Goal: Task Accomplishment & Management: Use online tool/utility

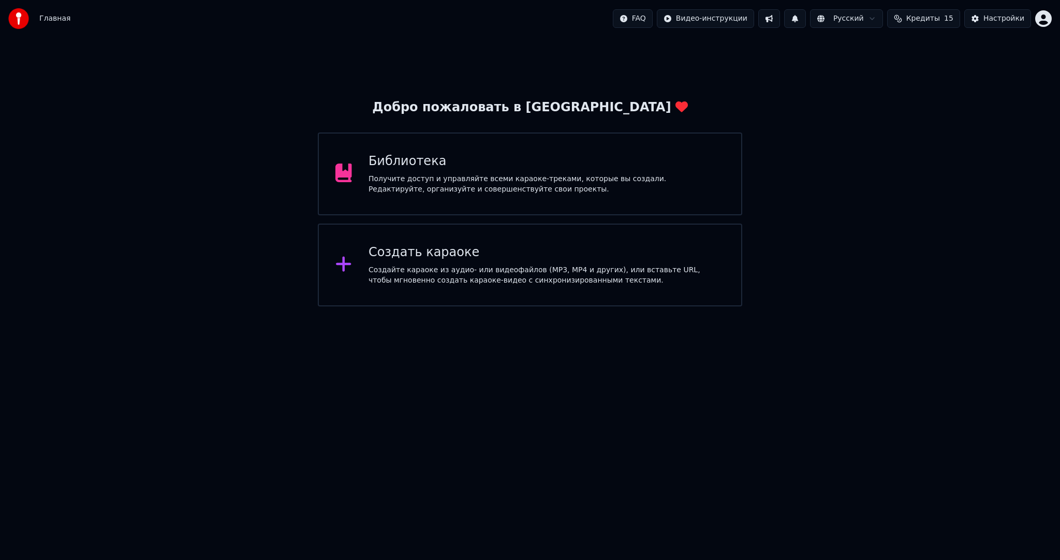
click at [400, 257] on div "Создать караоке" at bounding box center [547, 252] width 356 height 17
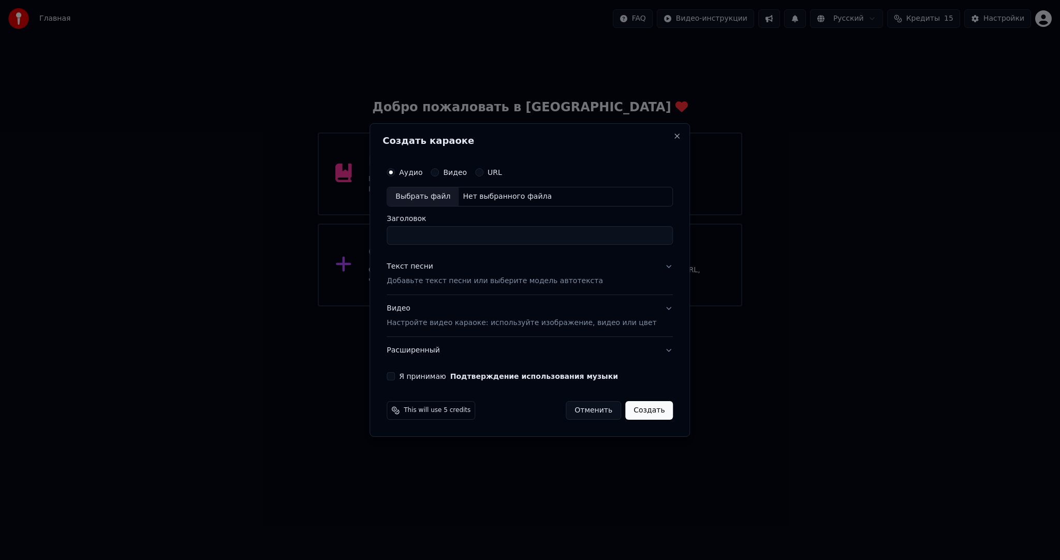
click at [430, 205] on div "Выбрать файл" at bounding box center [422, 196] width 71 height 19
click at [439, 199] on div "Выбрать файл" at bounding box center [422, 196] width 71 height 19
type input "**********"
click at [464, 272] on div "Текст песни Добавьте текст песни или выберите модель автотекста" at bounding box center [495, 273] width 216 height 25
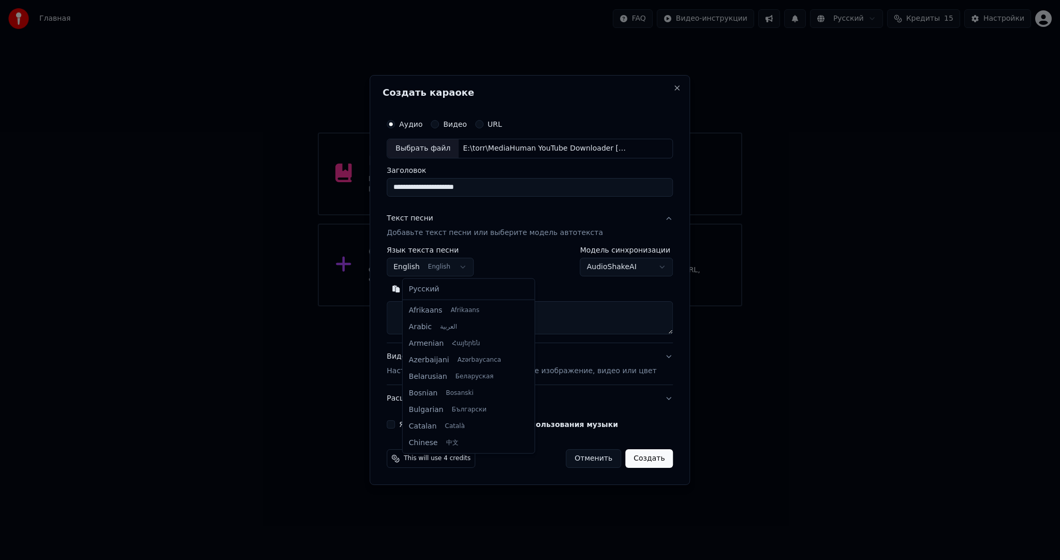
click at [451, 261] on body "**********" at bounding box center [530, 153] width 1060 height 306
click at [453, 279] on div "Русский Afrikaans Afrikaans Arabic العربية Armenian Հայերեն Azerbaijani Azərbay…" at bounding box center [469, 366] width 132 height 174
click at [456, 263] on body "**********" at bounding box center [530, 153] width 1060 height 306
click at [453, 261] on body "**********" at bounding box center [530, 153] width 1060 height 306
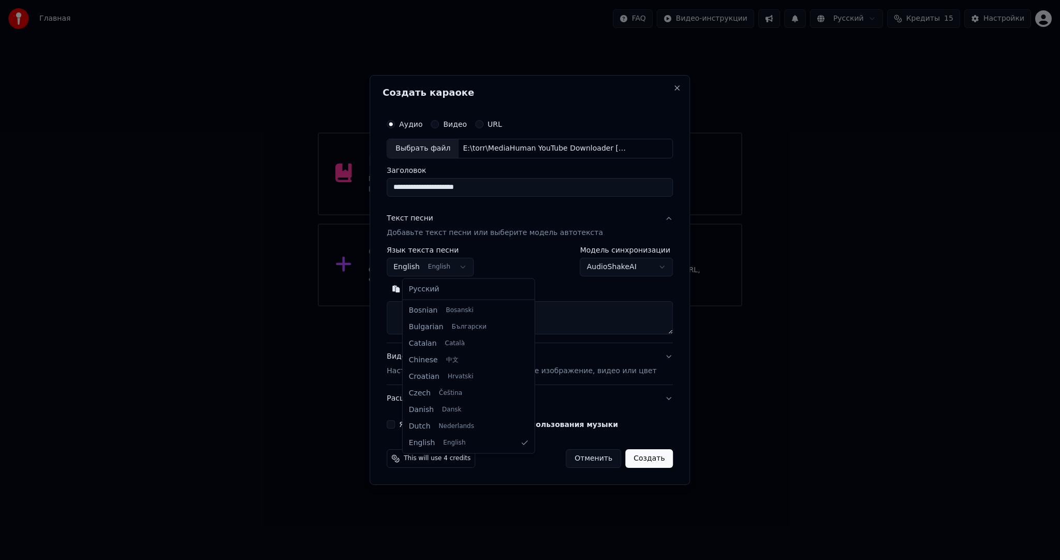
select select "**"
click at [474, 311] on textarea at bounding box center [530, 317] width 286 height 33
paste textarea "**********"
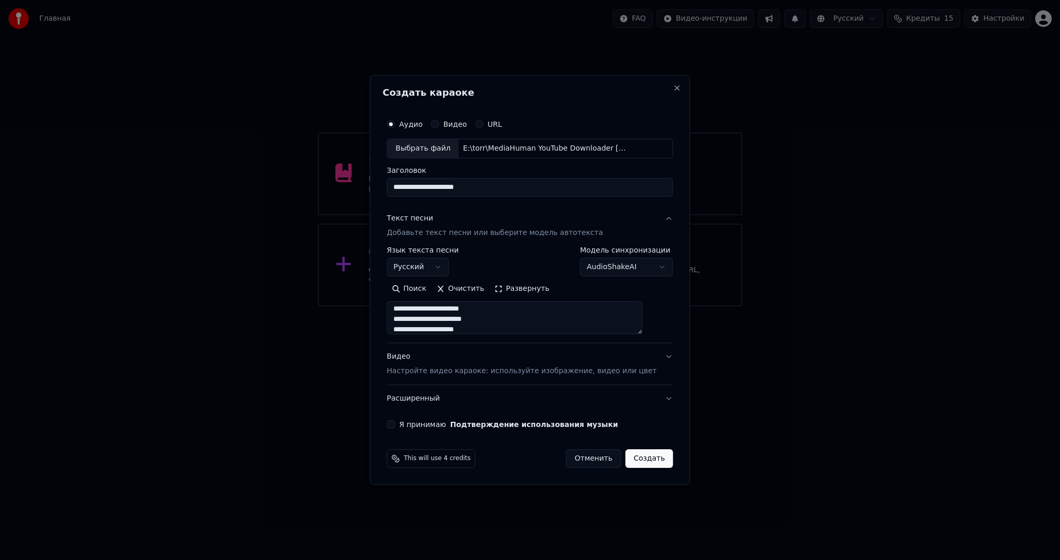
scroll to position [276, 0]
type textarea "**********"
click at [614, 271] on body "**********" at bounding box center [530, 153] width 1060 height 306
click at [617, 264] on body "**********" at bounding box center [530, 153] width 1060 height 306
click at [457, 360] on div "Видео Настройте видео караоке: используйте изображение, видео или цвет" at bounding box center [522, 363] width 270 height 25
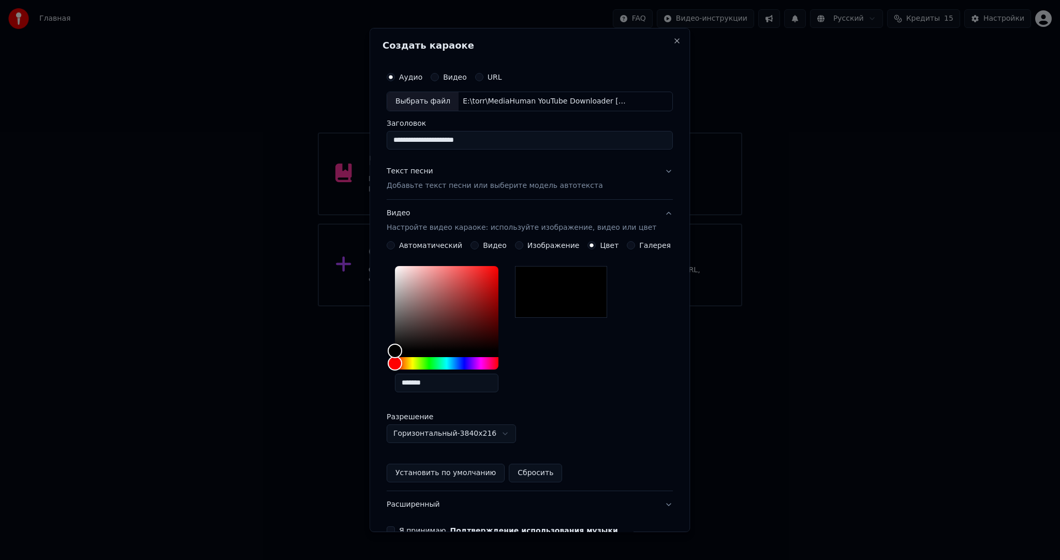
click at [477, 246] on button "Видео" at bounding box center [475, 245] width 8 height 8
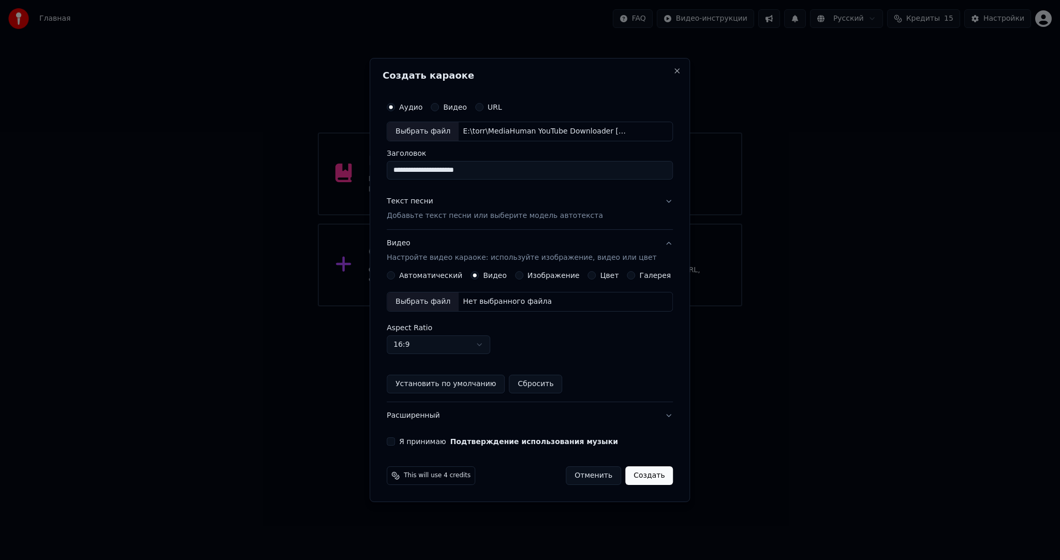
click at [426, 298] on div "Выбрать файл" at bounding box center [422, 301] width 71 height 19
click at [395, 439] on button "Я принимаю Подтверждение использования музыки" at bounding box center [391, 441] width 8 height 8
drag, startPoint x: 435, startPoint y: 174, endPoint x: 340, endPoint y: 168, distance: 95.4
click at [337, 169] on body "**********" at bounding box center [530, 153] width 1060 height 306
paste input
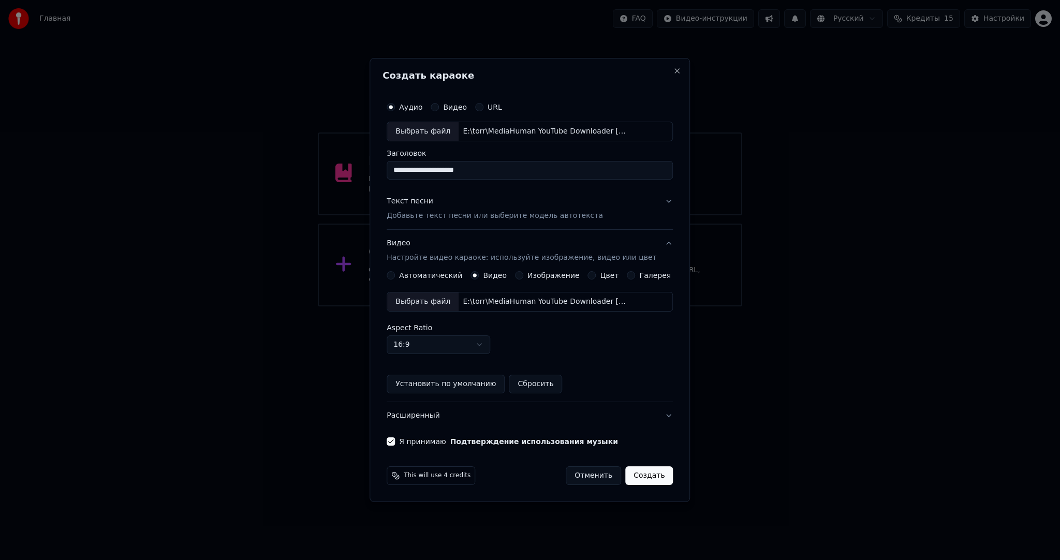
type input "**********"
click at [636, 475] on button "Создать" at bounding box center [649, 475] width 48 height 19
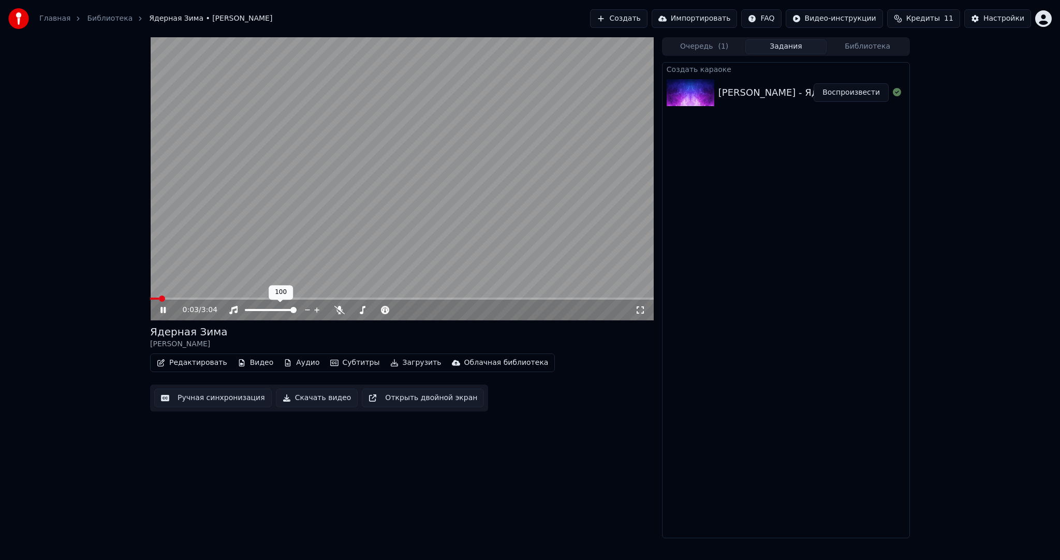
click at [358, 221] on video at bounding box center [402, 178] width 504 height 283
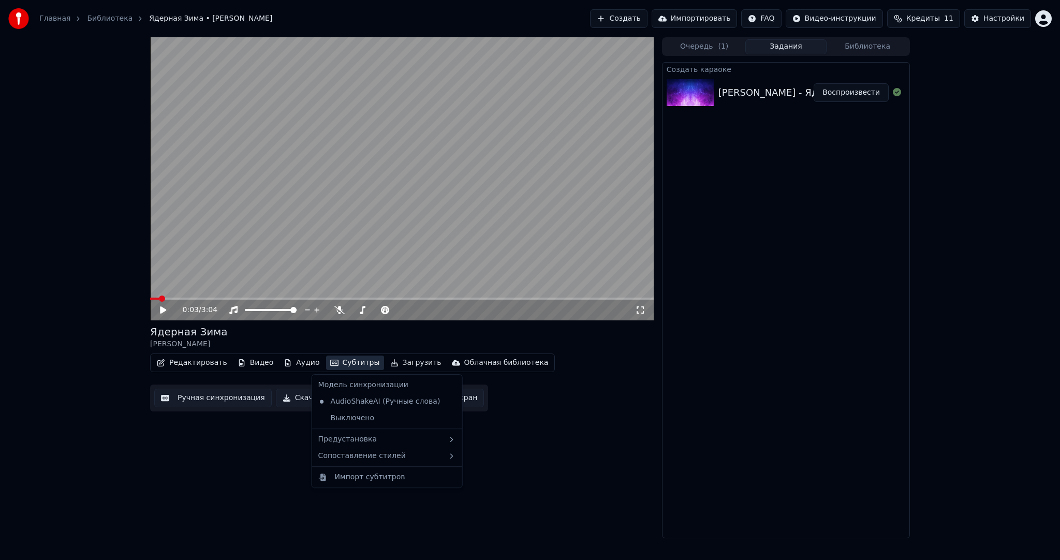
click at [330, 361] on icon "button" at bounding box center [334, 362] width 8 height 7
drag, startPoint x: 356, startPoint y: 432, endPoint x: 423, endPoint y: 449, distance: 69.6
click at [356, 433] on div "Предустановка" at bounding box center [387, 439] width 146 height 17
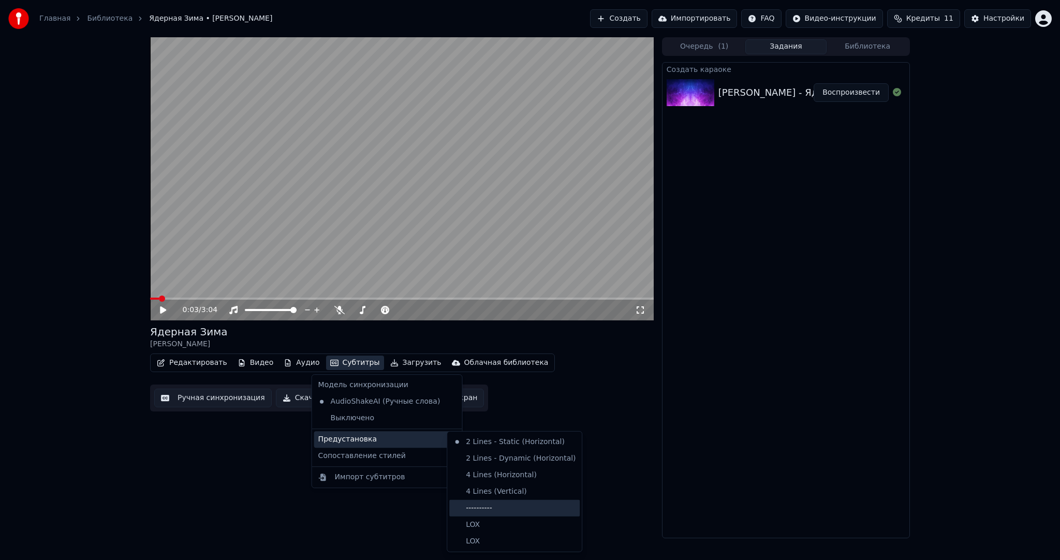
drag, startPoint x: 495, startPoint y: 503, endPoint x: 440, endPoint y: 483, distance: 58.3
click at [496, 503] on div "----------" at bounding box center [514, 508] width 130 height 17
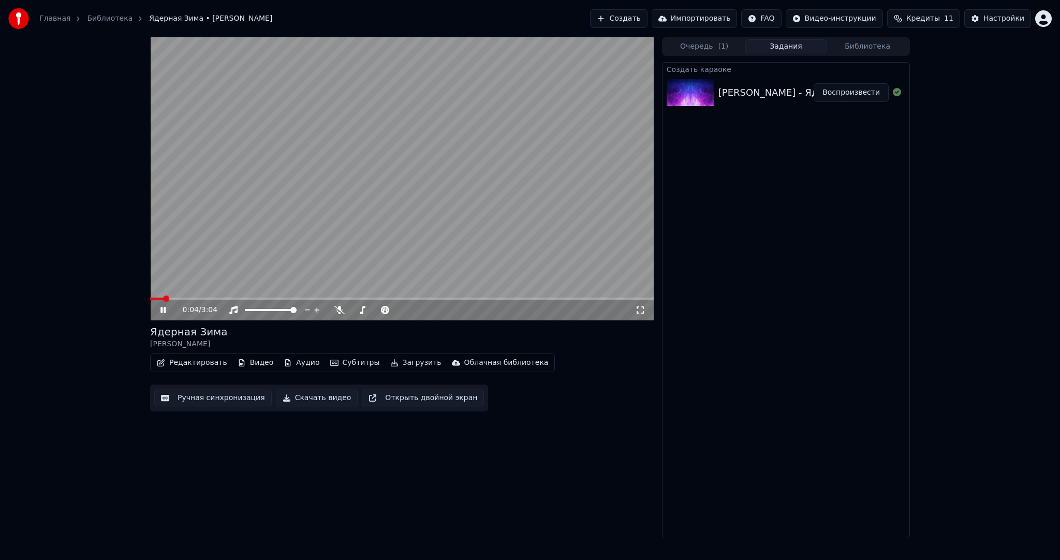
click at [210, 400] on button "Ручная синхронизация" at bounding box center [213, 398] width 118 height 19
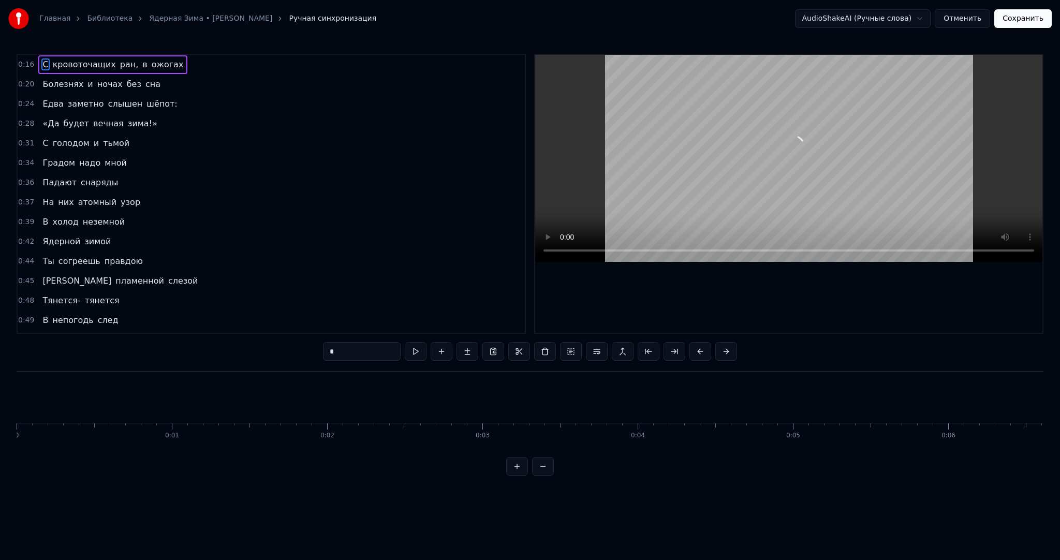
scroll to position [0, 2467]
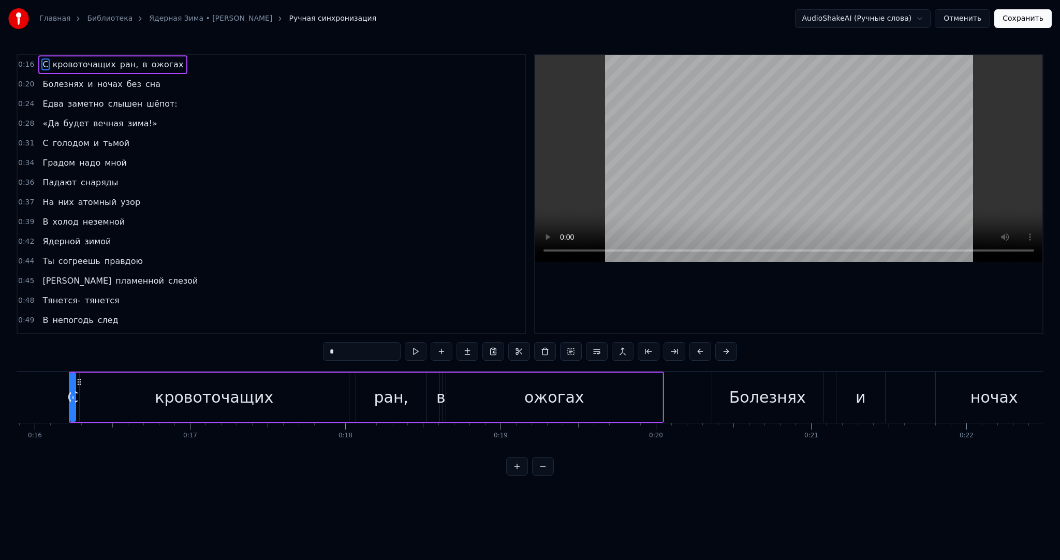
click at [14, 384] on div "Главная Библиотека Ядерная Зима • NICK SAX Ручная синхронизация AudioShakeAI (Р…" at bounding box center [530, 238] width 1060 height 476
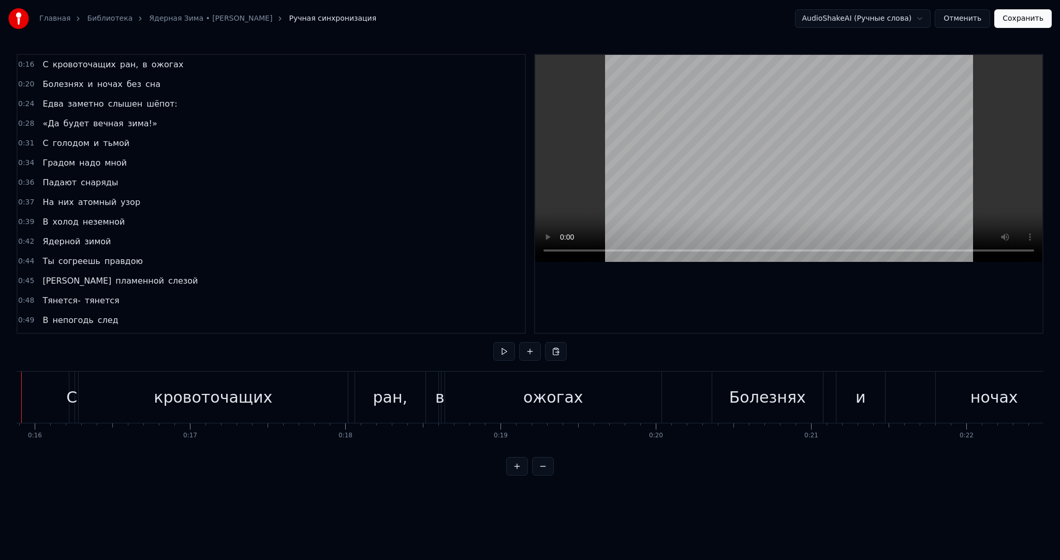
click at [15, 385] on div "Главная Библиотека Ядерная Зима • NICK SAX Ручная синхронизация AudioShakeAI (Р…" at bounding box center [530, 238] width 1060 height 476
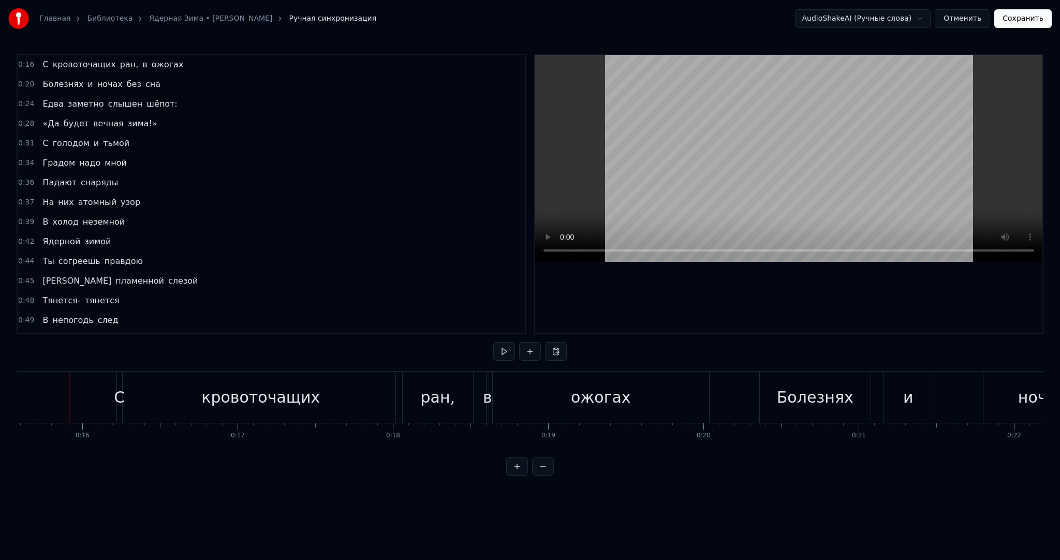
click at [14, 385] on div "Главная Библиотека Ядерная Зима • NICK SAX Ручная синхронизация AudioShakeAI (Р…" at bounding box center [530, 238] width 1060 height 476
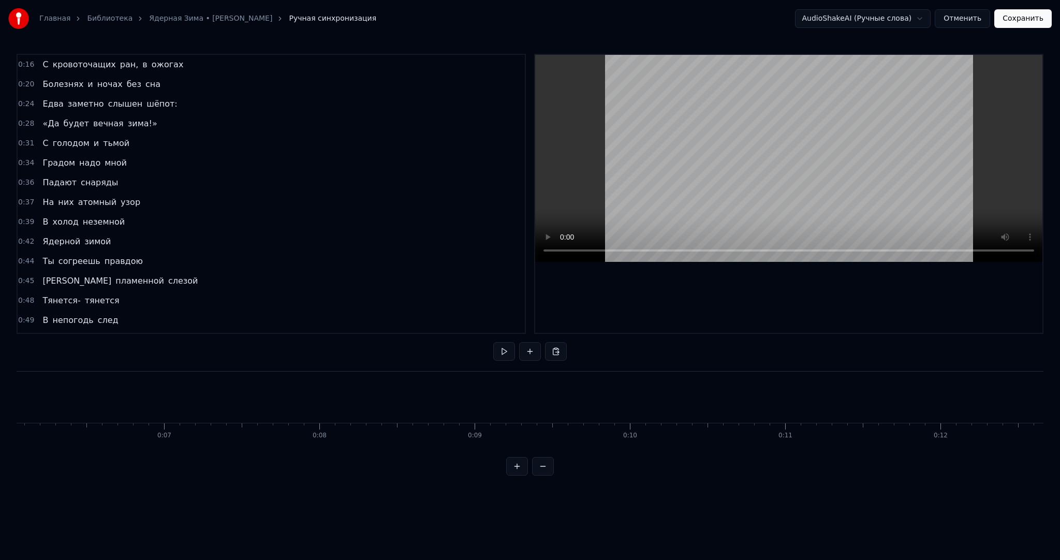
scroll to position [0, 869]
drag, startPoint x: 78, startPoint y: 448, endPoint x: 97, endPoint y: 450, distance: 19.2
click at [94, 449] on div "С кровоточащих ран, в ожогах Болезнях и ночах без сна Едва заметно слышен шёпот…" at bounding box center [530, 410] width 1027 height 78
click at [971, 22] on button "Отменить" at bounding box center [962, 18] width 55 height 19
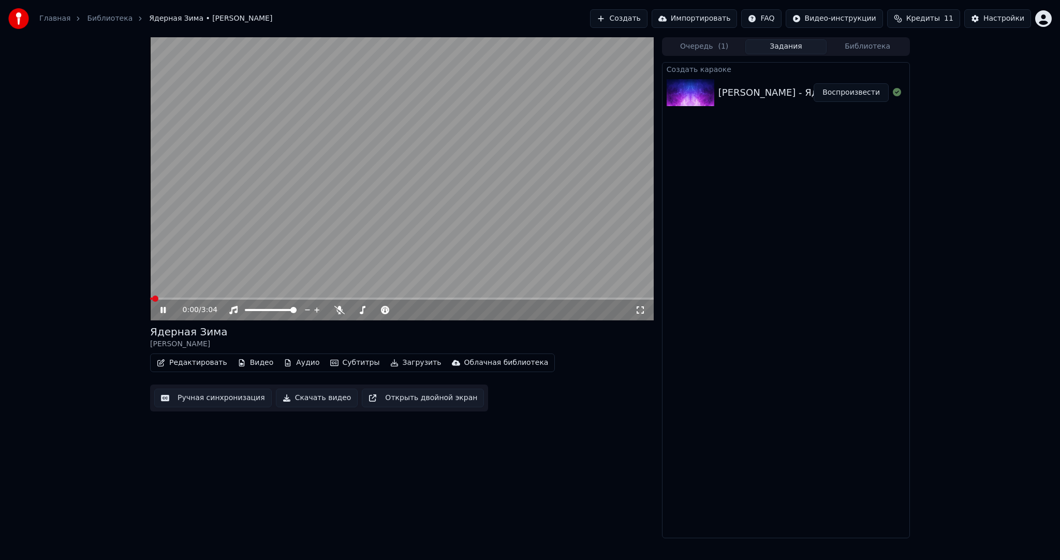
drag, startPoint x: 224, startPoint y: 247, endPoint x: 220, endPoint y: 263, distance: 15.9
click at [224, 245] on video at bounding box center [402, 178] width 504 height 283
click at [200, 363] on button "Редактировать" at bounding box center [192, 363] width 79 height 14
click at [87, 379] on div "0:00 / 3:04 Ядерная Зима NICK SAX Редактировать Видео Аудио Субтитры Загрузить …" at bounding box center [530, 287] width 1060 height 501
click at [176, 395] on button "Ручная синхронизация" at bounding box center [213, 398] width 118 height 19
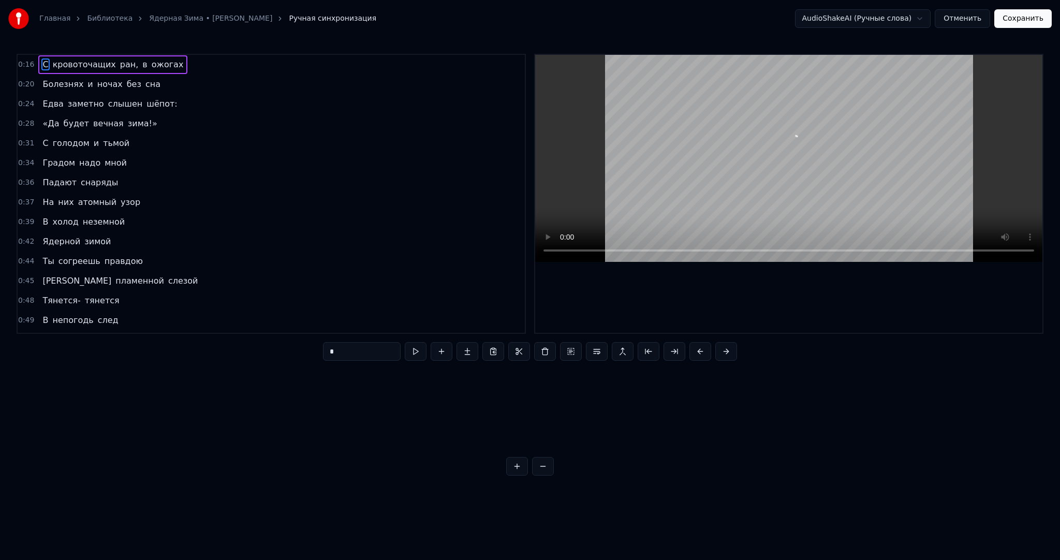
scroll to position [0, 2467]
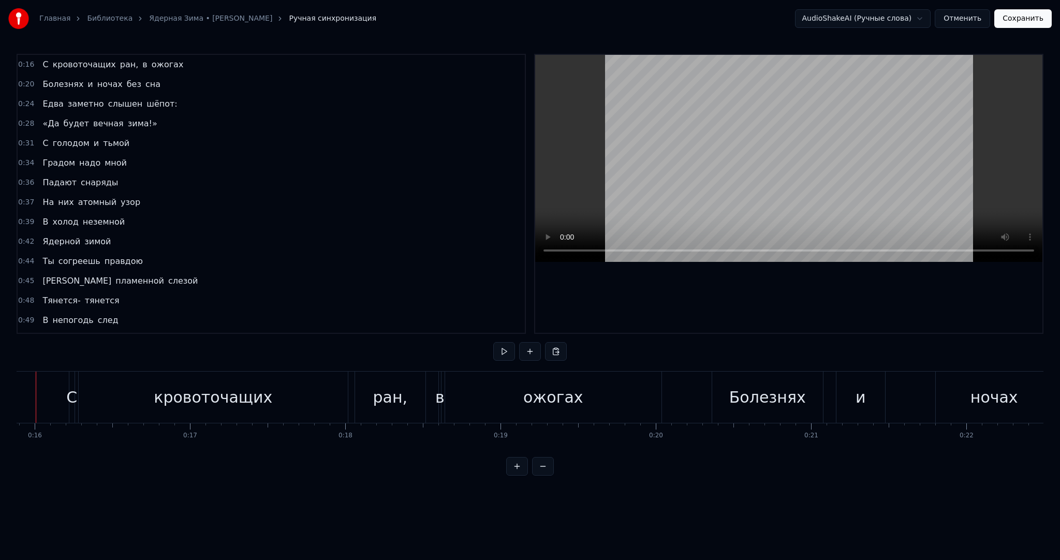
scroll to position [0, 2434]
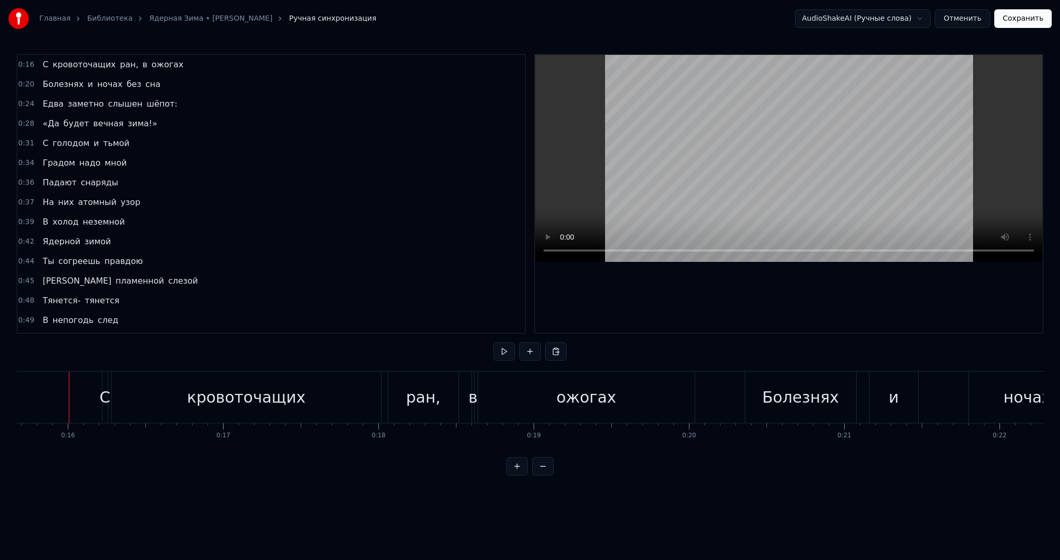
click at [499, 352] on button at bounding box center [504, 351] width 22 height 19
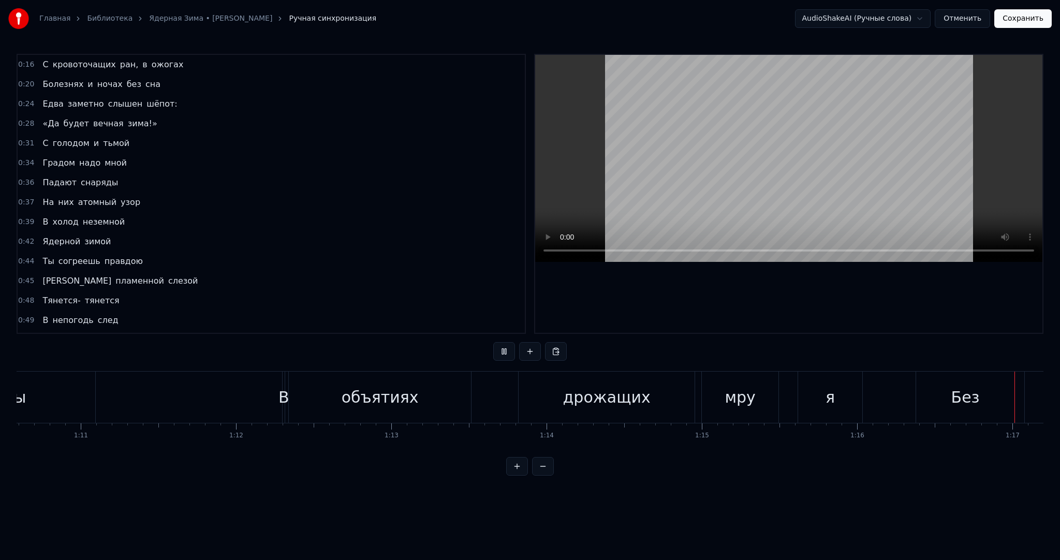
scroll to position [0, 11912]
click at [685, 158] on video at bounding box center [788, 158] width 507 height 207
click at [466, 386] on div "стука" at bounding box center [299, 397] width 449 height 51
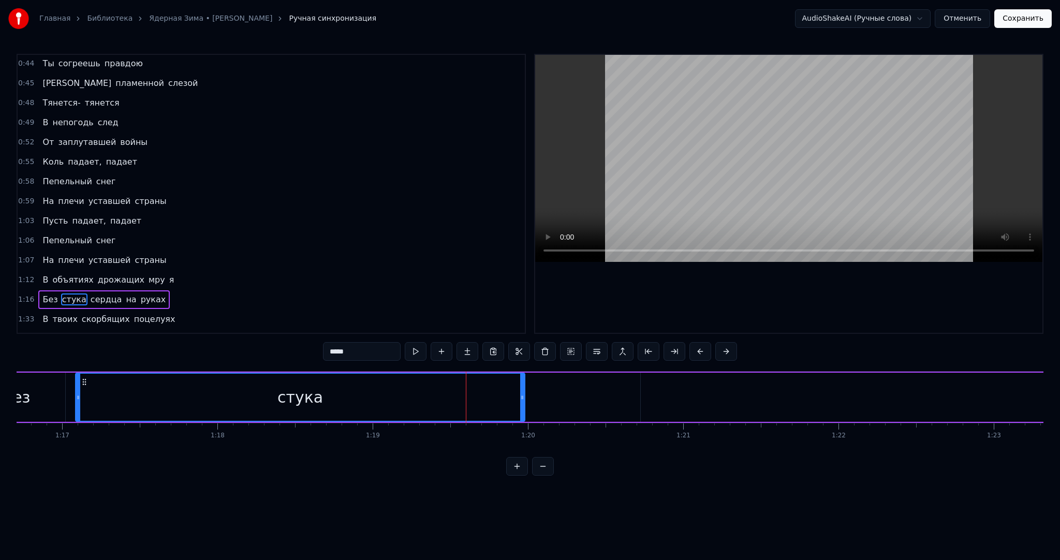
click at [983, 17] on button "Отменить" at bounding box center [962, 18] width 55 height 19
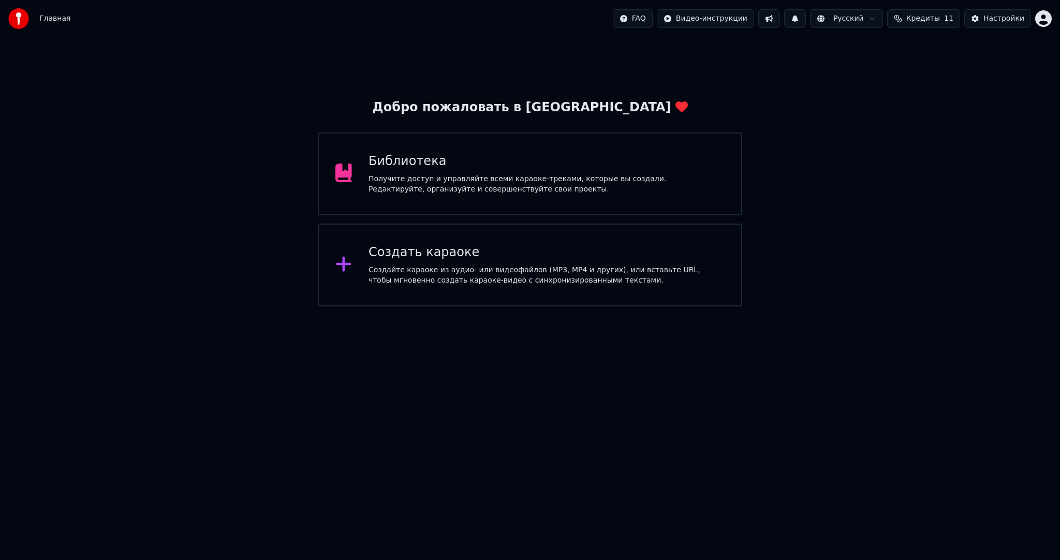
click at [599, 190] on div "Получите доступ и управляйте всеми караоке-треками, которые вы создали. Редакти…" at bounding box center [547, 184] width 356 height 21
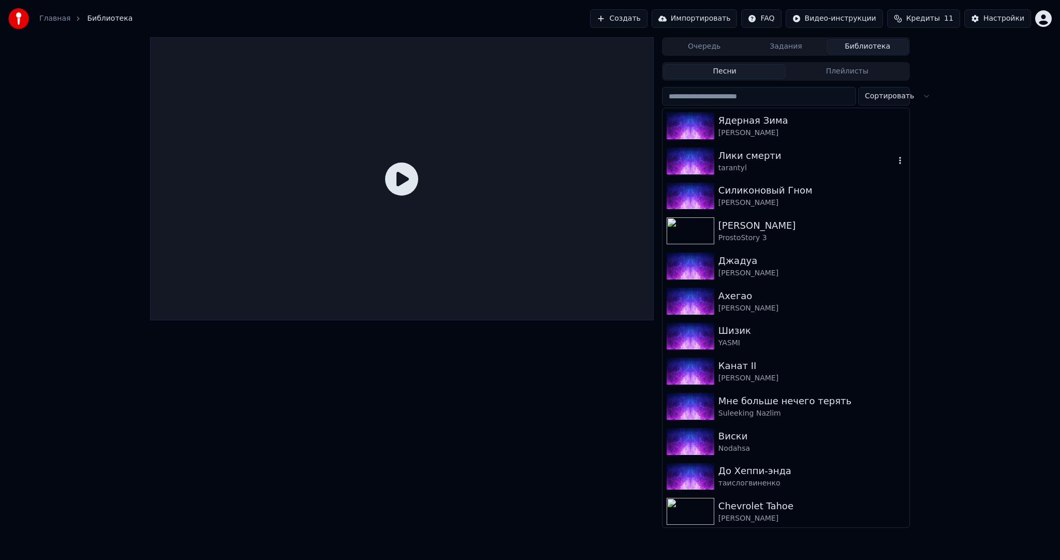
click at [728, 136] on div "[PERSON_NAME]" at bounding box center [812, 133] width 187 height 10
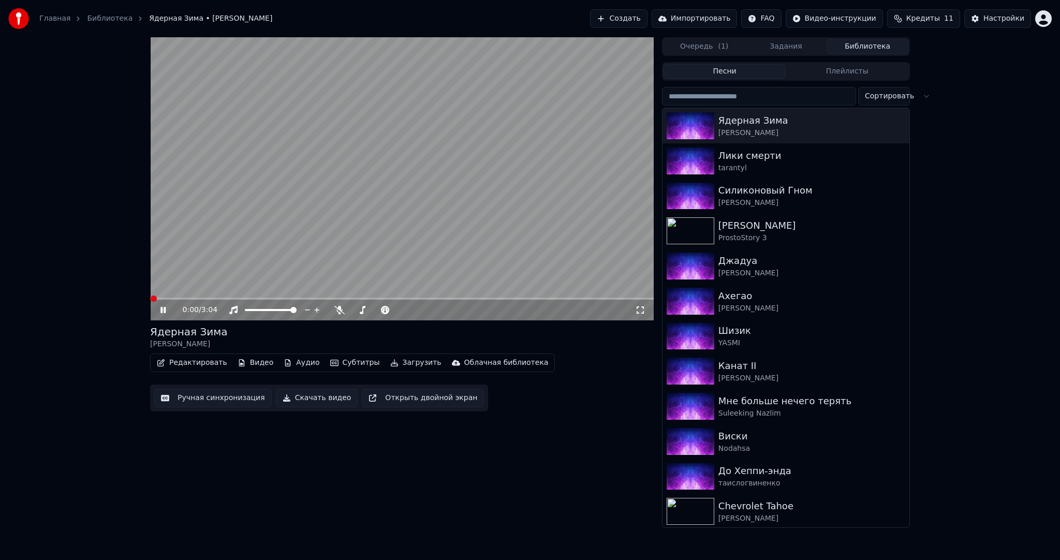
click at [197, 391] on button "Ручная синхронизация" at bounding box center [213, 398] width 118 height 19
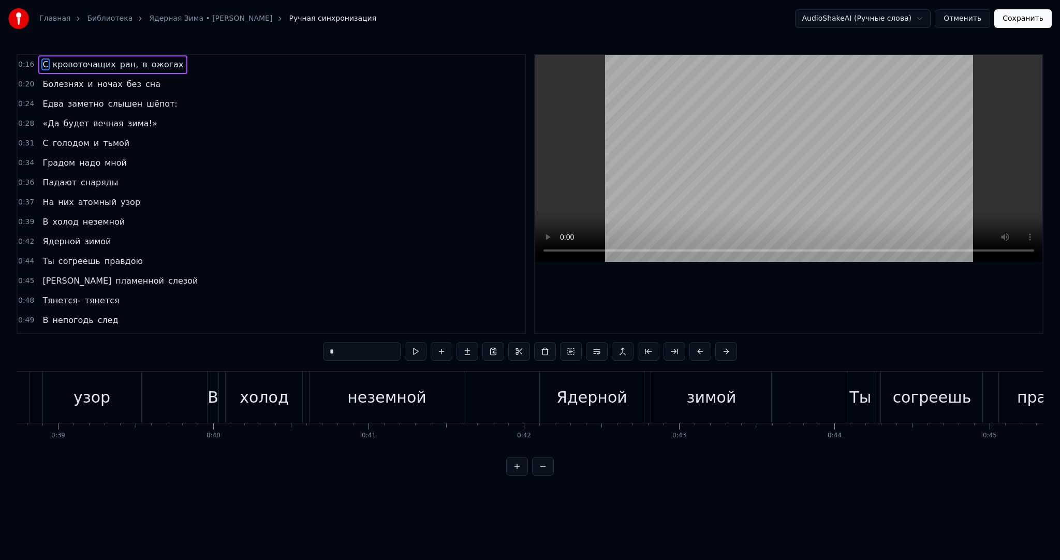
scroll to position [52, 0]
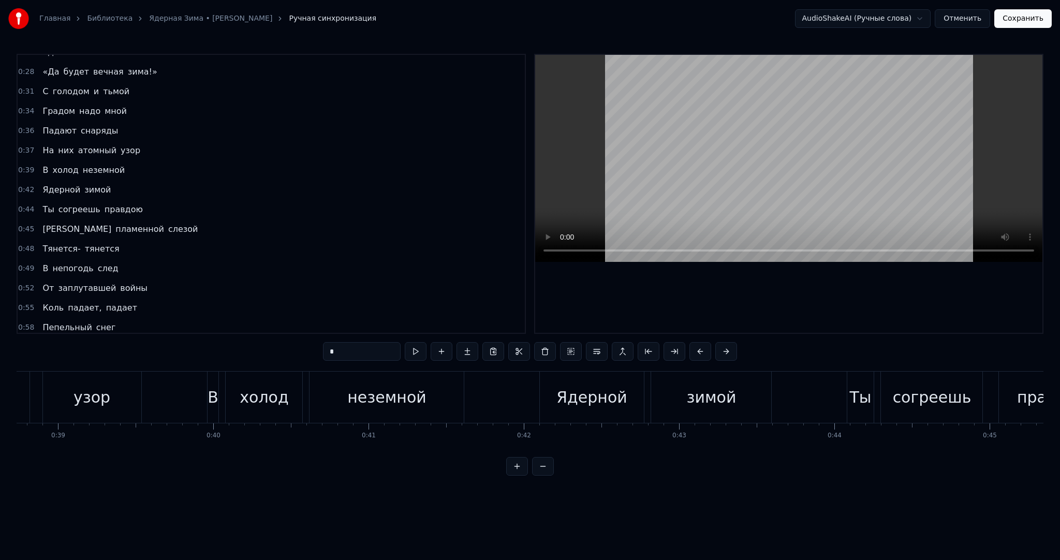
click at [48, 243] on span "Тянется-" at bounding box center [61, 249] width 40 height 12
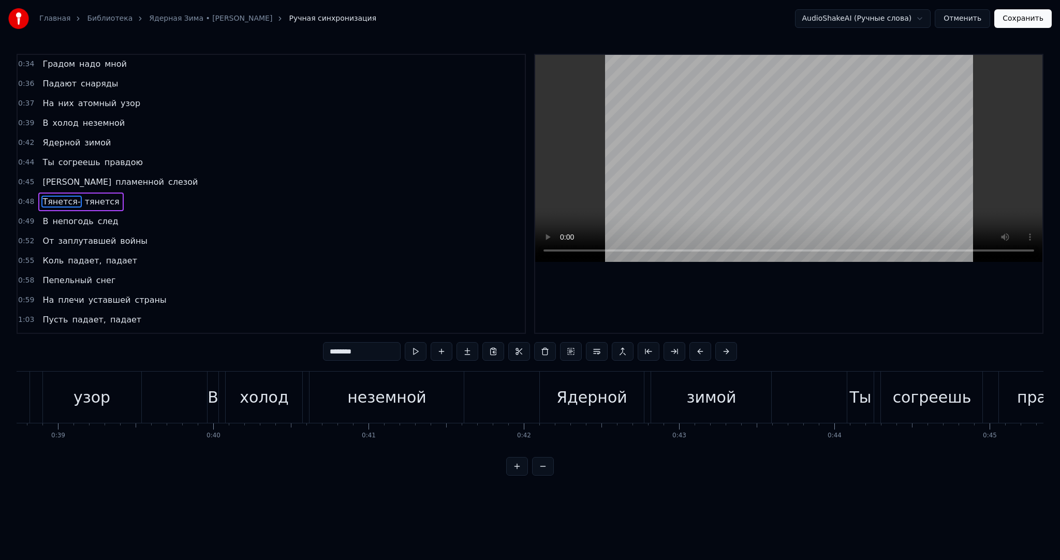
scroll to position [0, 7417]
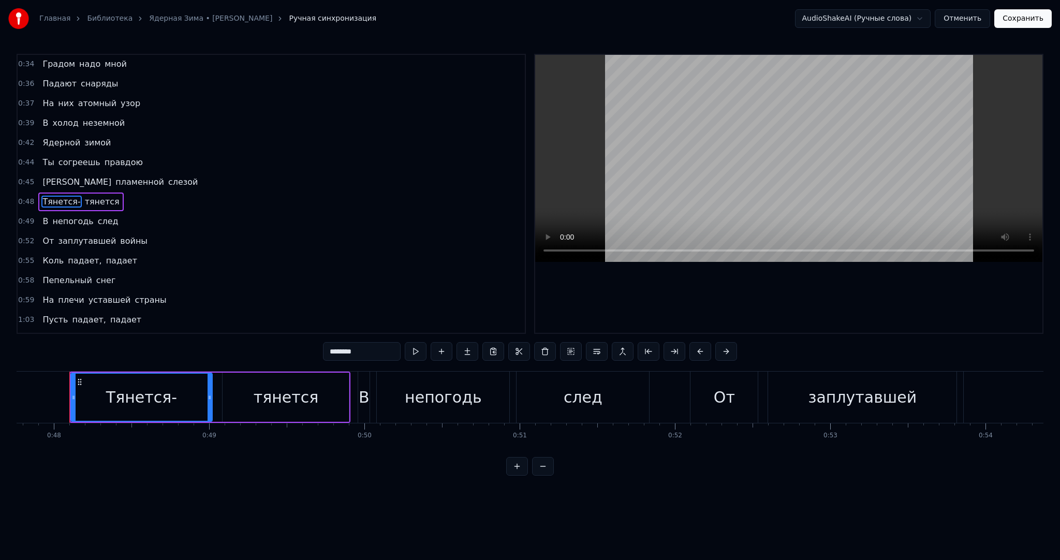
click at [51, 274] on span "Пепельный" at bounding box center [66, 280] width 51 height 12
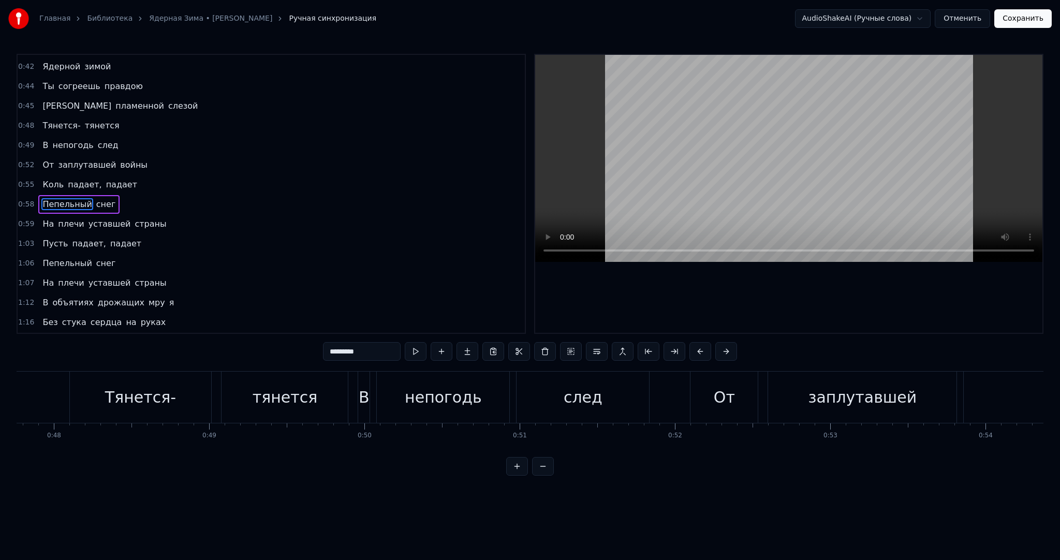
scroll to position [0, 8970]
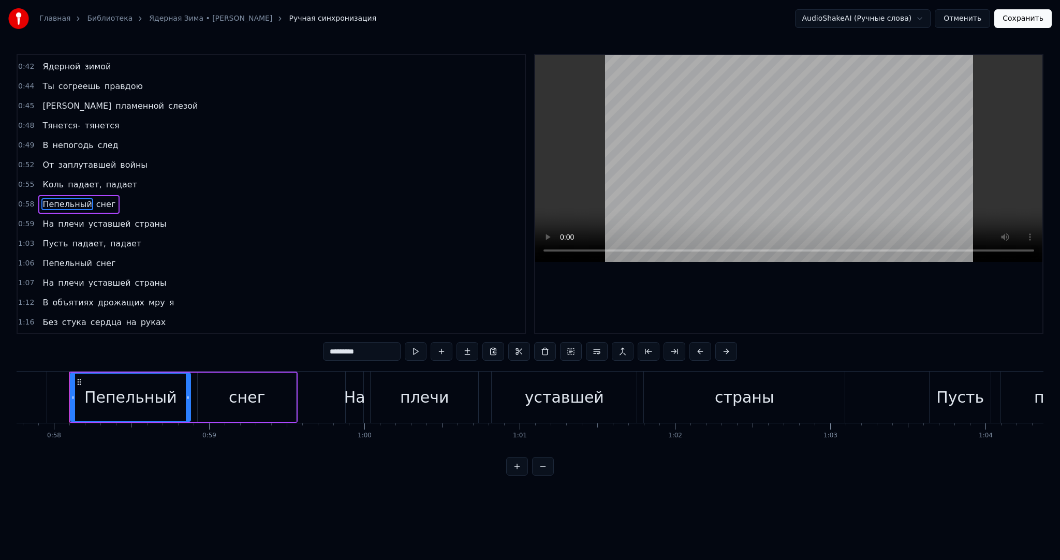
click at [47, 257] on span "Пепельный" at bounding box center [66, 263] width 51 height 12
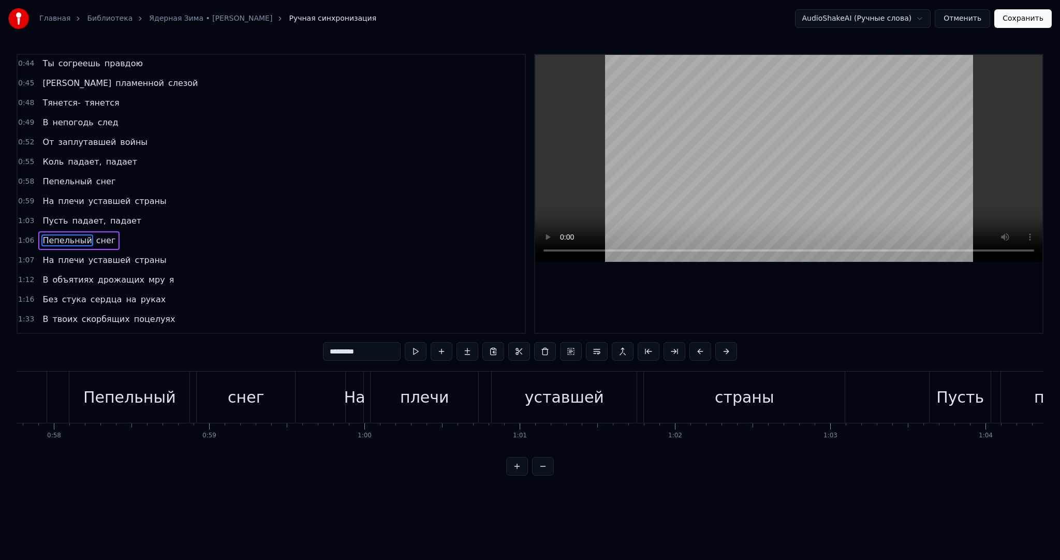
scroll to position [0, 10206]
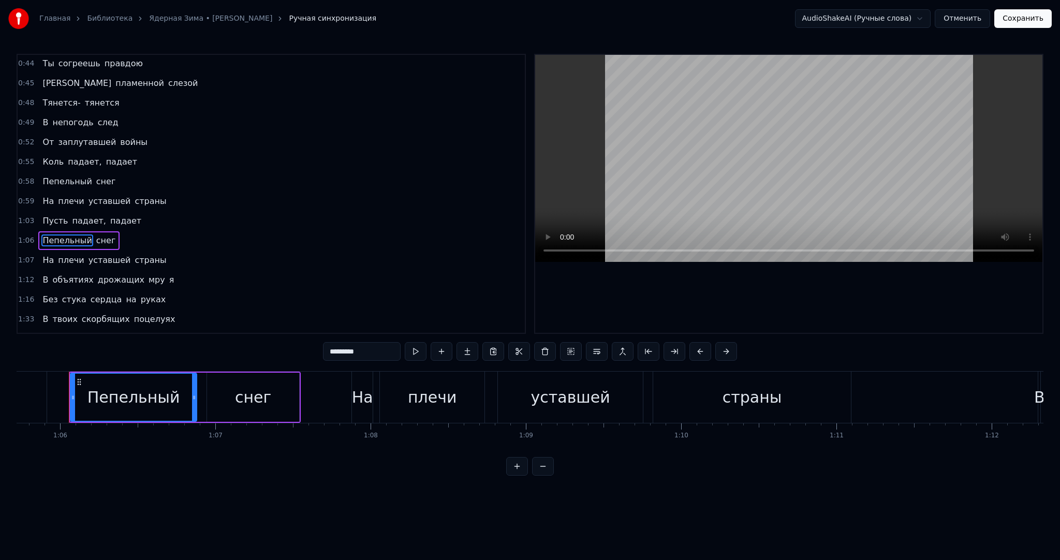
click at [43, 254] on span "На" at bounding box center [47, 260] width 13 height 12
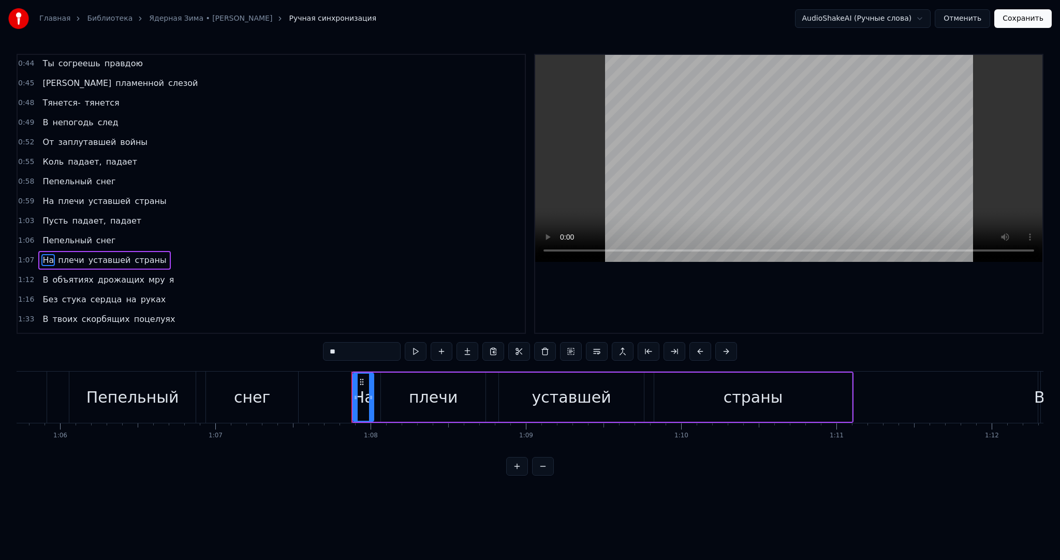
click at [54, 333] on span "Привкус" at bounding box center [60, 339] width 38 height 12
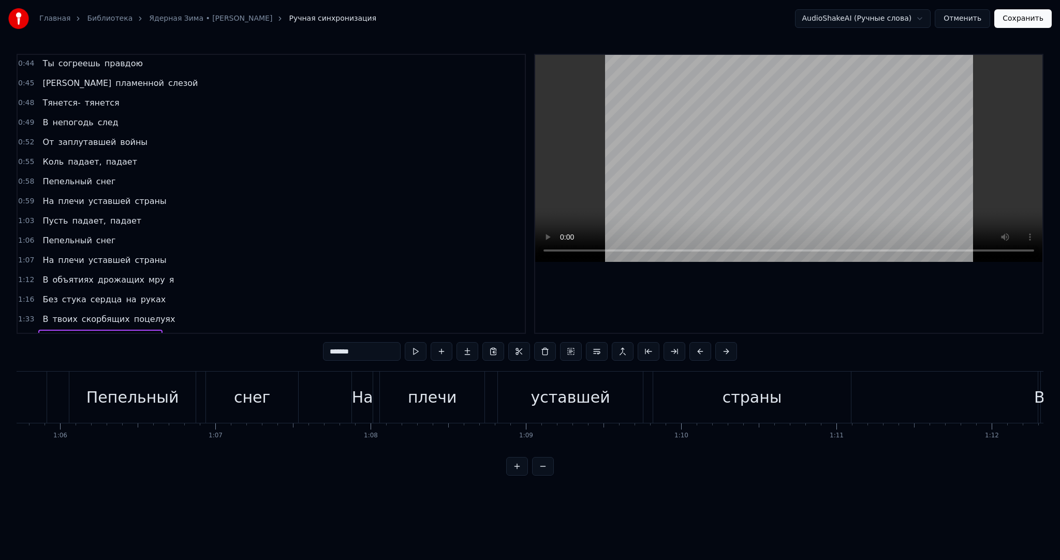
scroll to position [0, 17968]
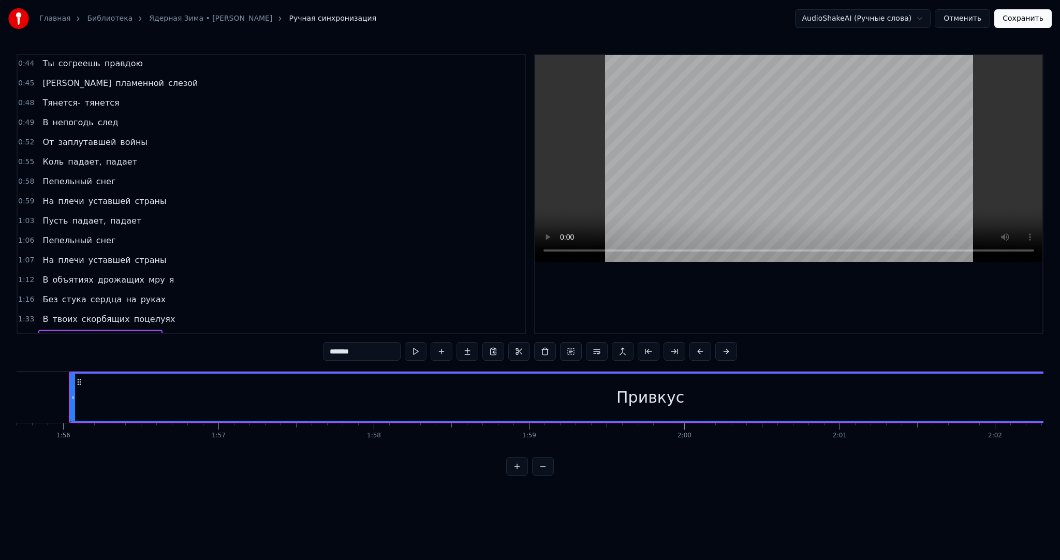
click at [41, 313] on span "В" at bounding box center [45, 319] width 8 height 12
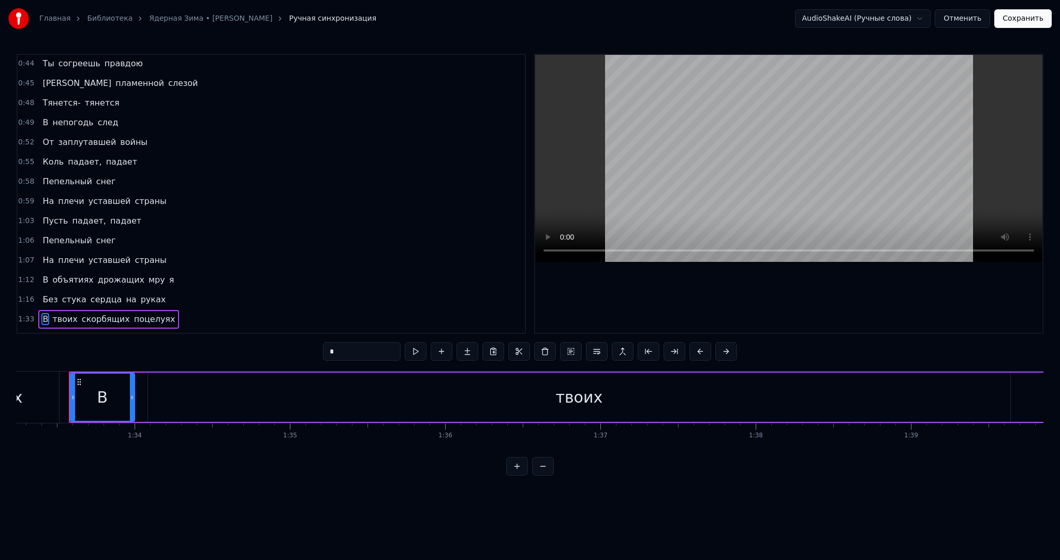
click at [46, 294] on span "Без" at bounding box center [49, 300] width 17 height 12
type input "***"
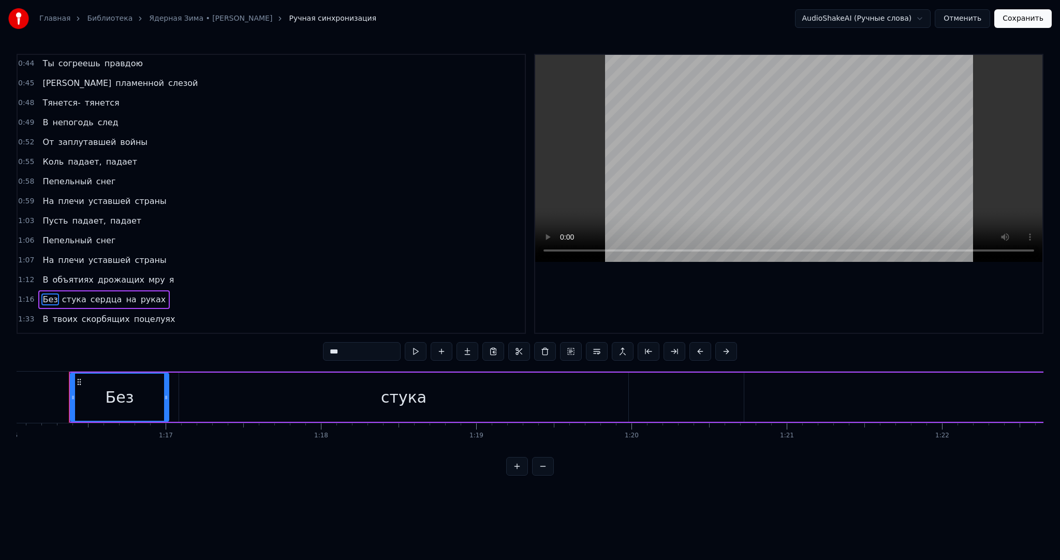
click at [46, 271] on div "В объятиях дрожащих мру я" at bounding box center [108, 280] width 140 height 19
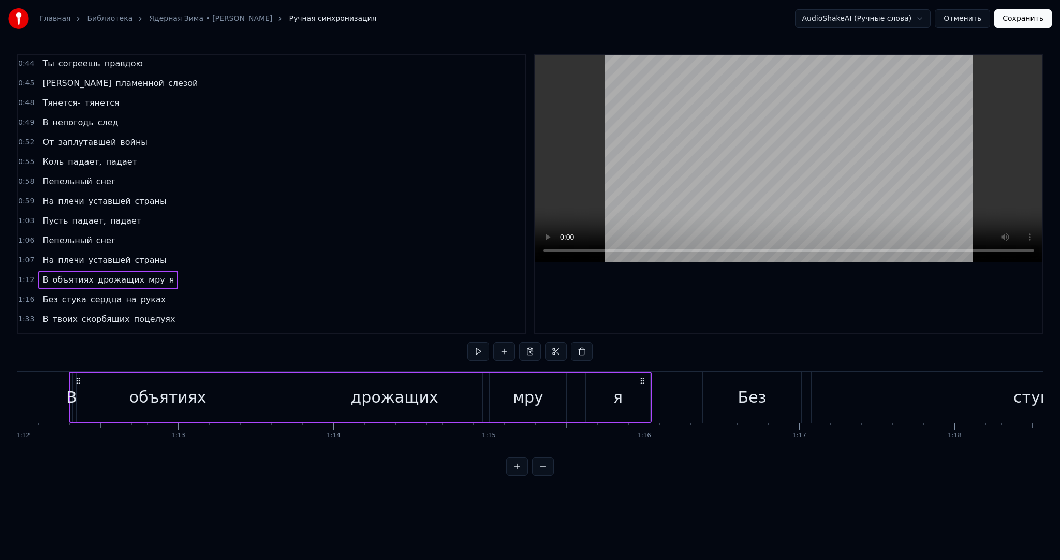
click at [46, 294] on span "Без" at bounding box center [49, 300] width 17 height 12
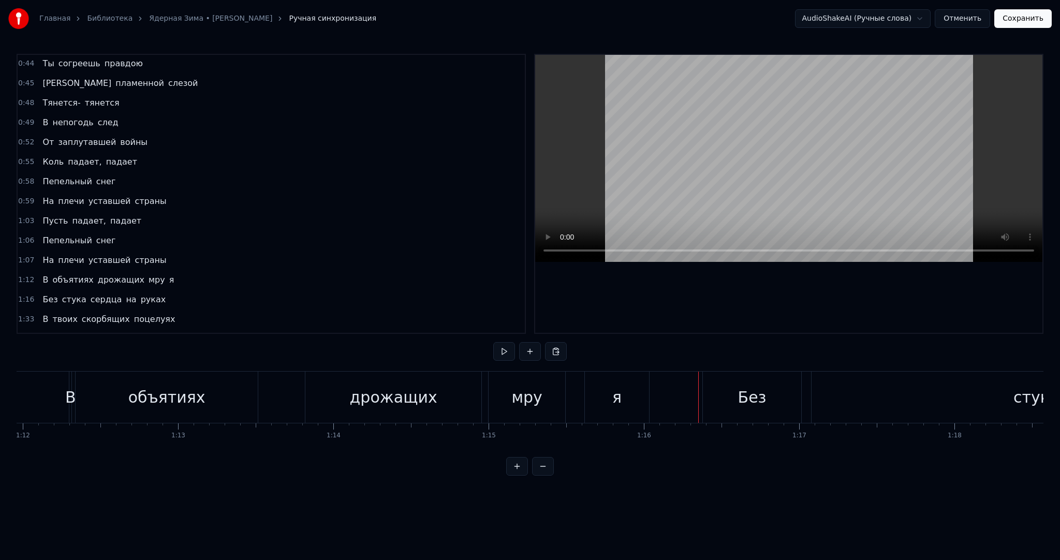
click at [503, 349] on button at bounding box center [504, 351] width 22 height 19
click at [727, 115] on video at bounding box center [788, 158] width 507 height 207
click at [725, 134] on video at bounding box center [788, 158] width 507 height 207
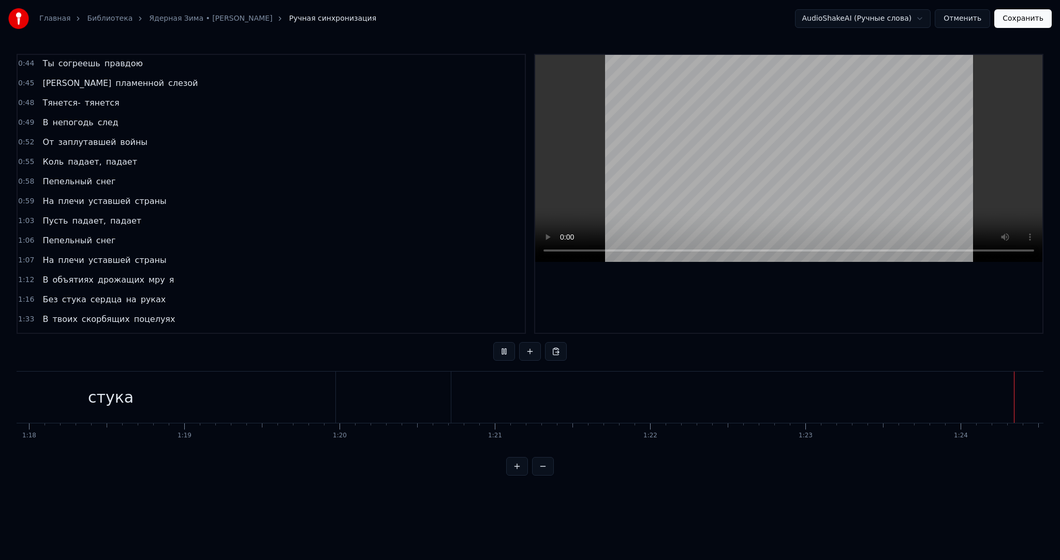
scroll to position [0, 13055]
click at [801, 143] on video at bounding box center [788, 158] width 507 height 207
click at [826, 141] on video at bounding box center [788, 158] width 507 height 207
click at [860, 124] on video at bounding box center [788, 158] width 507 height 207
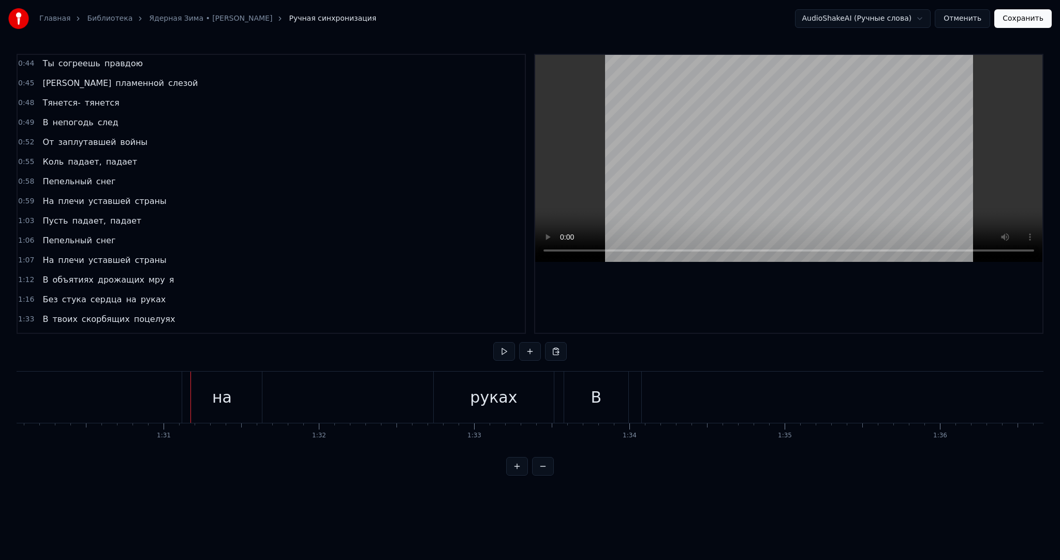
click at [987, 18] on button "Отменить" at bounding box center [962, 18] width 55 height 19
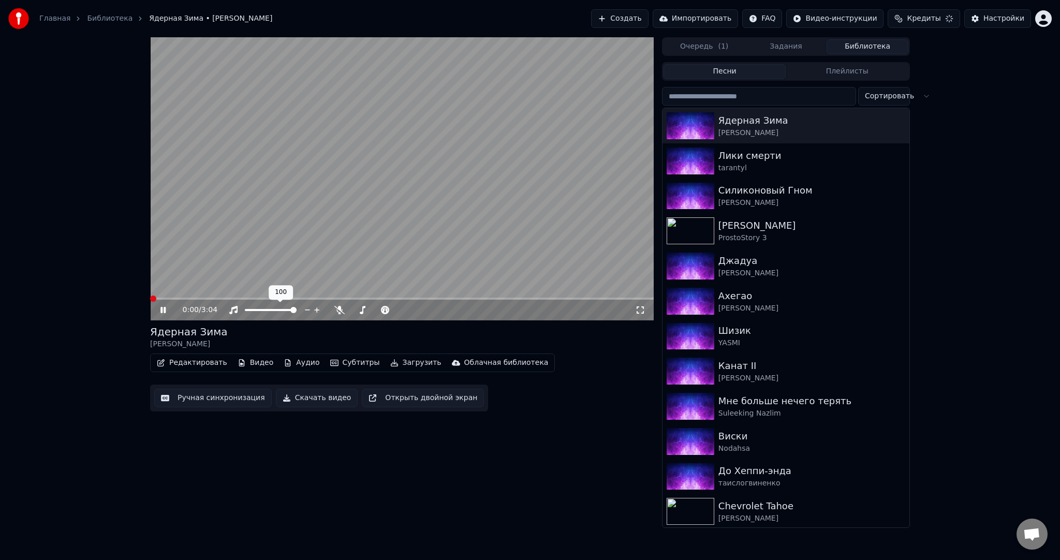
click at [284, 165] on video at bounding box center [402, 178] width 504 height 283
click at [205, 362] on button "Редактировать" at bounding box center [192, 363] width 79 height 14
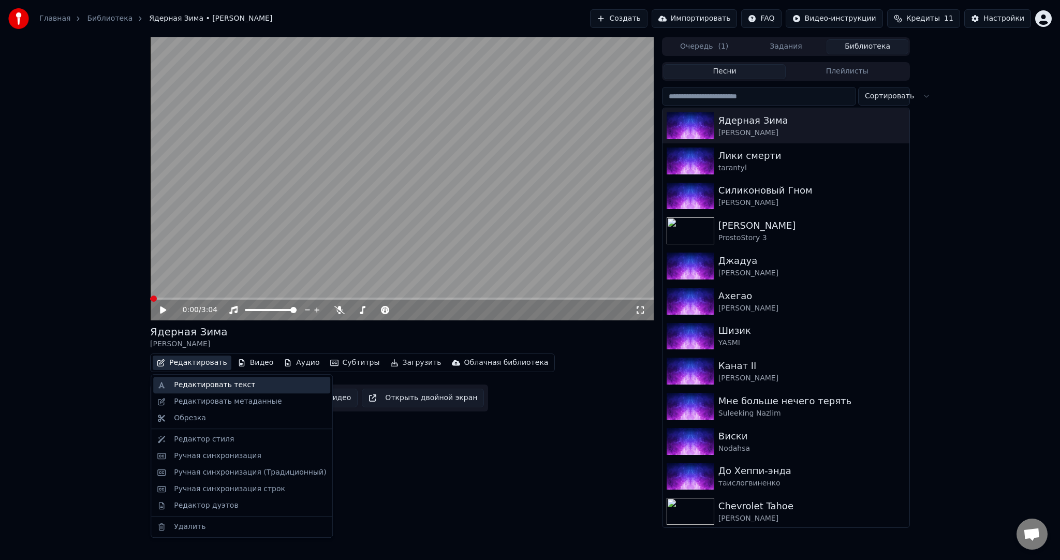
click at [204, 385] on div "Редактировать текст" at bounding box center [214, 385] width 81 height 10
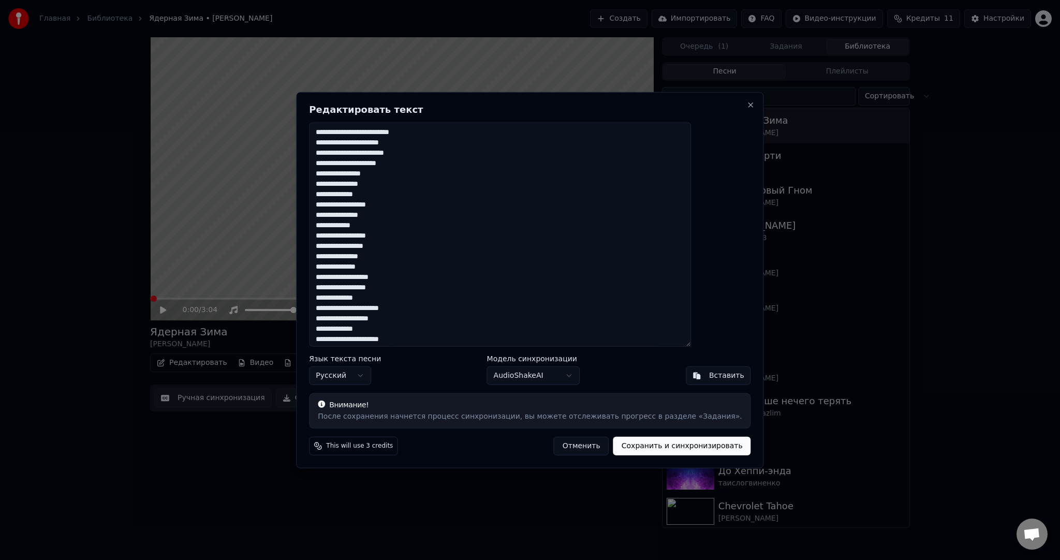
click at [487, 280] on textarea "**********" at bounding box center [500, 235] width 382 height 224
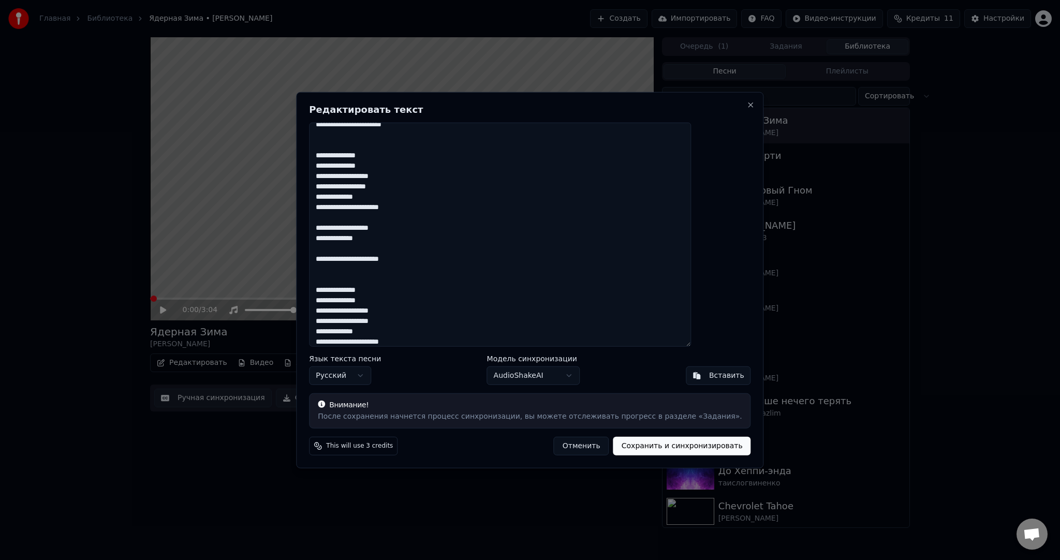
type textarea "**********"
click at [622, 441] on button "Сохранить и синхронизировать" at bounding box center [682, 445] width 138 height 19
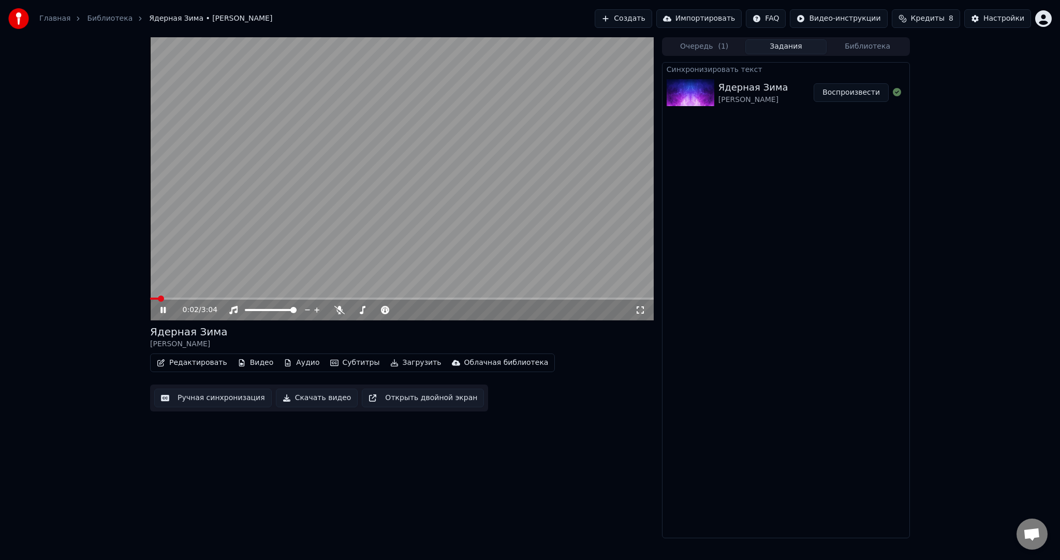
click at [317, 222] on video at bounding box center [402, 178] width 504 height 283
click at [211, 393] on button "Ручная синхронизация" at bounding box center [213, 398] width 118 height 19
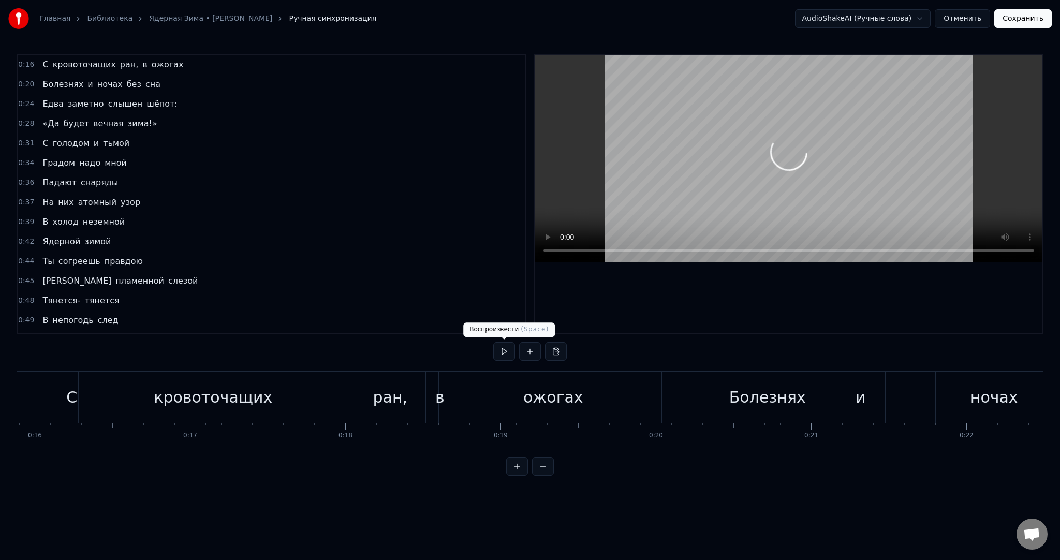
scroll to position [0, 2450]
click at [495, 345] on button at bounding box center [504, 351] width 22 height 19
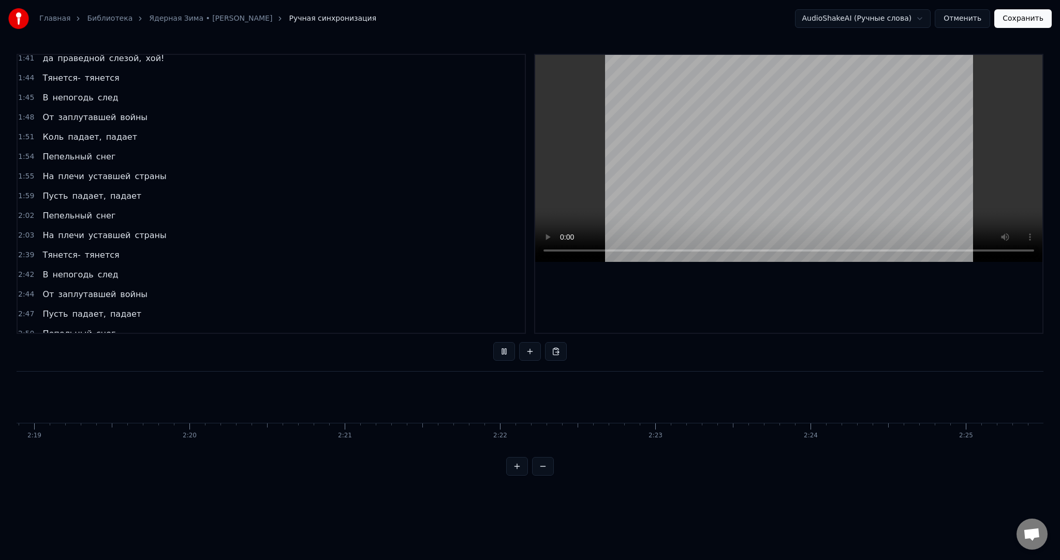
scroll to position [0, 22788]
click at [1015, 28] on div "Главная Библиотека Ядерная Зима • [PERSON_NAME] Ручная синхронизация AudioShake…" at bounding box center [530, 18] width 1060 height 37
click at [1010, 23] on button "Сохранить" at bounding box center [1022, 18] width 57 height 19
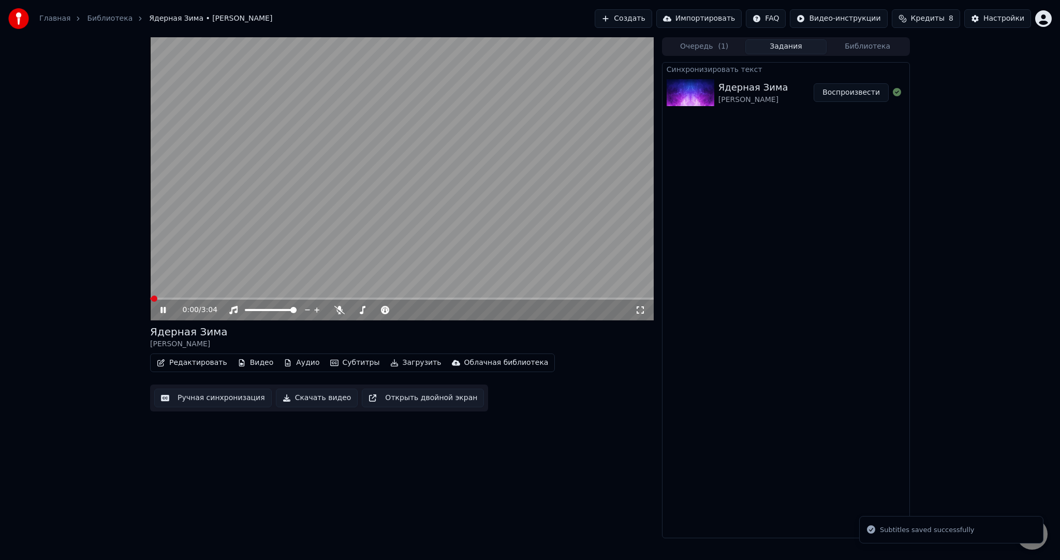
click at [333, 190] on video at bounding box center [402, 178] width 504 height 283
drag, startPoint x: 386, startPoint y: 371, endPoint x: 386, endPoint y: 364, distance: 6.2
click at [386, 364] on div "Редактировать Видео Аудио Субтитры Загрузить Облачная библиотека" at bounding box center [352, 363] width 405 height 19
click at [394, 369] on button "Загрузить" at bounding box center [416, 363] width 60 height 14
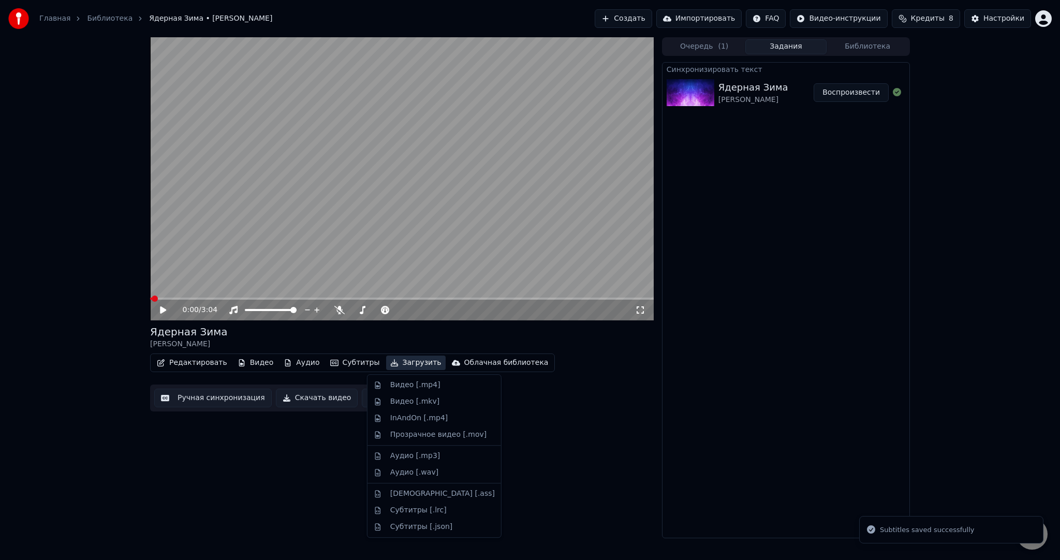
click at [398, 382] on div "Видео [.mp4]" at bounding box center [415, 385] width 50 height 10
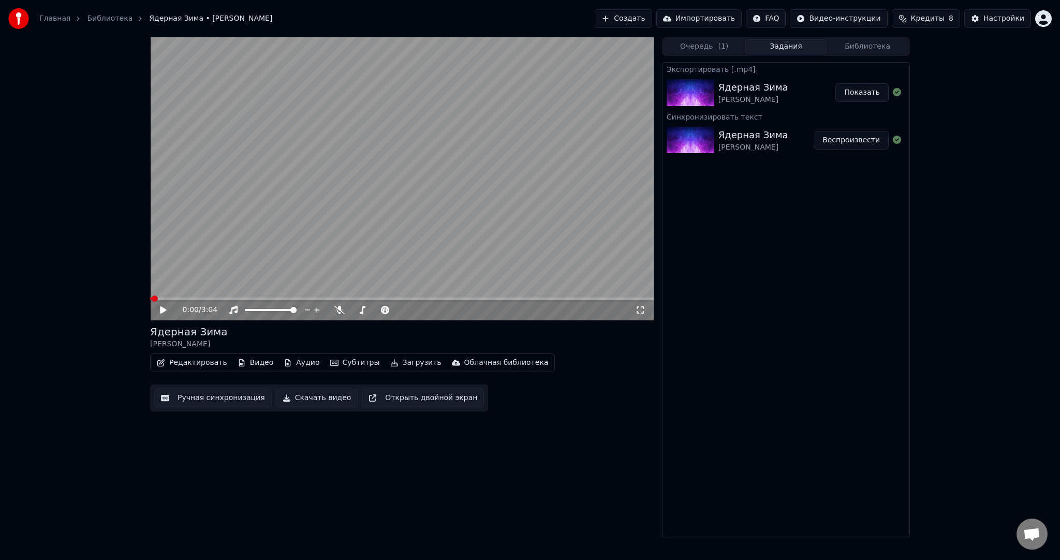
click at [644, 17] on button "Создать" at bounding box center [623, 18] width 57 height 19
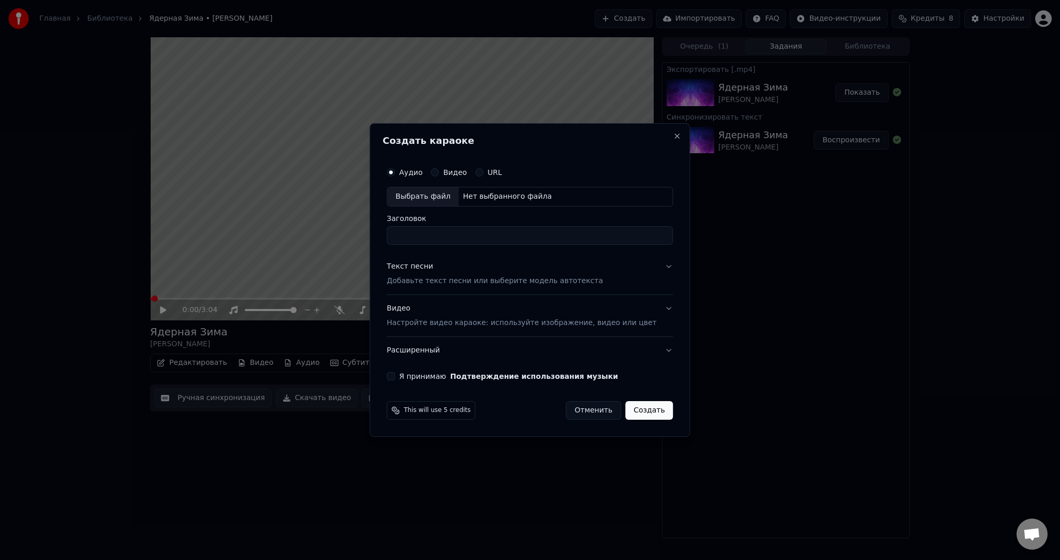
click at [454, 195] on div "Выбрать файл" at bounding box center [422, 196] width 71 height 19
type input "**********"
click at [431, 273] on div "Текст песни Добавьте текст песни или выберите модель автотекста" at bounding box center [495, 273] width 216 height 25
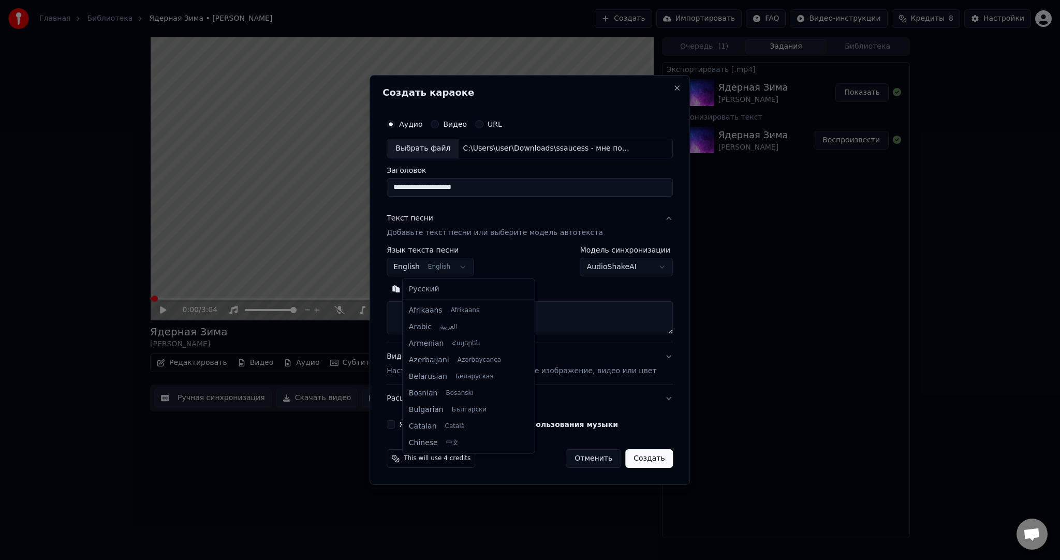
click at [429, 269] on body "**********" at bounding box center [530, 280] width 1060 height 560
select select "**"
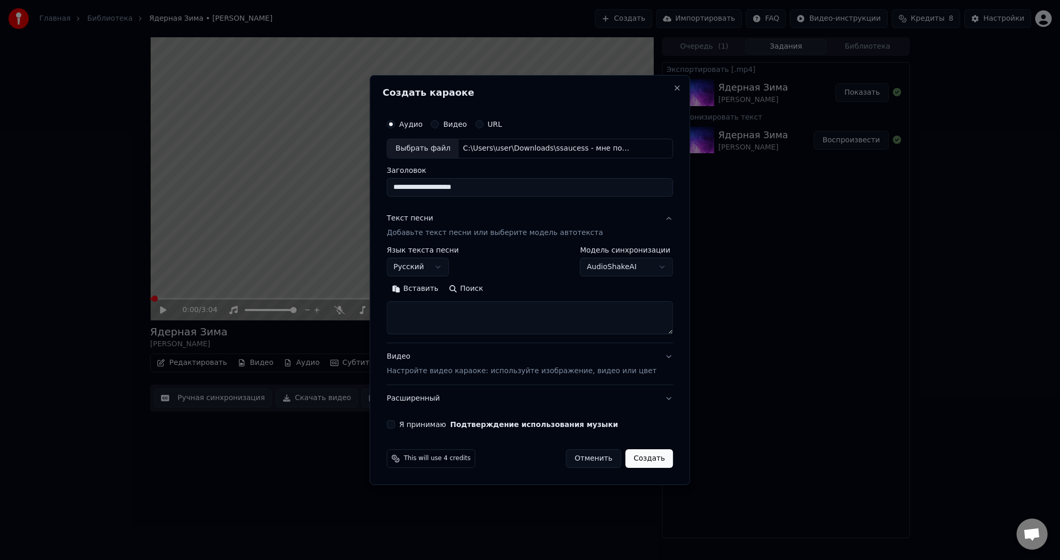
click at [490, 315] on textarea at bounding box center [530, 317] width 286 height 33
paste textarea "**********"
type textarea "**********"
click at [395, 422] on button "Я принимаю Подтверждение использования музыки" at bounding box center [391, 424] width 8 height 8
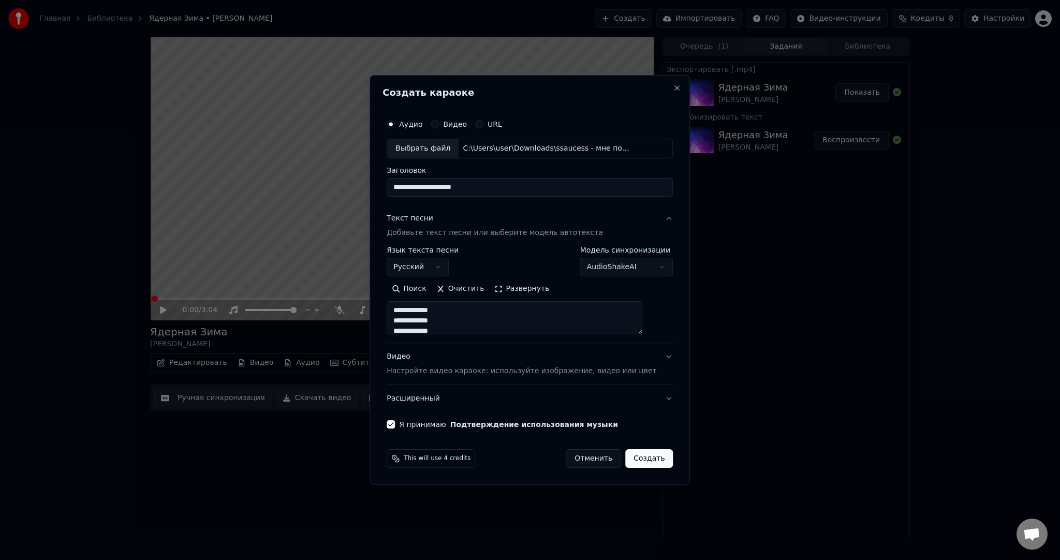
click at [449, 362] on div "Видео Настройте видео караоке: используйте изображение, видео или цвет" at bounding box center [522, 363] width 270 height 25
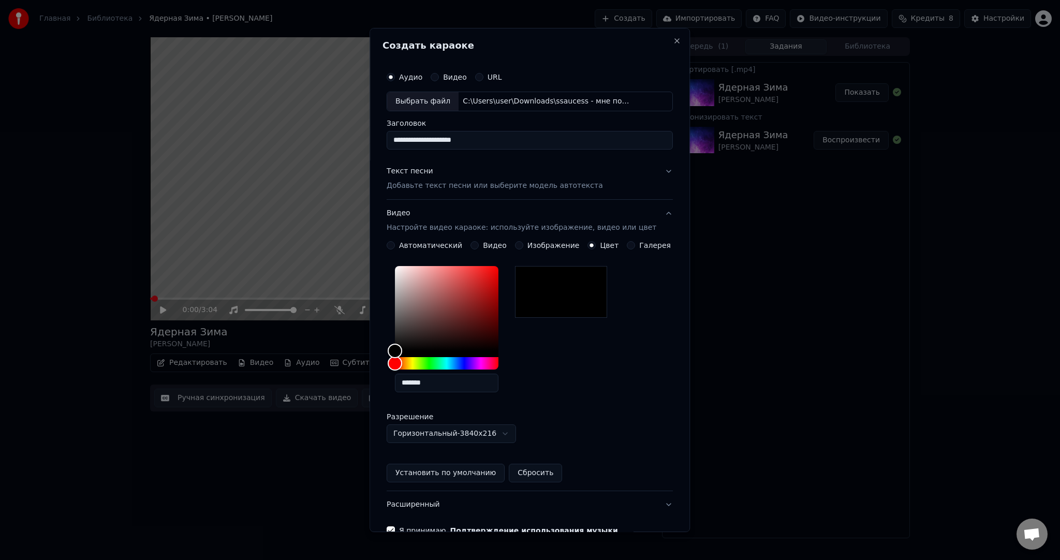
scroll to position [58, 0]
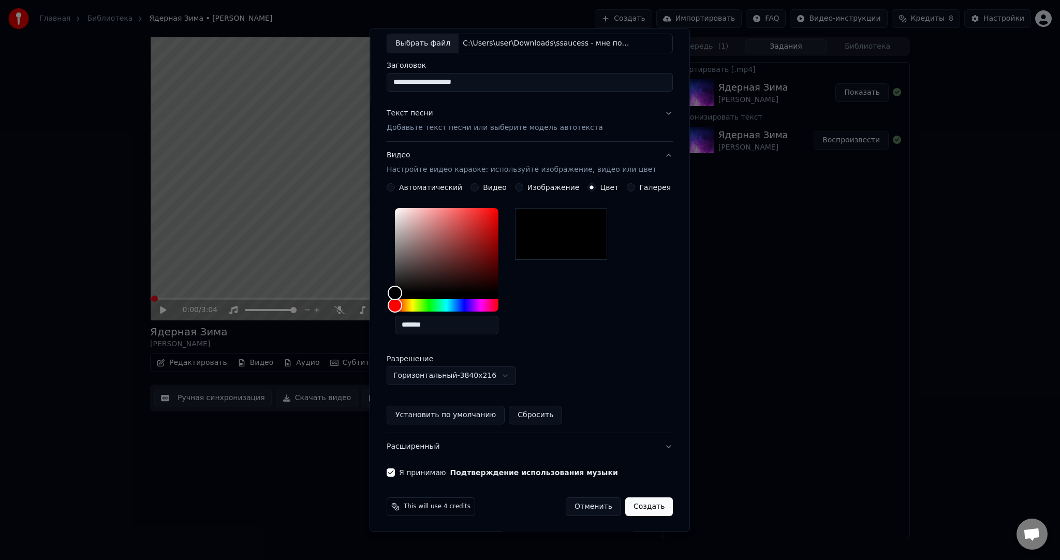
click at [643, 499] on button "Создать" at bounding box center [649, 506] width 48 height 19
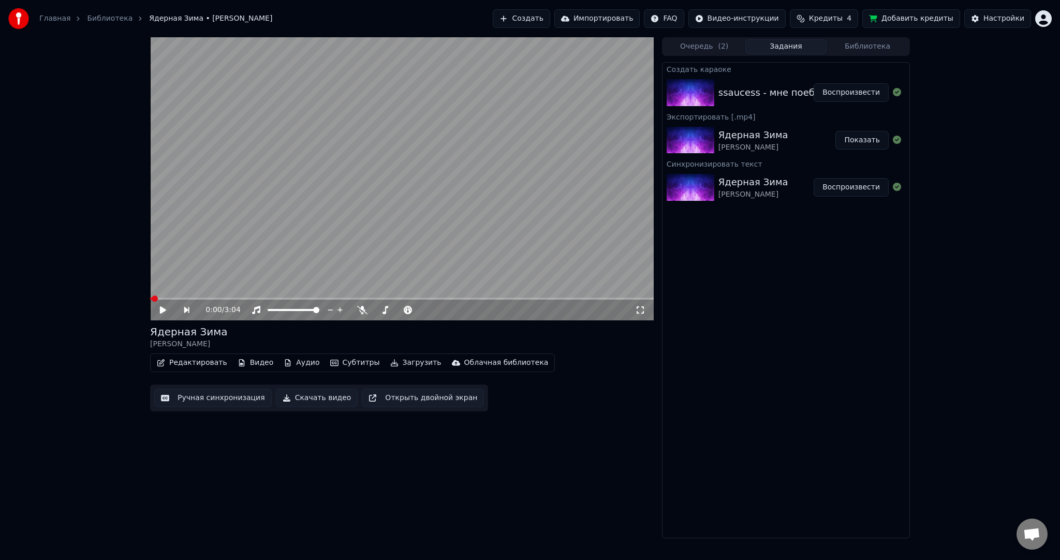
click at [838, 93] on button "Воспроизвести" at bounding box center [851, 92] width 75 height 19
click at [327, 192] on video at bounding box center [402, 178] width 504 height 283
click at [346, 361] on button "Субтитры" at bounding box center [355, 363] width 58 height 14
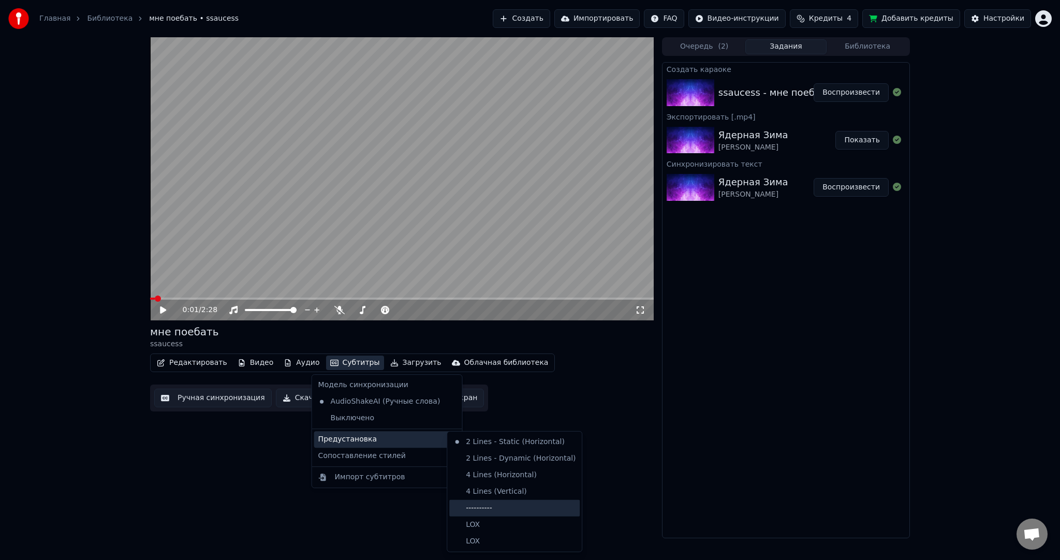
click at [489, 503] on div "----------" at bounding box center [514, 508] width 130 height 17
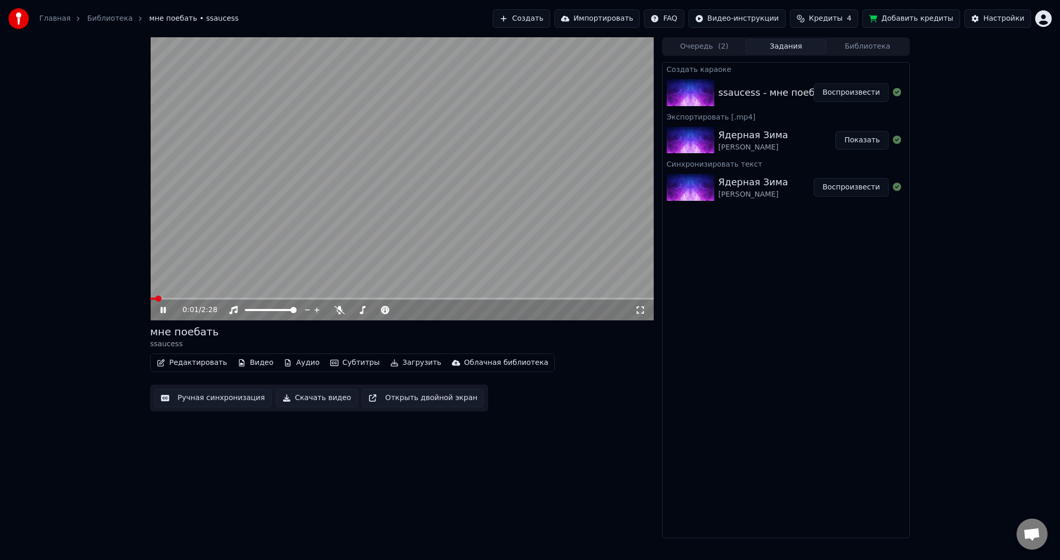
click at [239, 406] on button "Ручная синхронизация" at bounding box center [213, 398] width 118 height 19
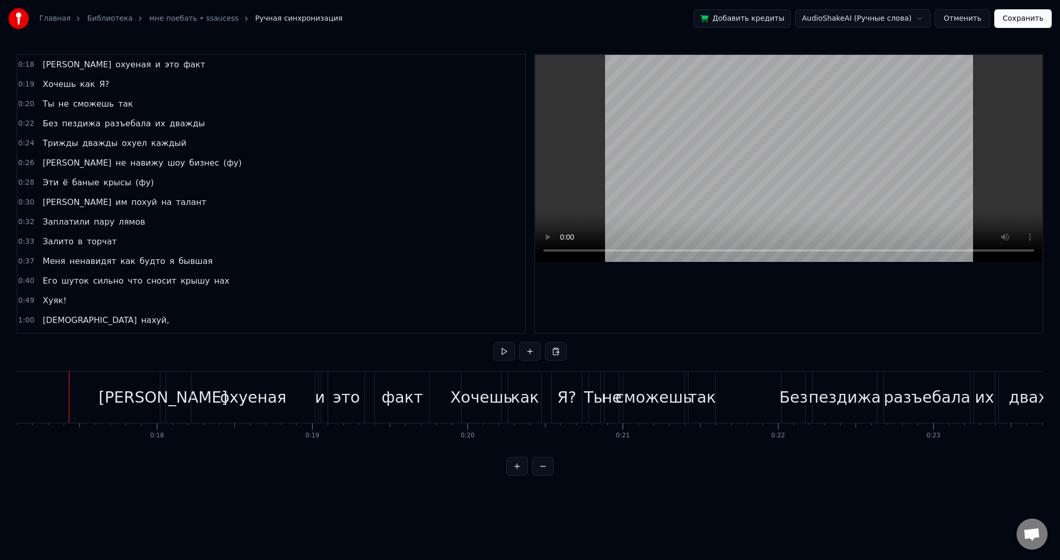
click at [507, 346] on button at bounding box center [504, 351] width 22 height 19
click at [497, 346] on button at bounding box center [504, 351] width 22 height 19
click at [257, 400] on div "охуеная" at bounding box center [253, 397] width 66 height 23
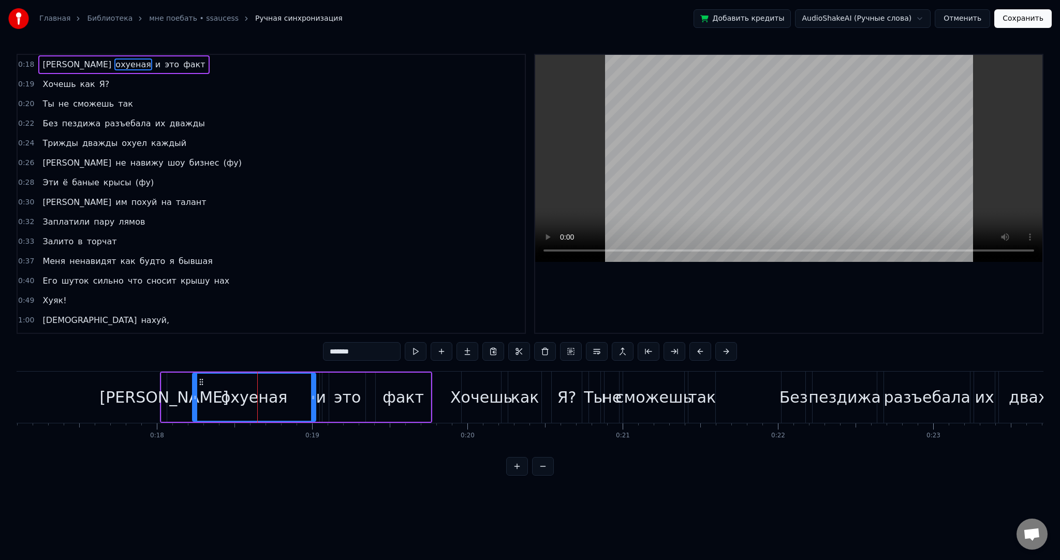
click at [346, 354] on input "*******" at bounding box center [362, 351] width 78 height 19
type input "********"
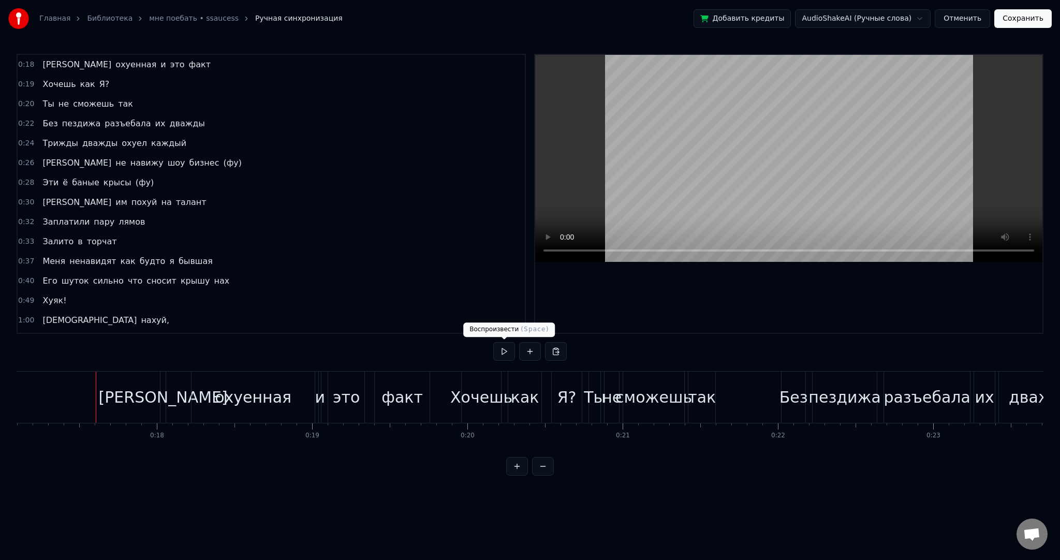
click at [498, 355] on button at bounding box center [504, 351] width 22 height 19
click at [499, 354] on button at bounding box center [504, 351] width 22 height 19
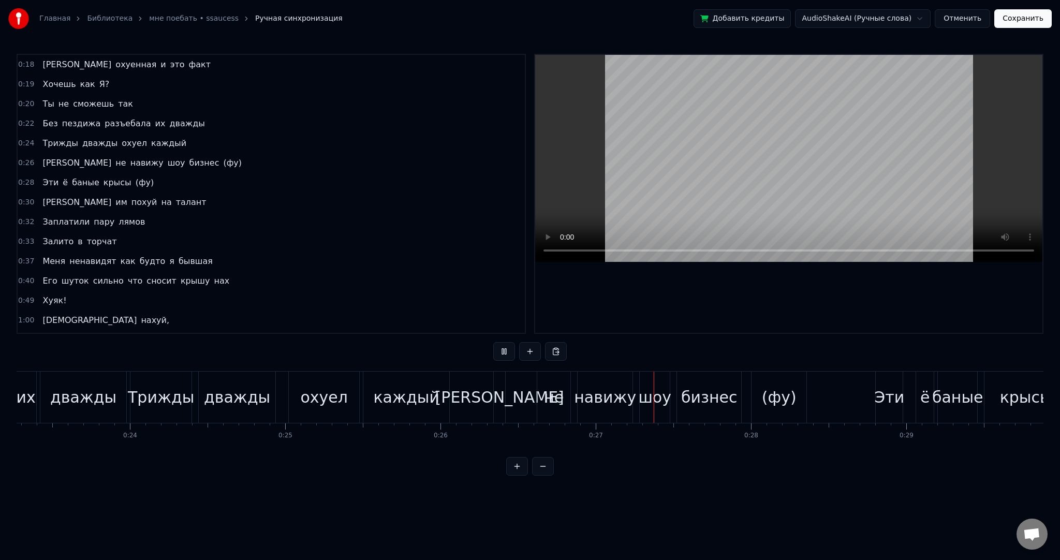
click at [498, 354] on button at bounding box center [504, 351] width 22 height 19
click at [505, 399] on div "[PERSON_NAME]" at bounding box center [499, 397] width 12 height 51
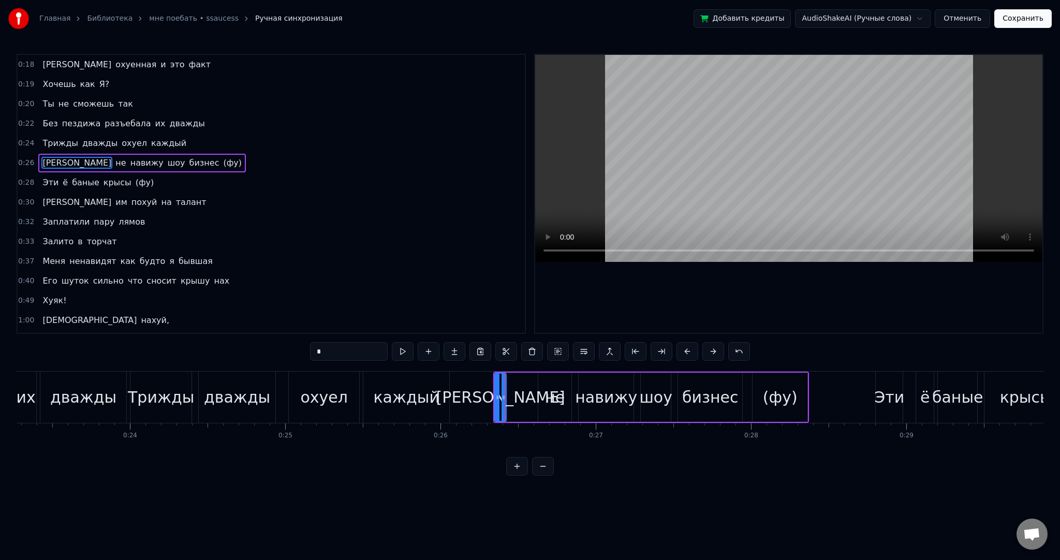
click at [565, 390] on div "не" at bounding box center [554, 397] width 33 height 49
click at [606, 391] on div "навижу" at bounding box center [606, 397] width 62 height 23
click at [377, 353] on input "******" at bounding box center [349, 351] width 78 height 19
click at [319, 352] on input "******" at bounding box center [349, 351] width 78 height 19
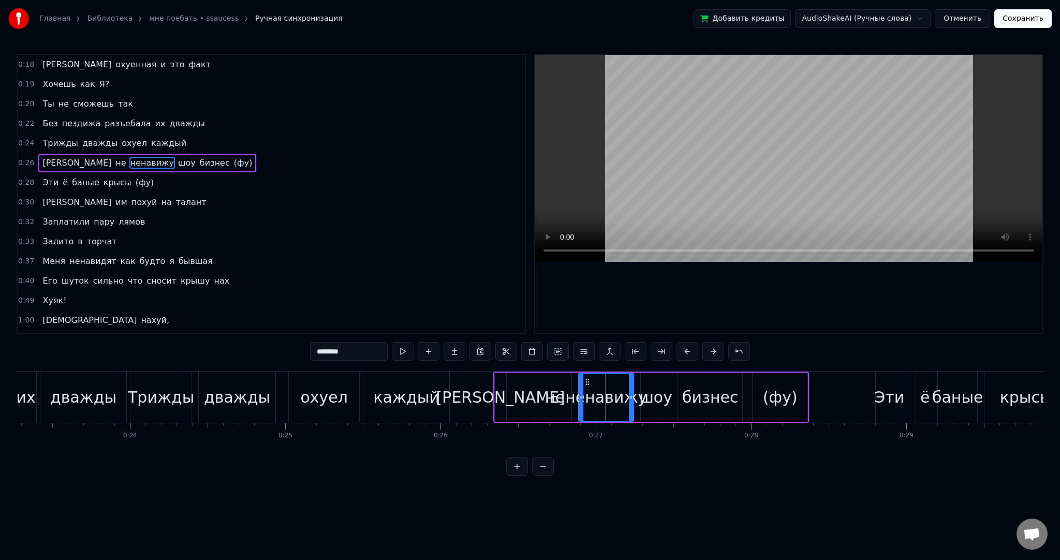
click at [363, 355] on input "********" at bounding box center [349, 351] width 78 height 19
click at [560, 383] on div "не" at bounding box center [554, 397] width 33 height 49
drag, startPoint x: 580, startPoint y: 404, endPoint x: 523, endPoint y: 398, distance: 56.8
click at [526, 398] on div at bounding box center [528, 397] width 4 height 47
drag, startPoint x: 524, startPoint y: 397, endPoint x: 550, endPoint y: 397, distance: 25.9
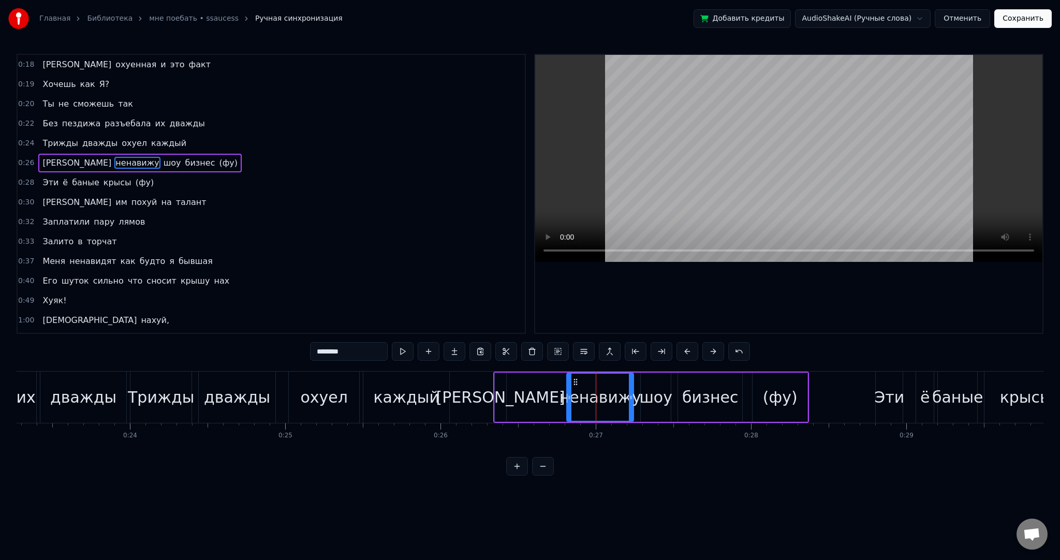
click at [570, 400] on icon at bounding box center [569, 397] width 4 height 8
click at [497, 394] on div "[PERSON_NAME]" at bounding box center [500, 397] width 129 height 23
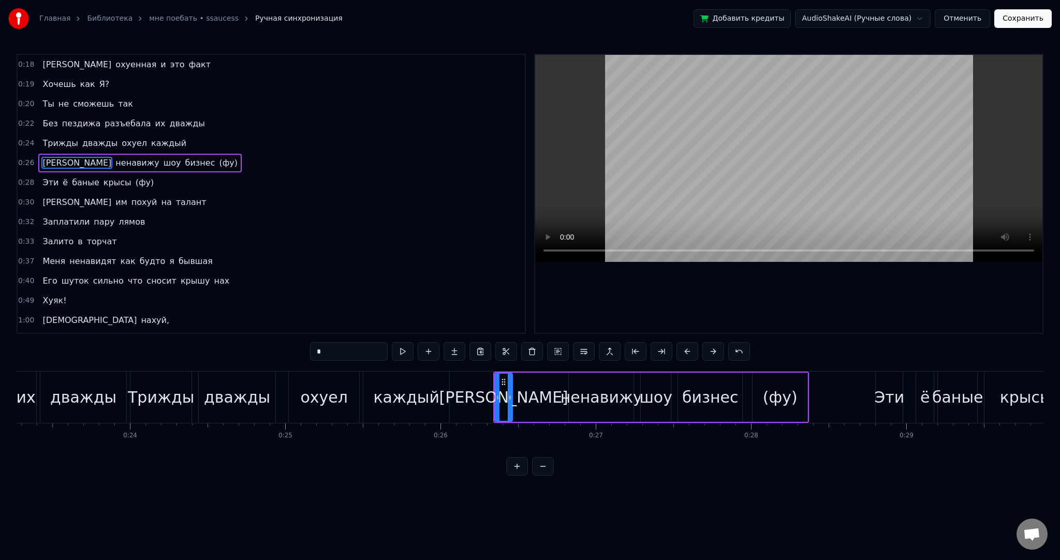
drag, startPoint x: 503, startPoint y: 383, endPoint x: 509, endPoint y: 383, distance: 6.2
click at [509, 383] on div at bounding box center [510, 397] width 4 height 47
drag, startPoint x: 504, startPoint y: 381, endPoint x: 537, endPoint y: 383, distance: 32.7
click at [537, 383] on icon at bounding box center [536, 382] width 8 height 8
click at [576, 391] on div "ненавижу" at bounding box center [602, 397] width 82 height 23
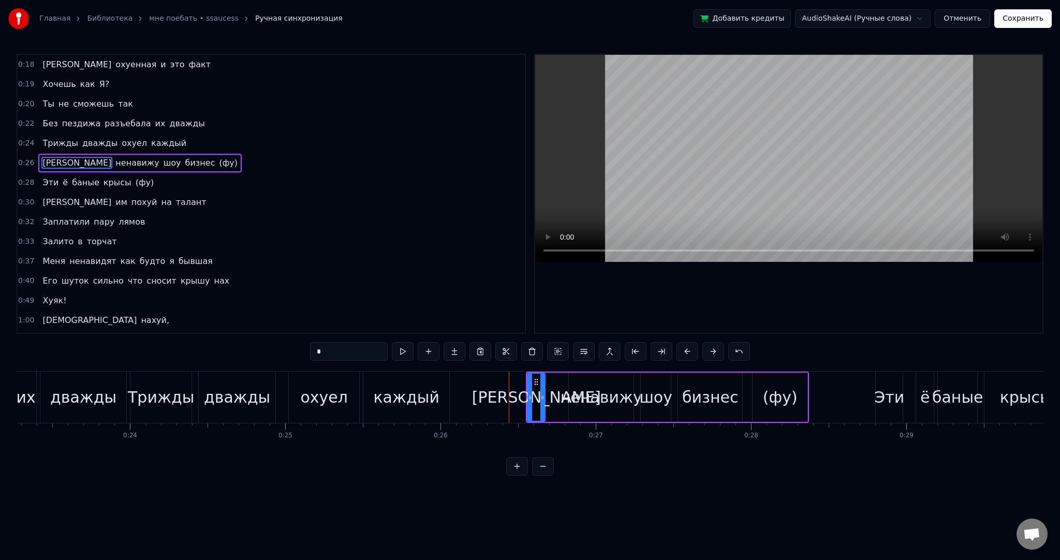
type input "********"
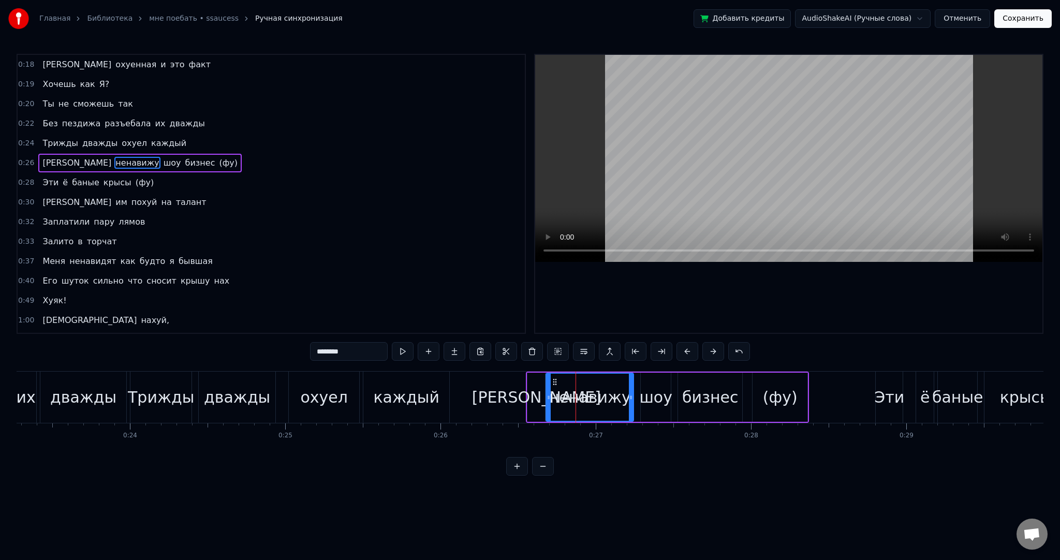
drag, startPoint x: 572, startPoint y: 391, endPoint x: 545, endPoint y: 391, distance: 26.9
click at [549, 391] on div at bounding box center [549, 397] width 4 height 47
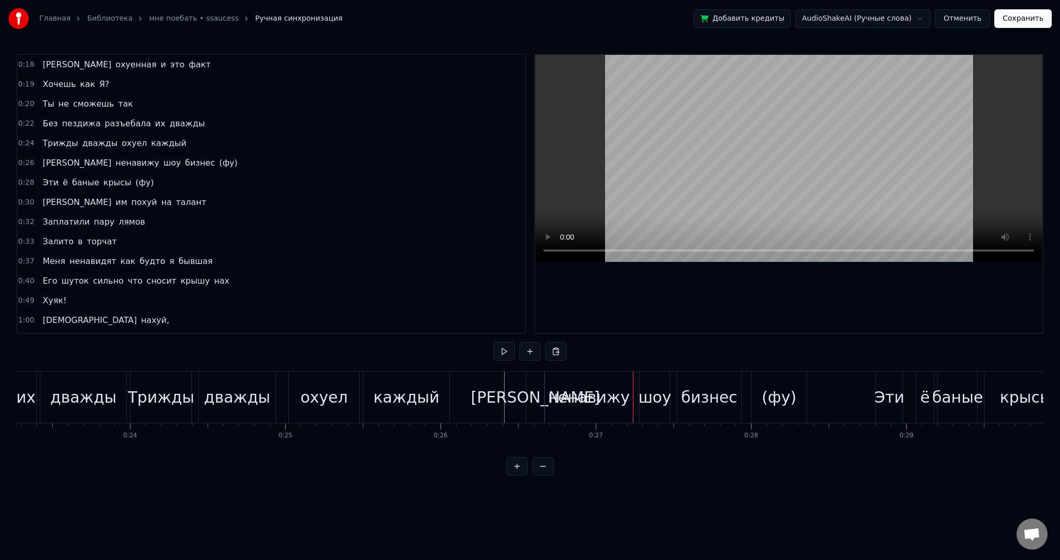
click at [930, 395] on div "ë" at bounding box center [925, 397] width 18 height 51
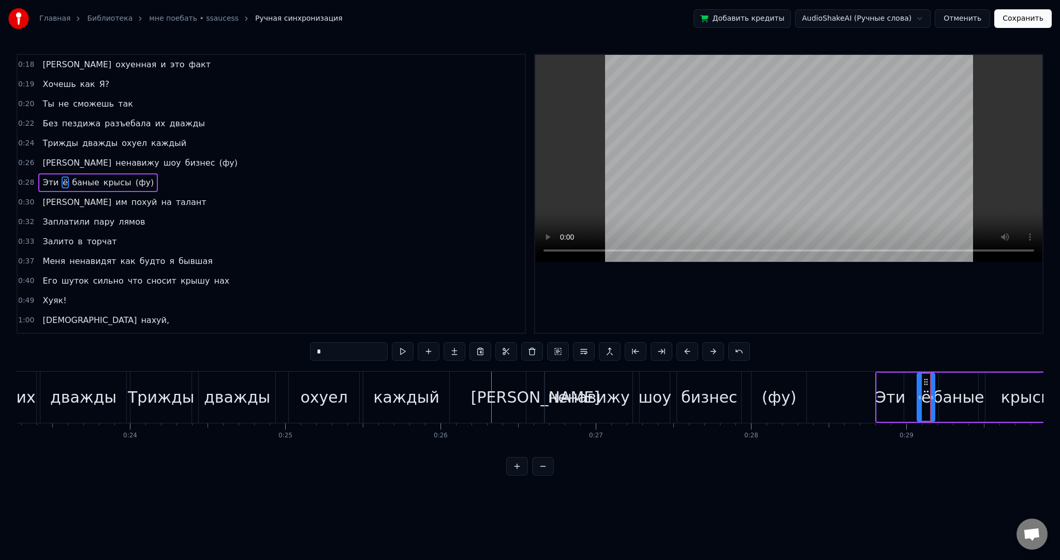
drag, startPoint x: 331, startPoint y: 357, endPoint x: 283, endPoint y: 351, distance: 48.4
click at [288, 353] on div "0:18 Я охуенная и это факт 0:19 Хочешь как Я? 0:20 Ты не сможешь так 0:22 Без п…" at bounding box center [530, 265] width 1027 height 422
click at [81, 179] on span "баные" at bounding box center [86, 183] width 30 height 12
click at [319, 350] on input "*****" at bounding box center [349, 351] width 78 height 19
paste input "*"
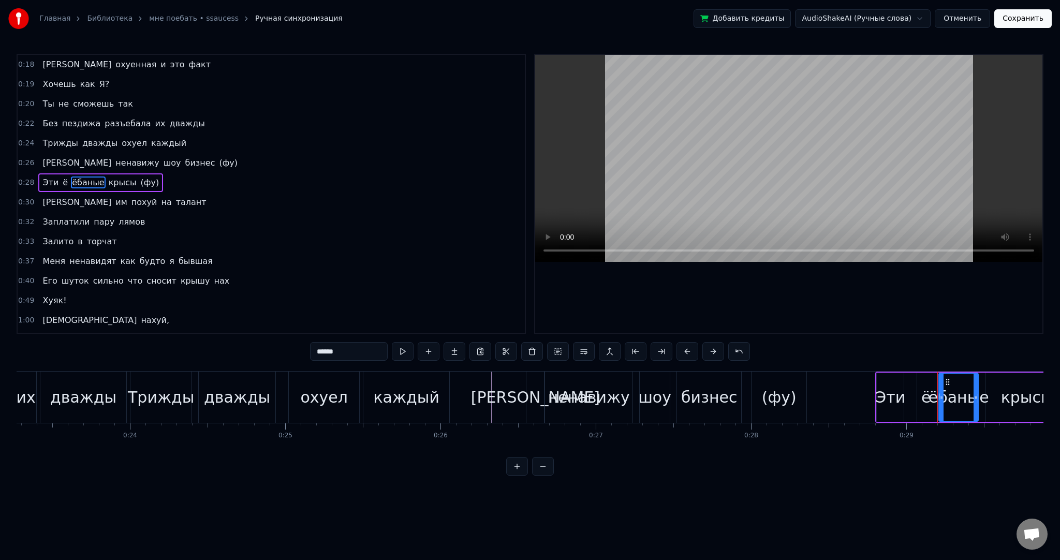
click at [926, 395] on div "ë" at bounding box center [925, 397] width 9 height 23
type input "******"
drag, startPoint x: 940, startPoint y: 400, endPoint x: 914, endPoint y: 402, distance: 26.5
click at [917, 402] on div at bounding box center [919, 397] width 4 height 47
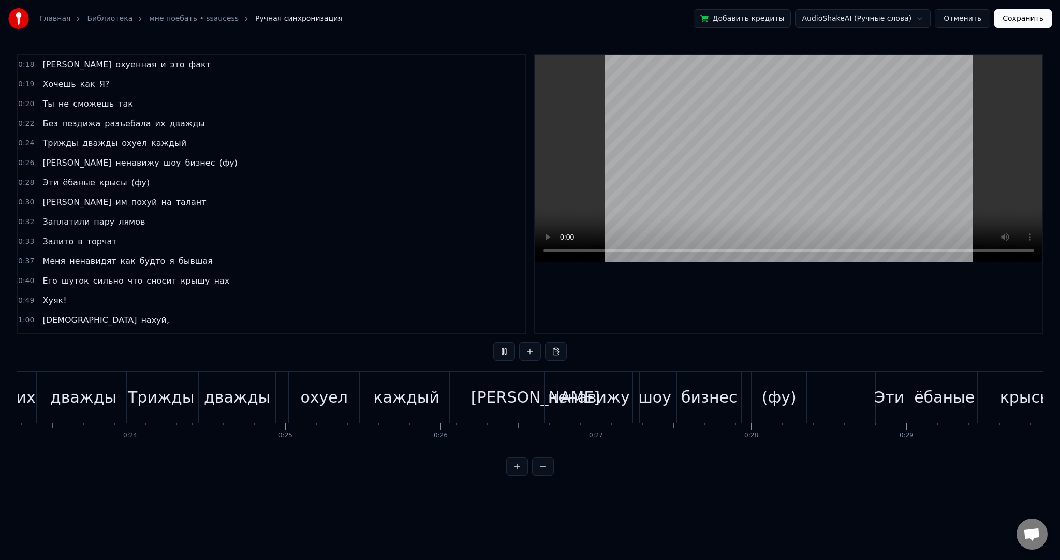
scroll to position [0, 4568]
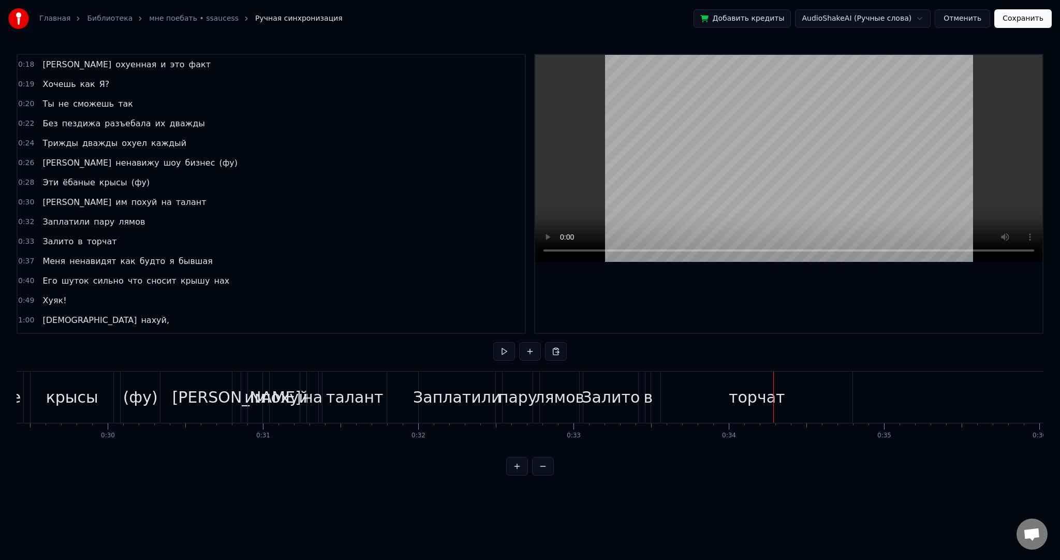
click at [817, 412] on div "торчат" at bounding box center [757, 397] width 192 height 51
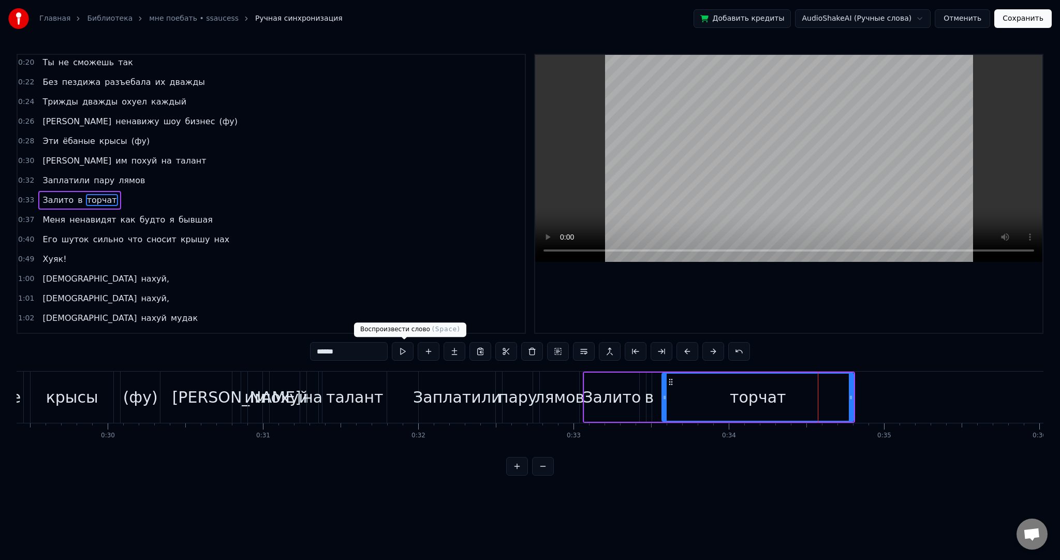
click at [369, 358] on input "******" at bounding box center [349, 351] width 78 height 19
type input "*******"
click at [772, 391] on div "топчарт" at bounding box center [758, 397] width 66 height 23
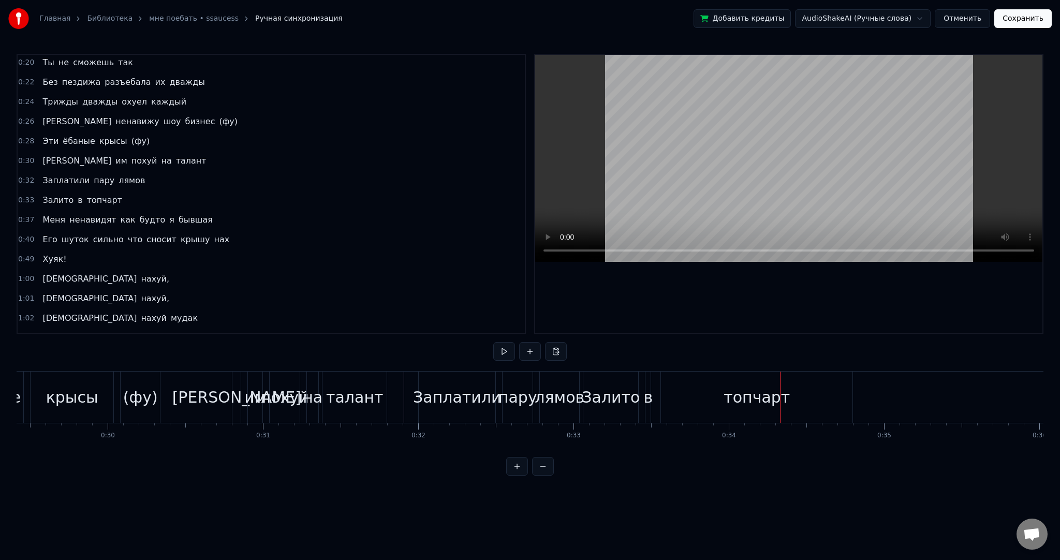
drag, startPoint x: 754, startPoint y: 393, endPoint x: 516, endPoint y: 360, distance: 239.8
click at [753, 393] on div "топчарт" at bounding box center [757, 397] width 66 height 23
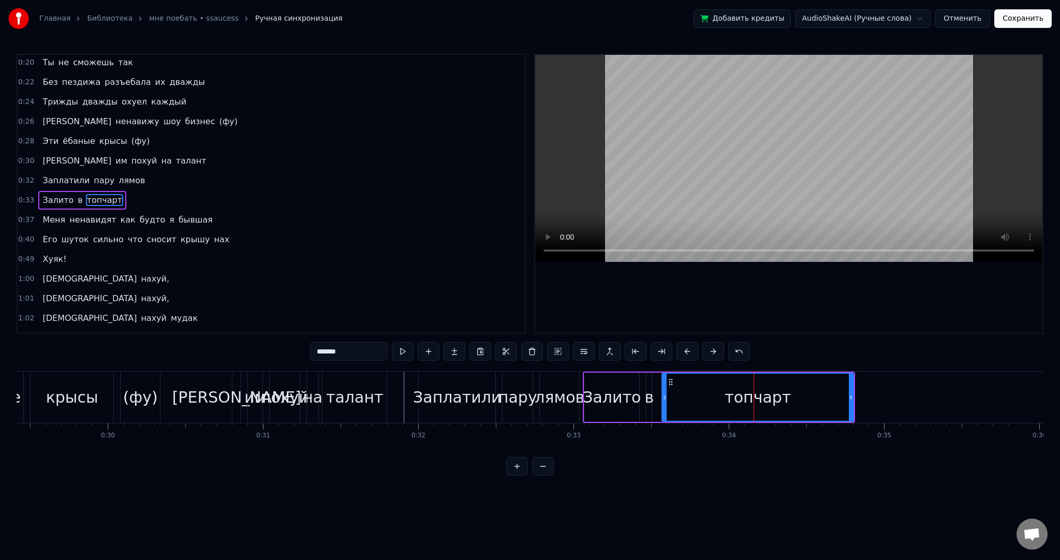
drag, startPoint x: 331, startPoint y: 350, endPoint x: 371, endPoint y: 355, distance: 39.6
click at [331, 351] on input "*******" at bounding box center [349, 351] width 78 height 19
type input "********"
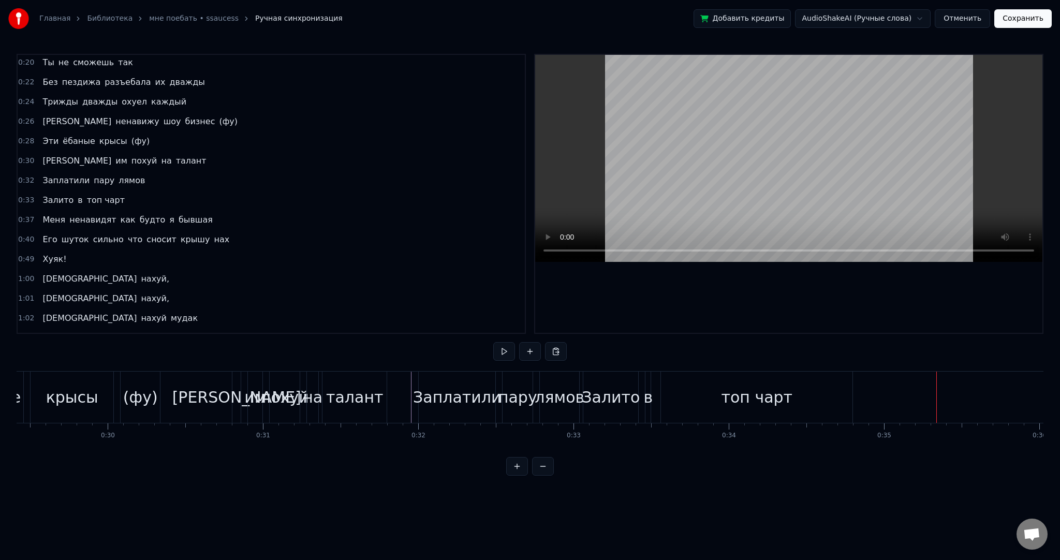
click at [796, 395] on div "топ чарт" at bounding box center [757, 397] width 192 height 51
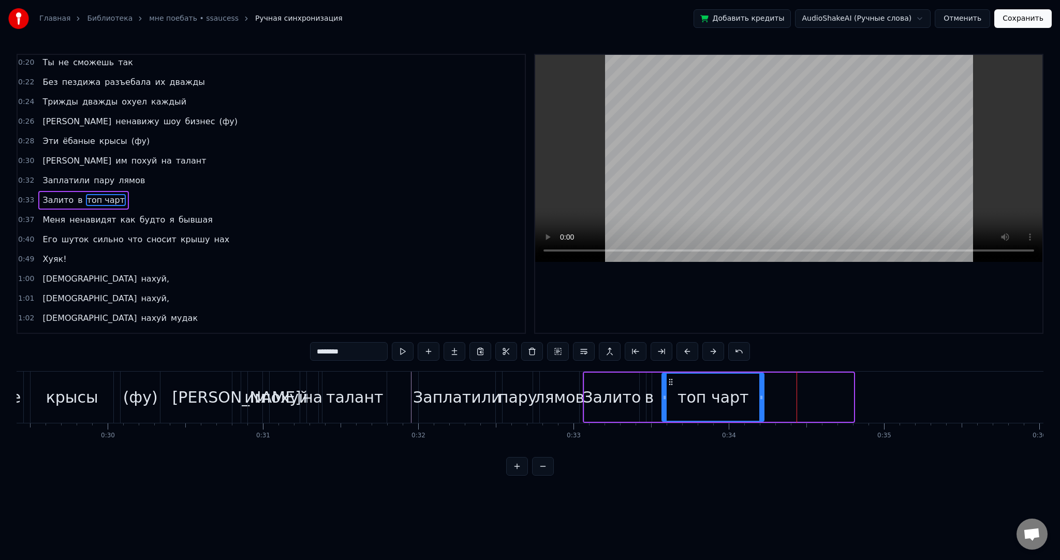
drag, startPoint x: 851, startPoint y: 399, endPoint x: 721, endPoint y: 401, distance: 130.5
click at [759, 401] on div at bounding box center [761, 397] width 4 height 47
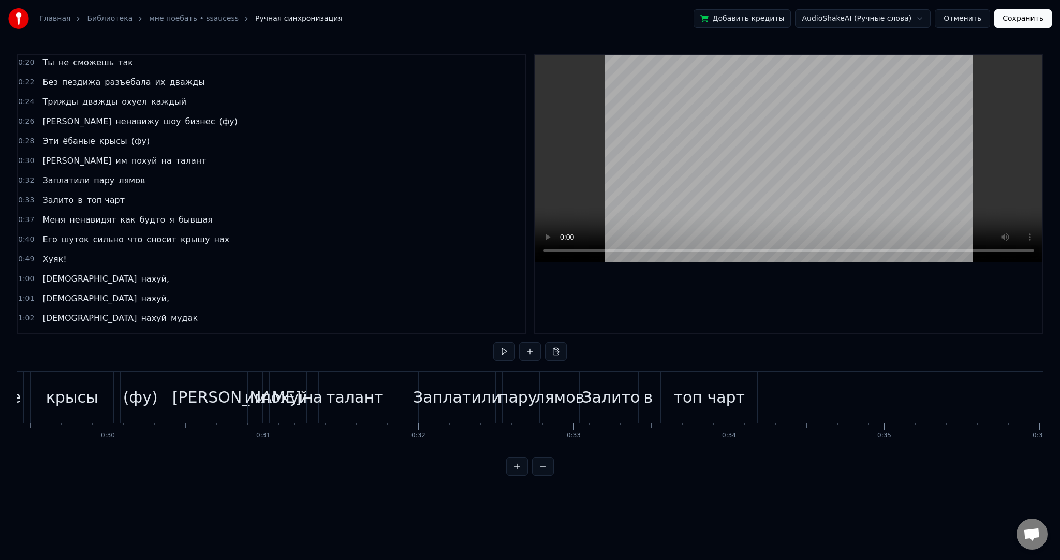
click at [616, 390] on div "Залито" at bounding box center [611, 397] width 58 height 23
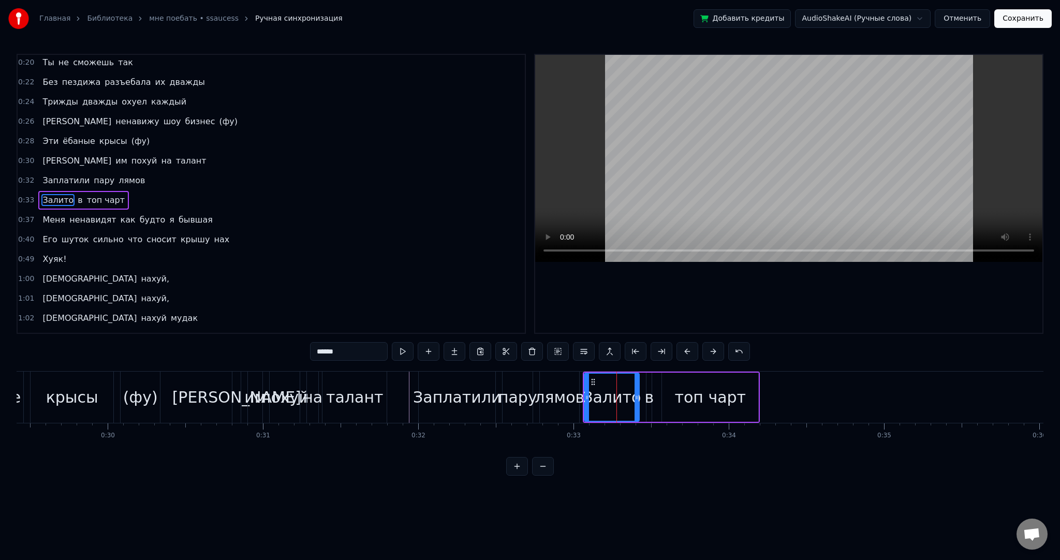
drag, startPoint x: 329, startPoint y: 354, endPoint x: 384, endPoint y: 355, distance: 54.9
click at [330, 354] on input "******" at bounding box center [349, 351] width 78 height 19
type input "******"
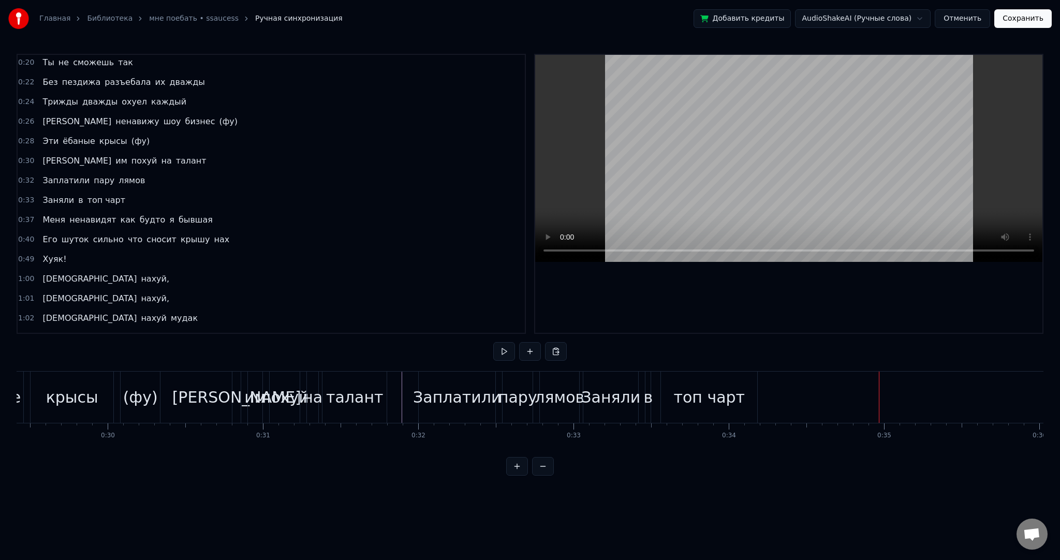
click at [651, 406] on div "в" at bounding box center [647, 397] width 9 height 23
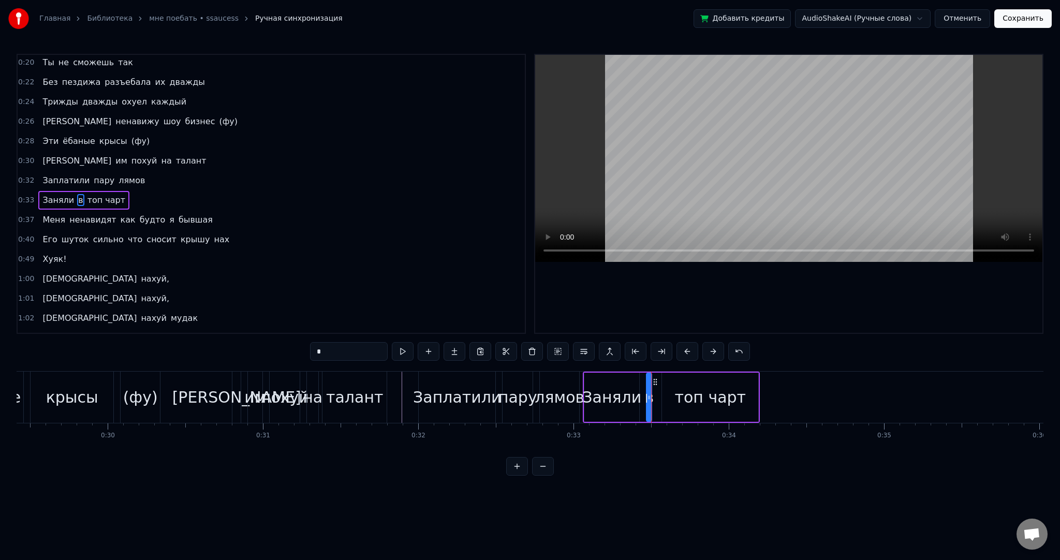
type input "********"
drag, startPoint x: 664, startPoint y: 400, endPoint x: 654, endPoint y: 400, distance: 10.4
click at [654, 400] on icon at bounding box center [655, 397] width 4 height 8
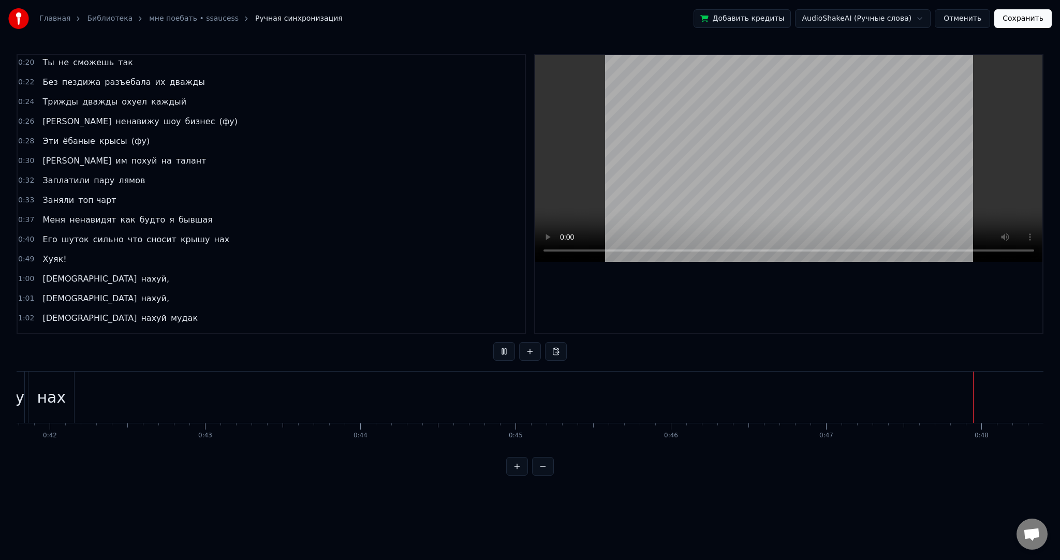
scroll to position [0, 7419]
click at [694, 148] on video at bounding box center [788, 158] width 507 height 207
click at [437, 388] on div "Хуяк!" at bounding box center [368, 397] width 235 height 51
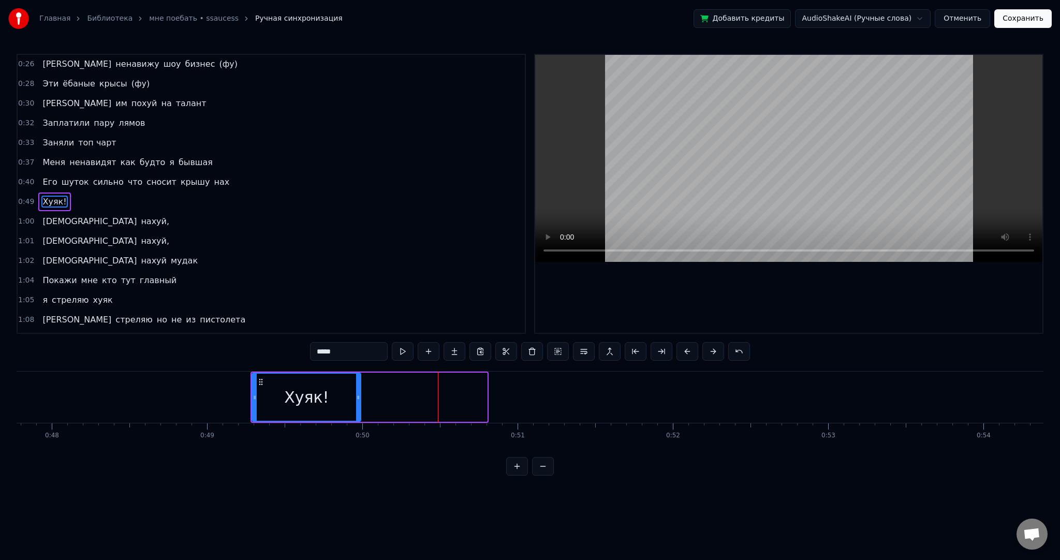
drag, startPoint x: 485, startPoint y: 402, endPoint x: 355, endPoint y: 396, distance: 130.6
click at [356, 396] on div at bounding box center [358, 397] width 4 height 47
click at [400, 354] on button at bounding box center [403, 351] width 22 height 19
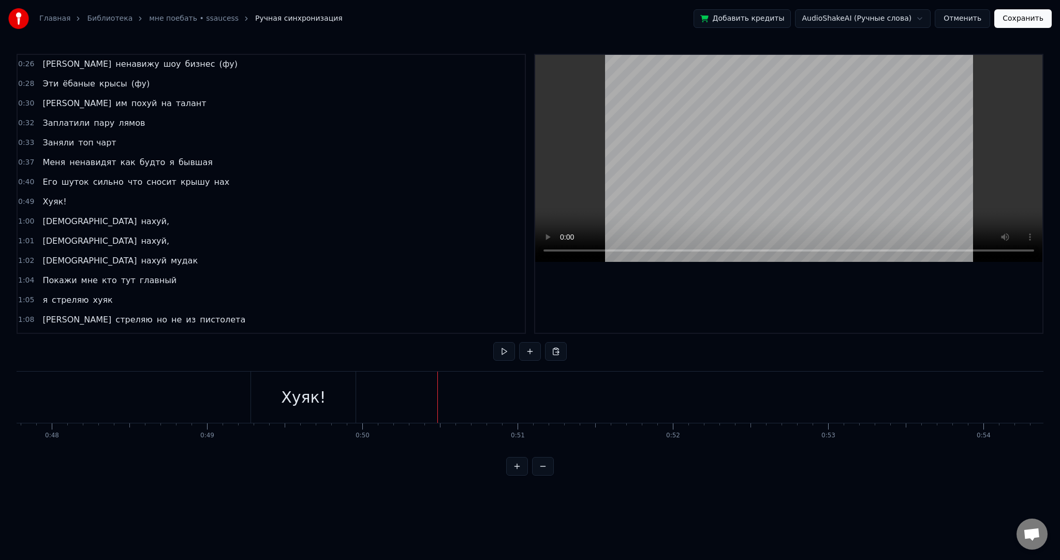
click at [327, 394] on div "Хуяк!" at bounding box center [303, 397] width 105 height 51
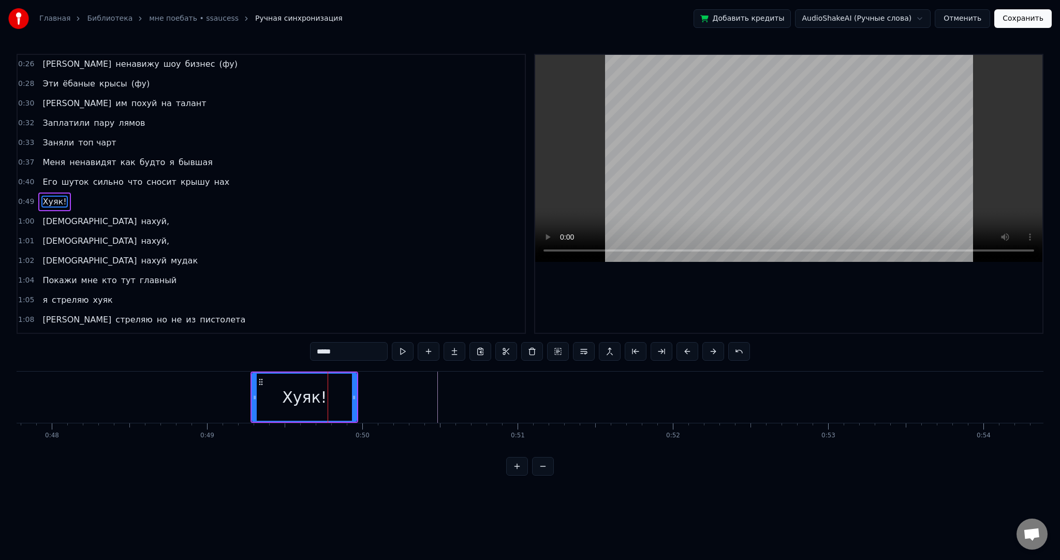
drag, startPoint x: 354, startPoint y: 398, endPoint x: 370, endPoint y: 395, distance: 15.7
click at [356, 399] on icon at bounding box center [354, 397] width 4 height 8
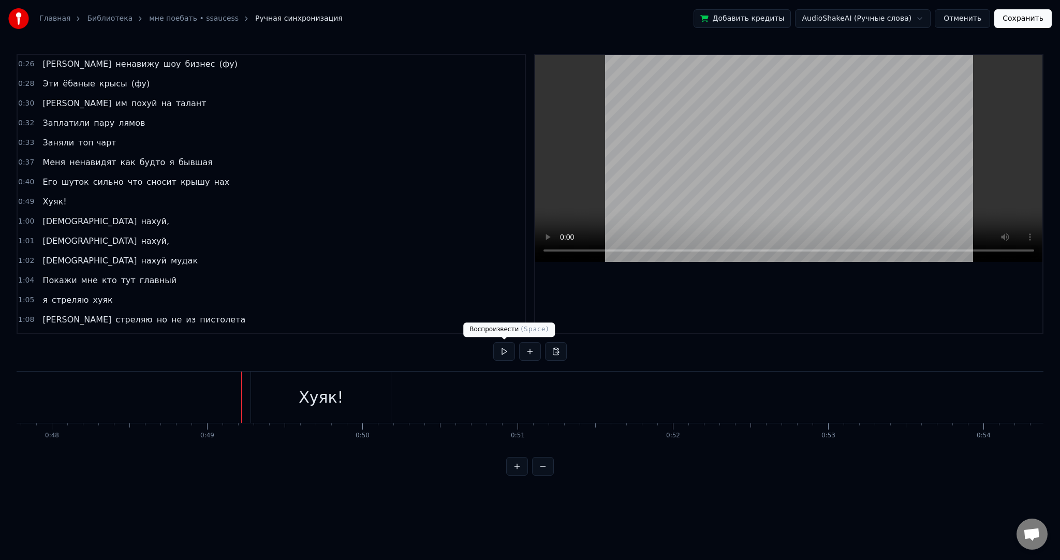
click at [515, 351] on button at bounding box center [504, 351] width 22 height 19
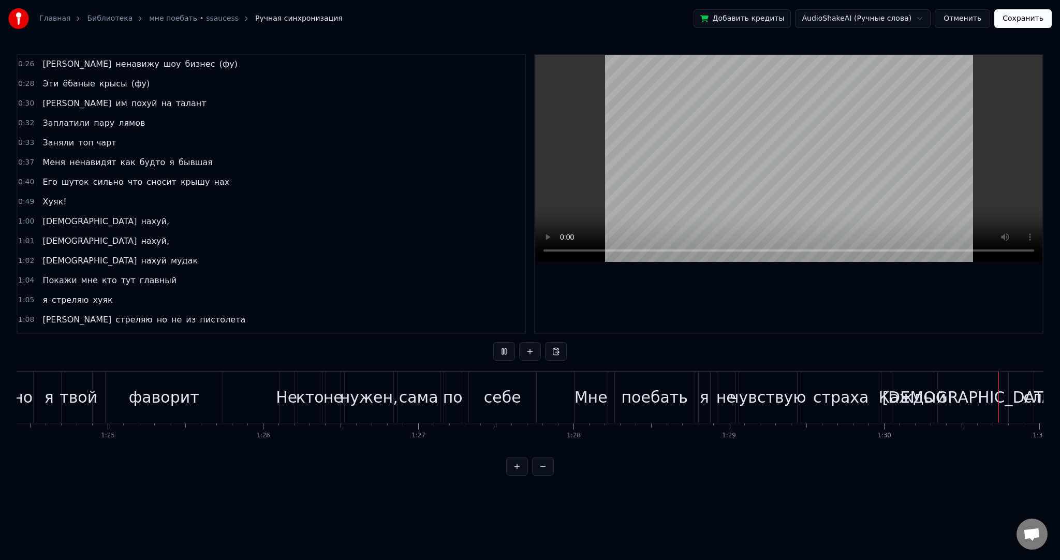
scroll to position [0, 14060]
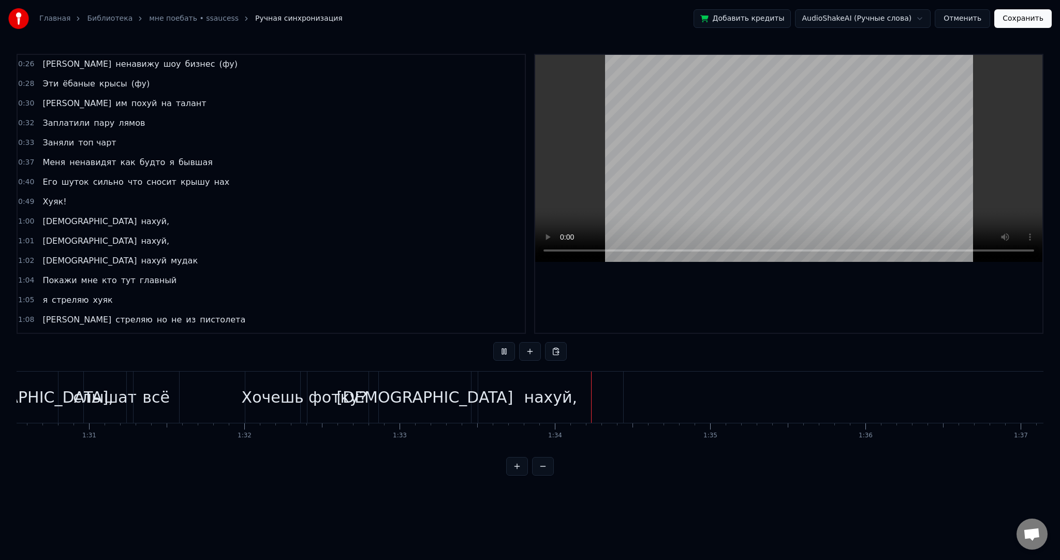
click at [729, 122] on video at bounding box center [788, 158] width 507 height 207
click at [559, 406] on div "нахуй," at bounding box center [550, 397] width 53 height 23
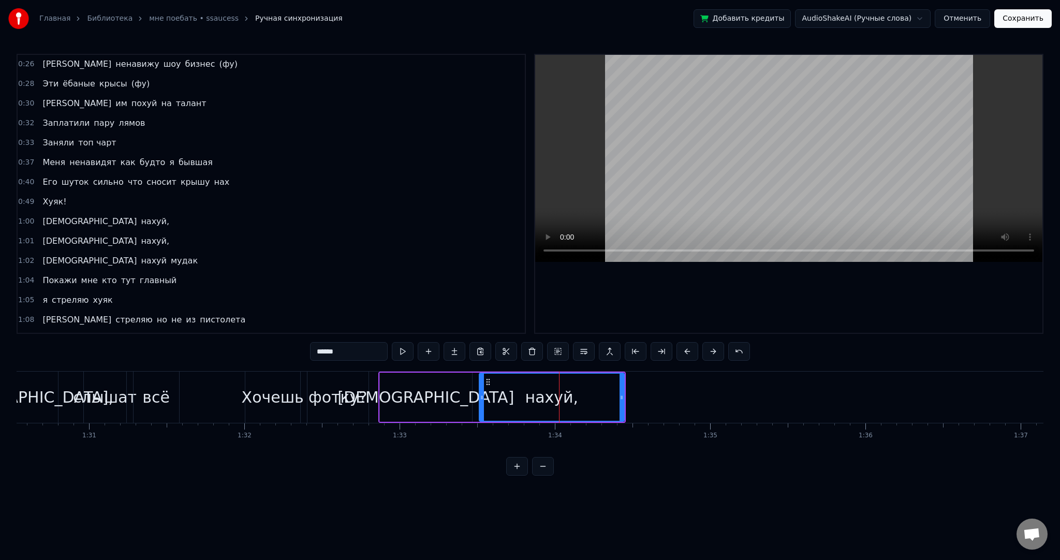
scroll to position [461, 0]
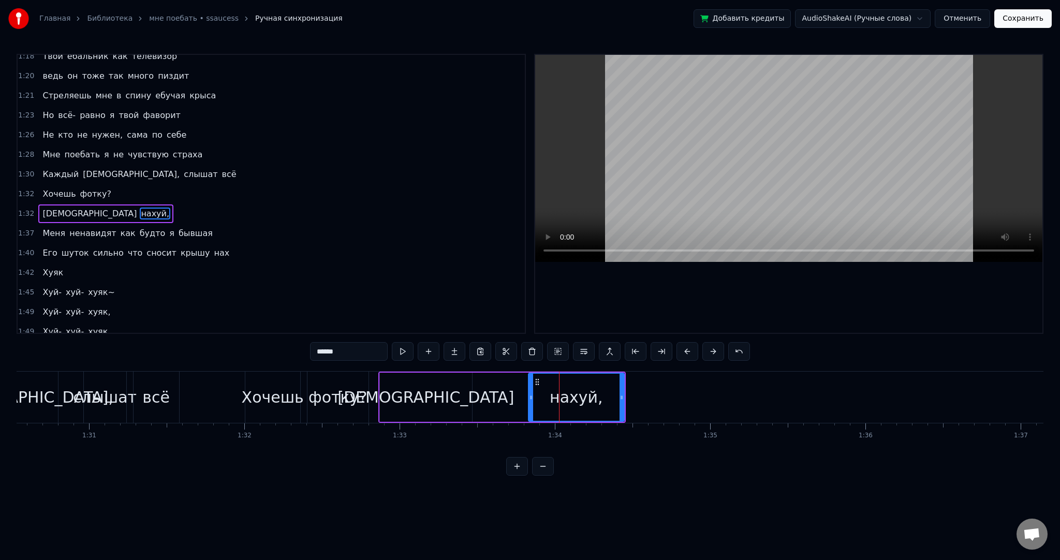
drag, startPoint x: 481, startPoint y: 393, endPoint x: 525, endPoint y: 395, distance: 44.0
click at [533, 396] on icon at bounding box center [531, 397] width 4 height 8
click at [441, 391] on div "[DEMOGRAPHIC_DATA]" at bounding box center [426, 397] width 92 height 49
type input "***"
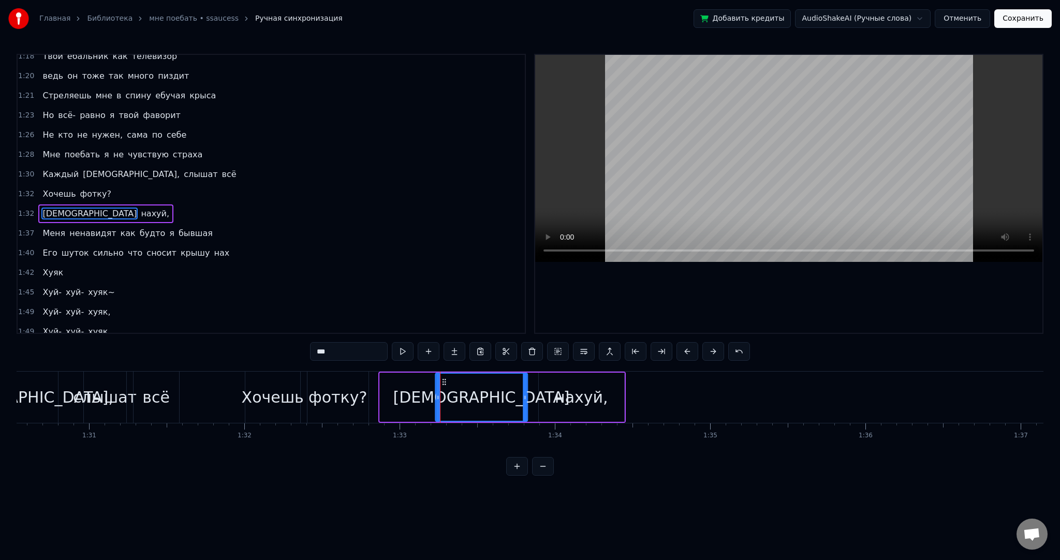
drag, startPoint x: 387, startPoint y: 379, endPoint x: 443, endPoint y: 381, distance: 55.9
click at [443, 381] on icon at bounding box center [444, 382] width 8 height 8
drag, startPoint x: 437, startPoint y: 393, endPoint x: 474, endPoint y: 394, distance: 37.3
click at [474, 394] on icon at bounding box center [475, 397] width 4 height 8
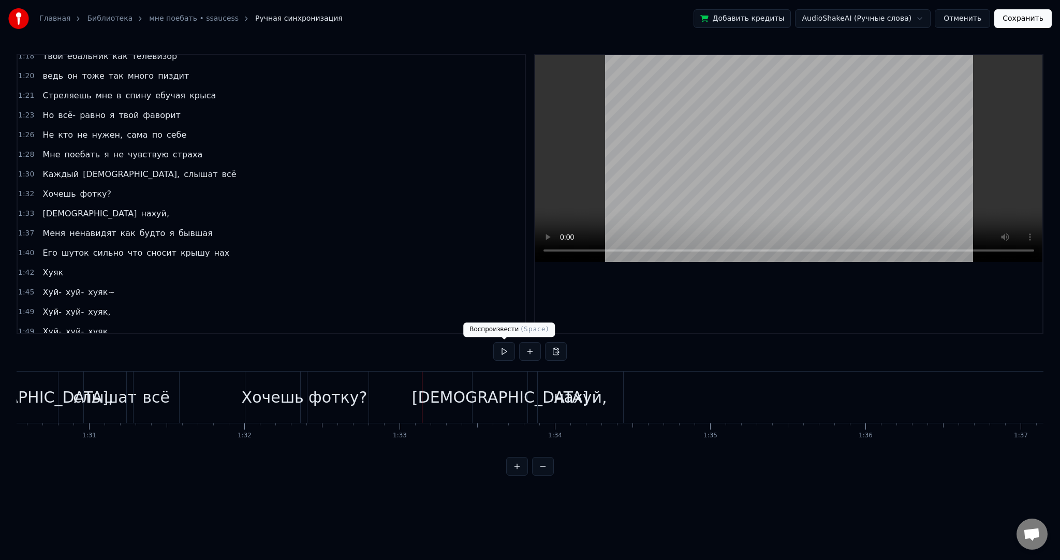
click at [503, 349] on button at bounding box center [504, 351] width 22 height 19
click at [502, 349] on button at bounding box center [504, 351] width 22 height 19
click at [510, 350] on button at bounding box center [504, 351] width 22 height 19
drag, startPoint x: 402, startPoint y: 388, endPoint x: 392, endPoint y: 389, distance: 9.9
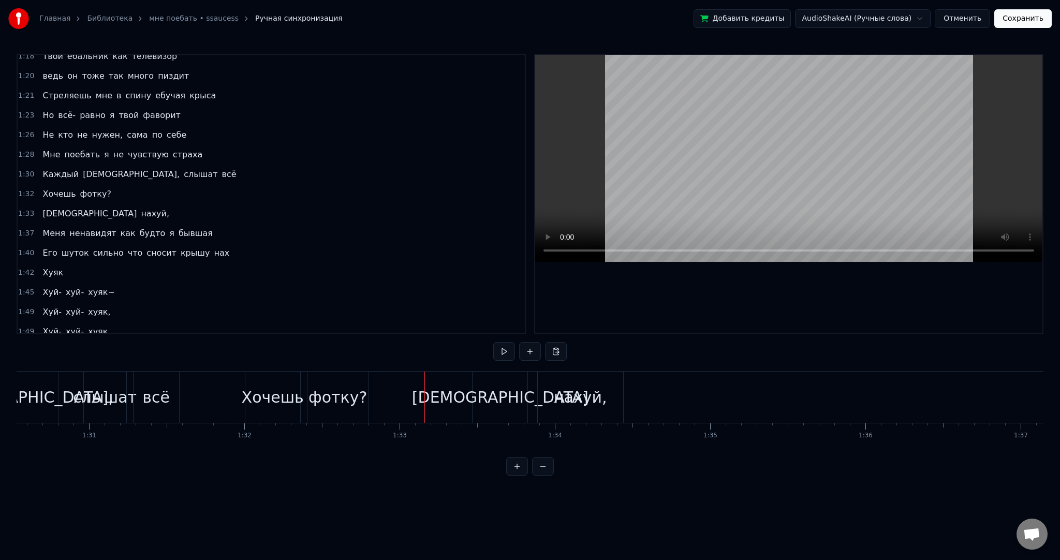
click at [499, 350] on button at bounding box center [504, 351] width 22 height 19
click at [501, 355] on button at bounding box center [504, 351] width 22 height 19
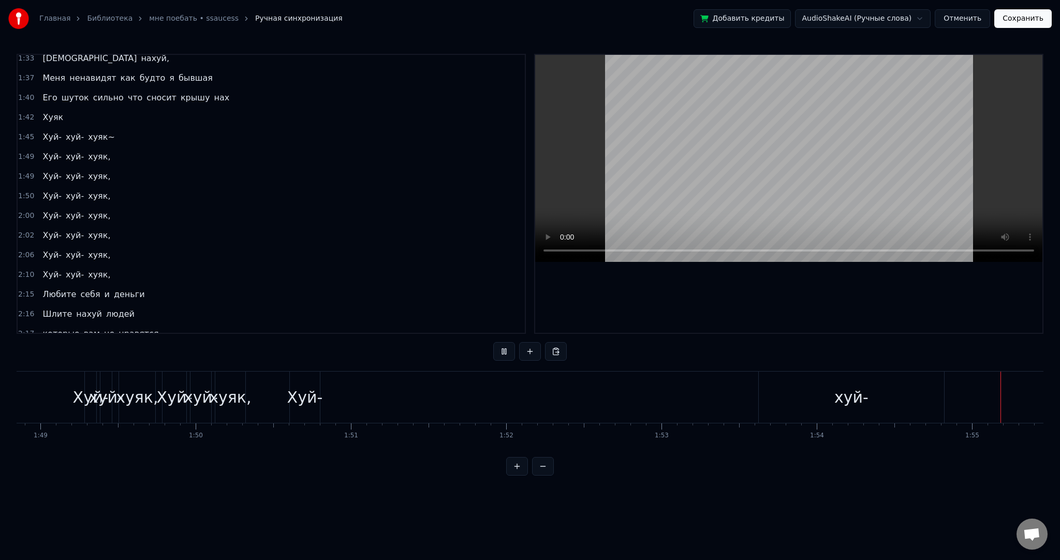
scroll to position [0, 17853]
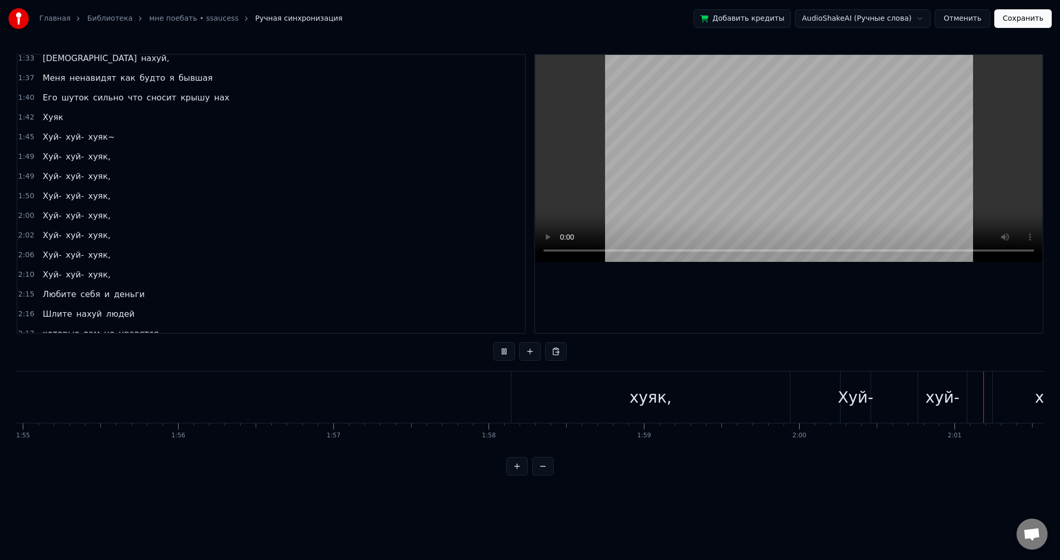
click at [685, 200] on video at bounding box center [788, 158] width 507 height 207
click at [849, 448] on div "Я охуенная и это факт Хочешь как Я? Ты не сможешь так Без пездижа разъебала их …" at bounding box center [530, 410] width 1027 height 78
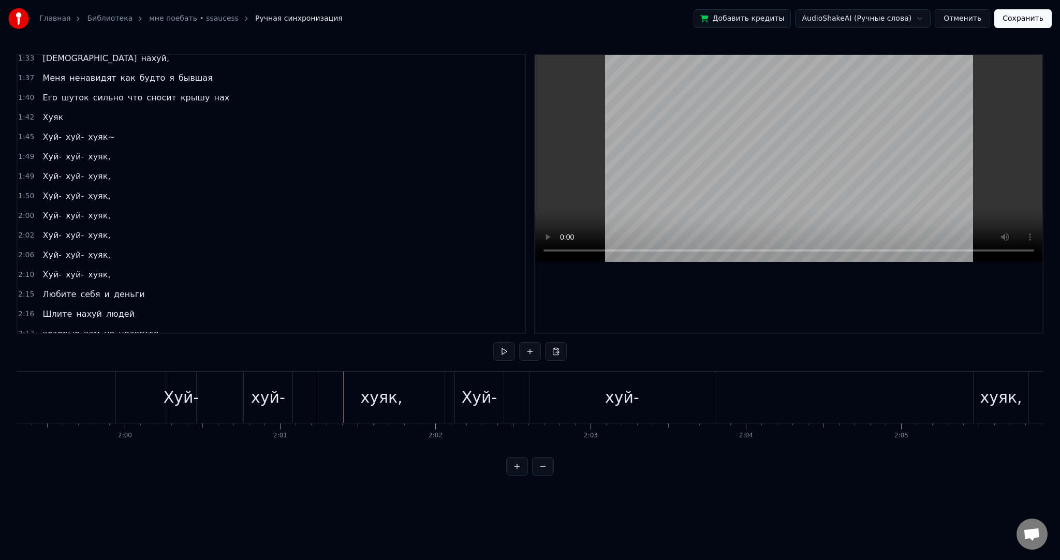
scroll to position [0, 18443]
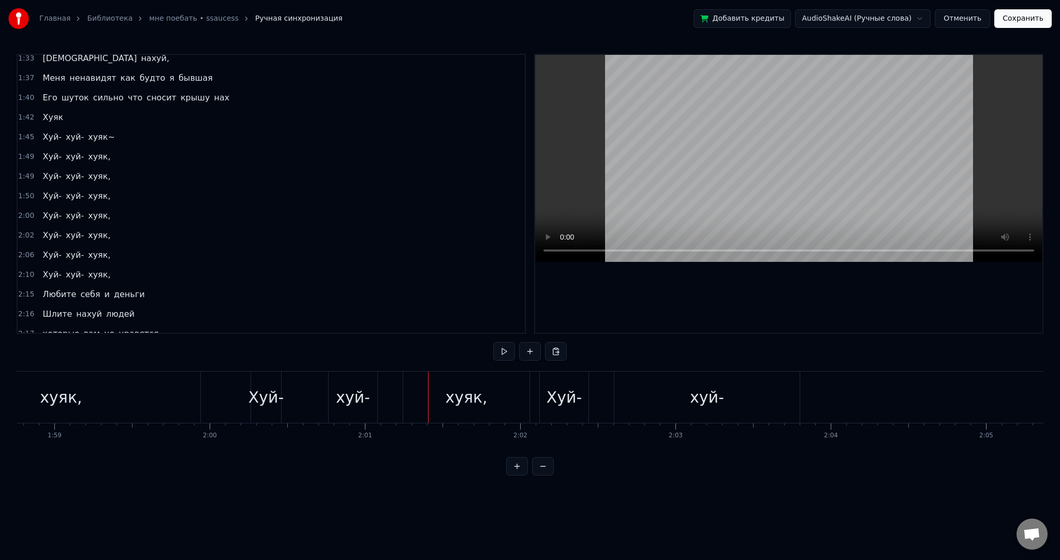
click at [91, 379] on div "хуяк," at bounding box center [61, 397] width 279 height 51
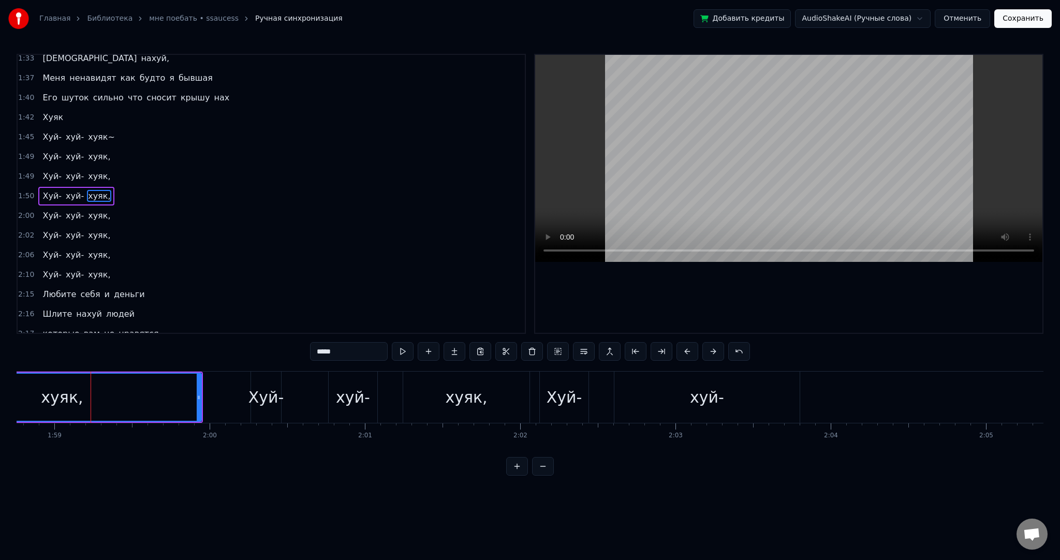
scroll to position [594, 0]
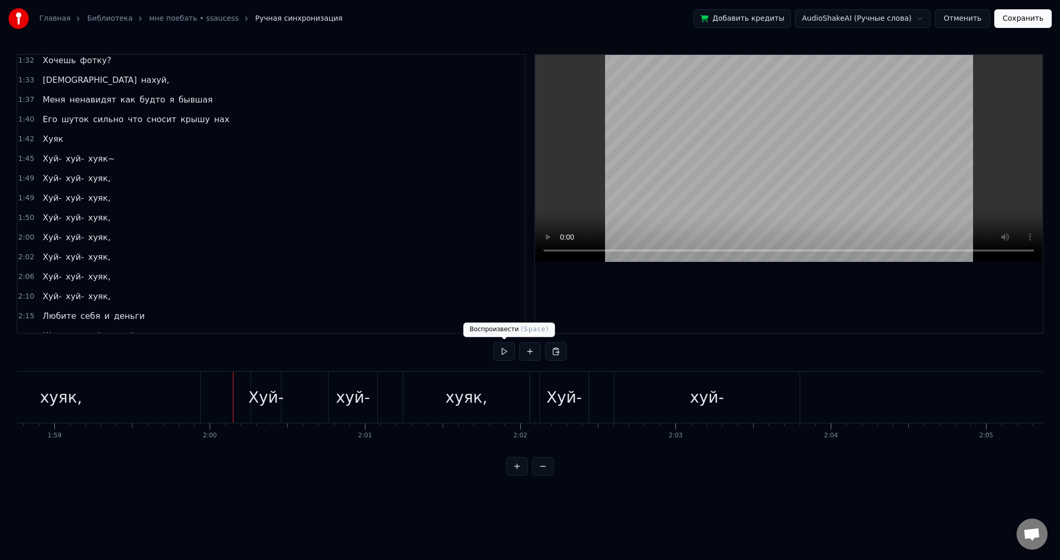
click at [500, 351] on button at bounding box center [504, 351] width 22 height 19
click at [50, 133] on span "Хуяк" at bounding box center [52, 139] width 23 height 12
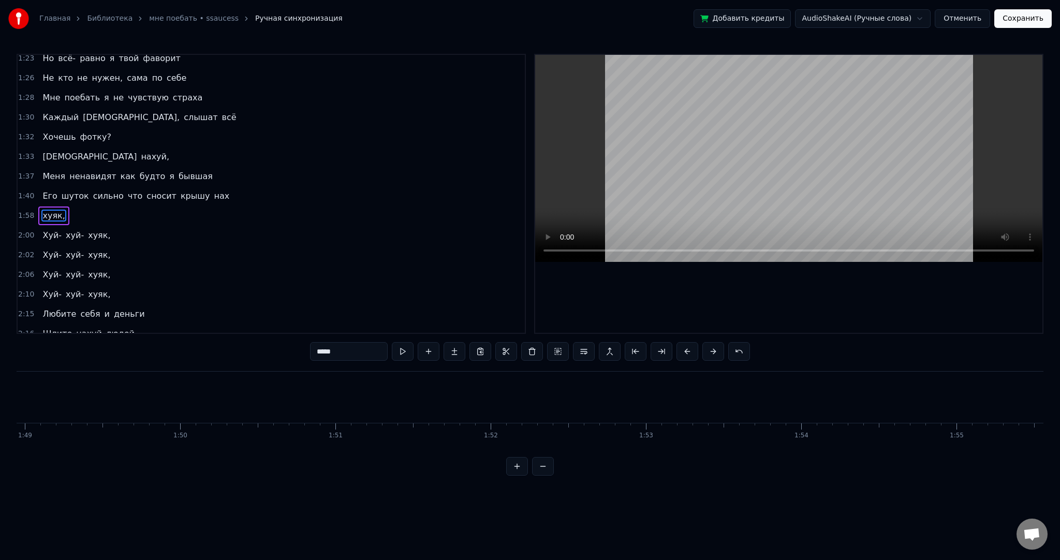
scroll to position [0, 18295]
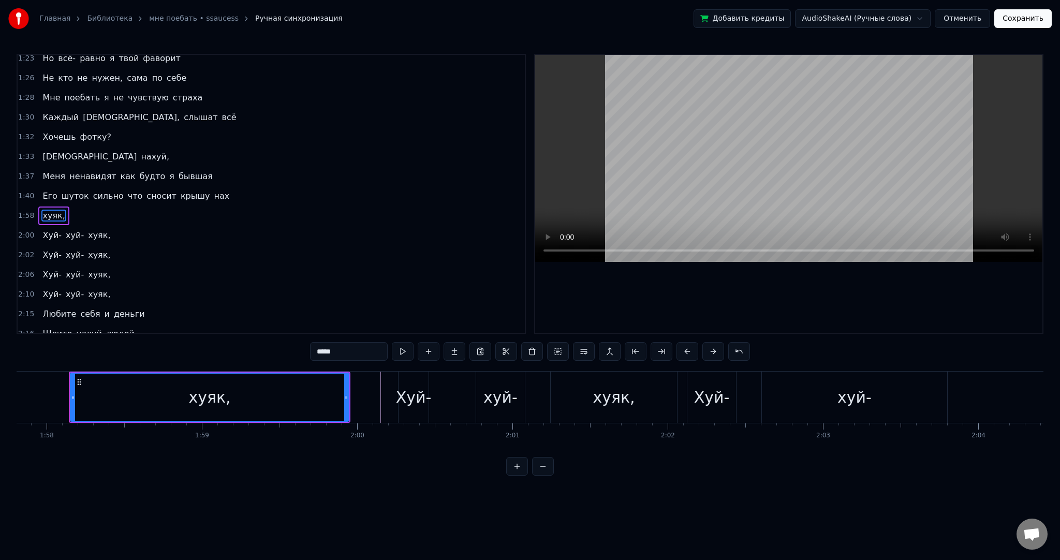
type input "****"
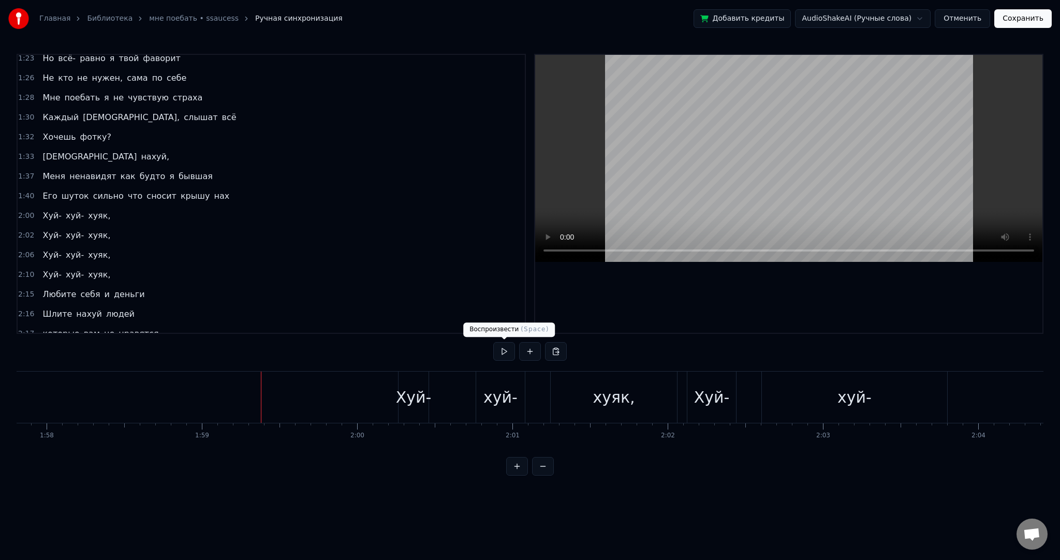
click at [503, 346] on button at bounding box center [504, 351] width 22 height 19
click at [502, 347] on button at bounding box center [504, 351] width 22 height 19
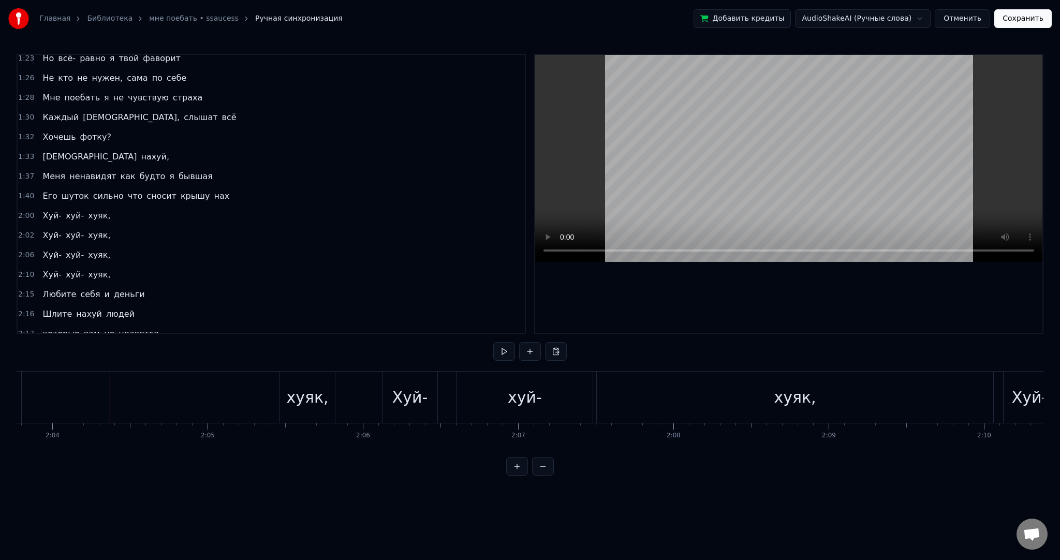
click at [50, 229] on span "Хуй-" at bounding box center [51, 235] width 21 height 12
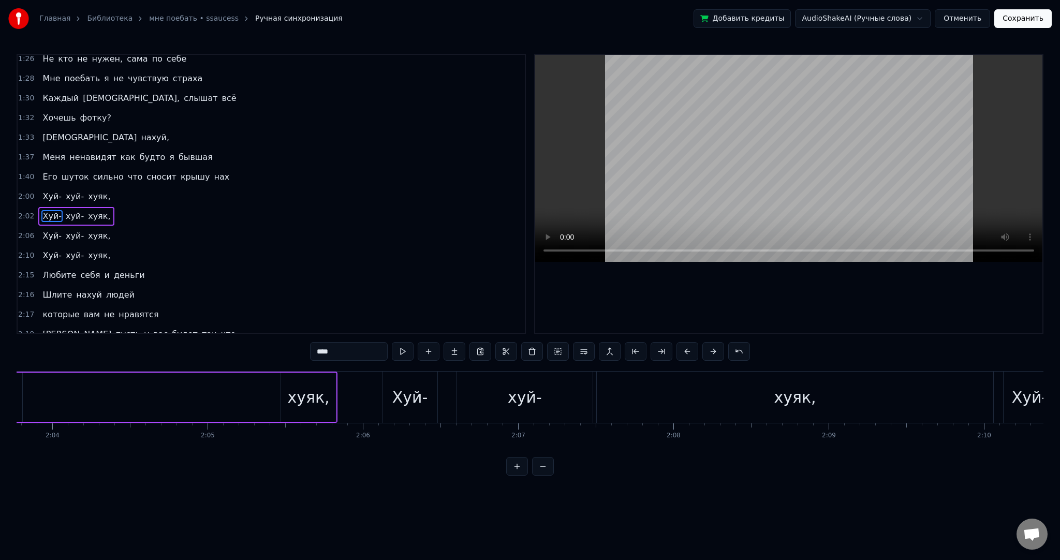
scroll to position [0, 18913]
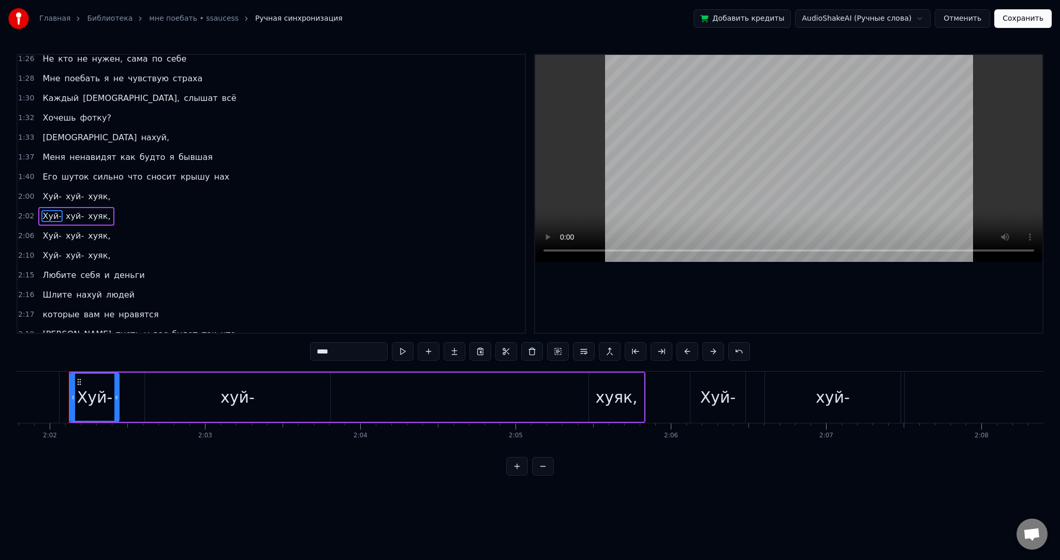
click at [230, 390] on div "хуй-" at bounding box center [238, 397] width 34 height 23
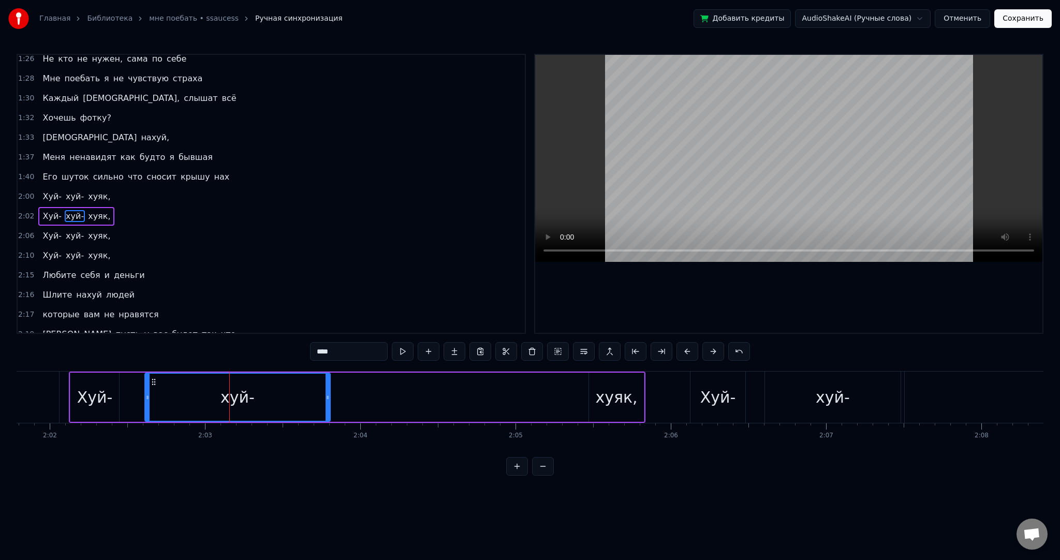
click at [111, 387] on div "Хуй-" at bounding box center [94, 397] width 49 height 49
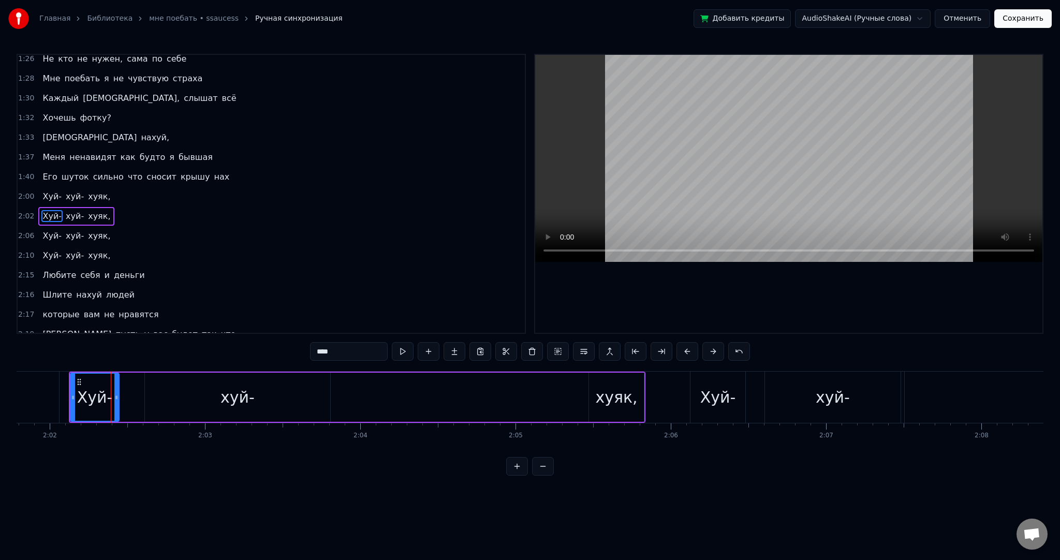
click at [195, 383] on div "хуй-" at bounding box center [237, 397] width 185 height 49
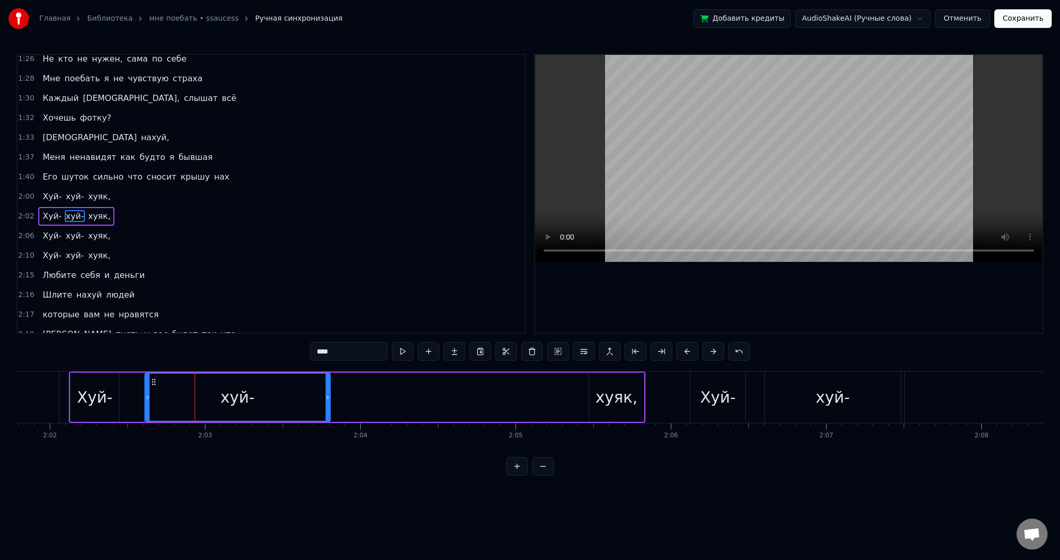
click at [87, 190] on span "хуяк," at bounding box center [99, 196] width 24 height 12
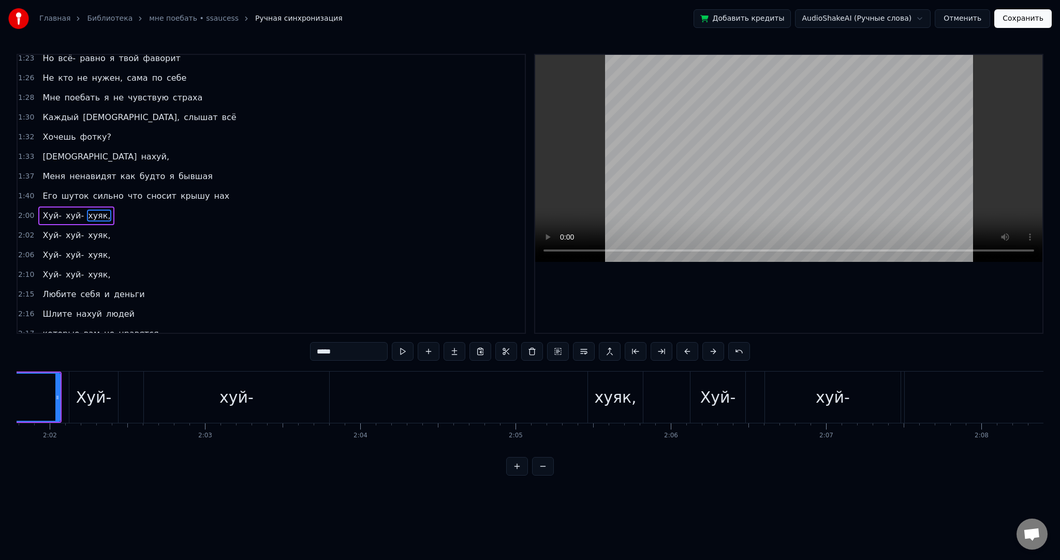
scroll to position [0, 18777]
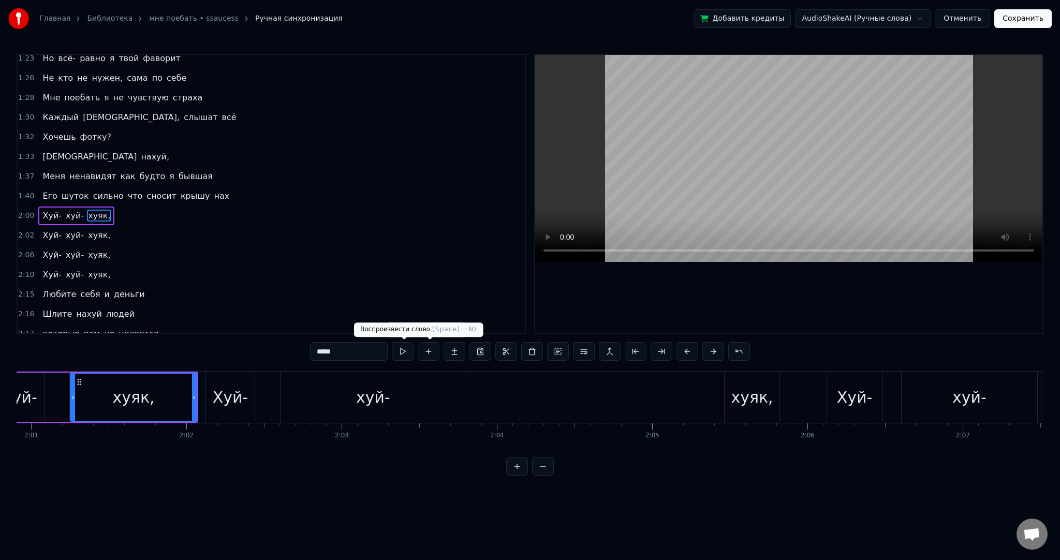
click at [408, 344] on button at bounding box center [403, 351] width 22 height 19
click at [222, 387] on div "Хуй-" at bounding box center [231, 397] width 36 height 23
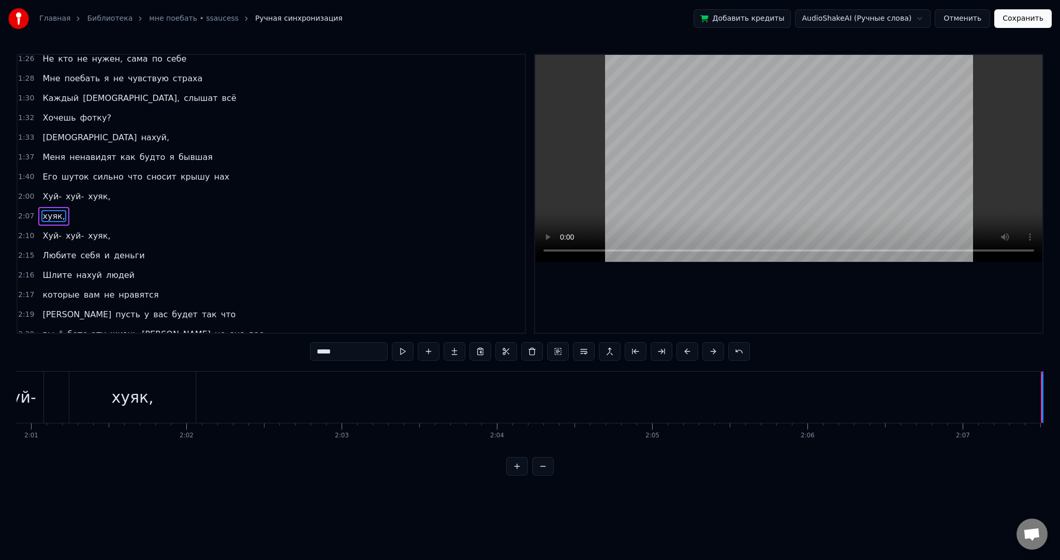
scroll to position [0, 19749]
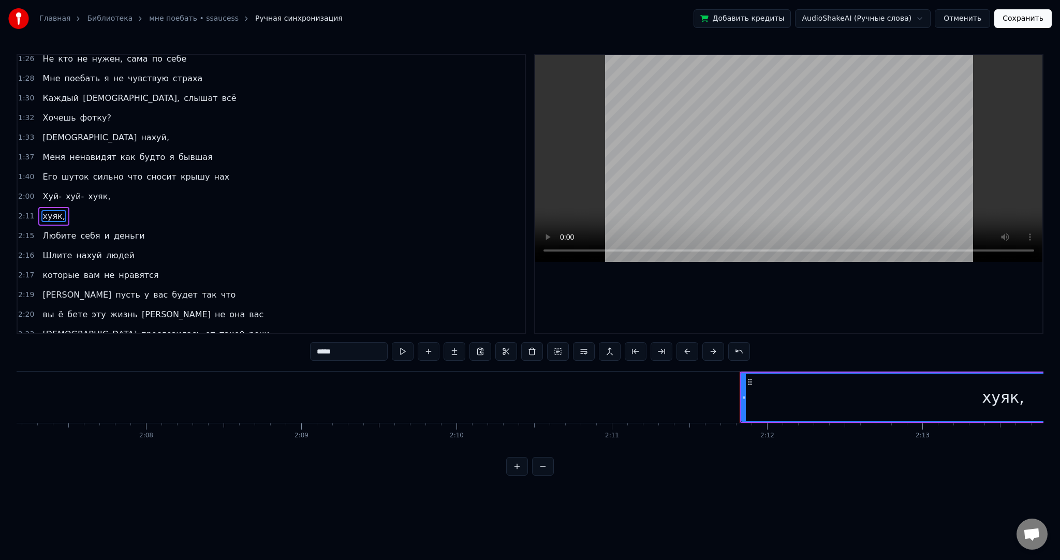
type input "******"
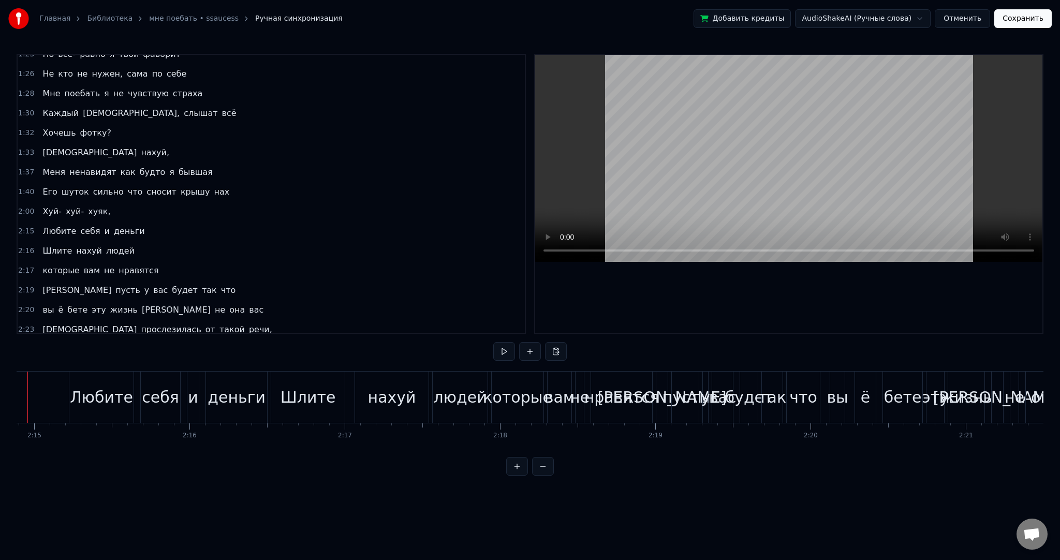
scroll to position [0, 20907]
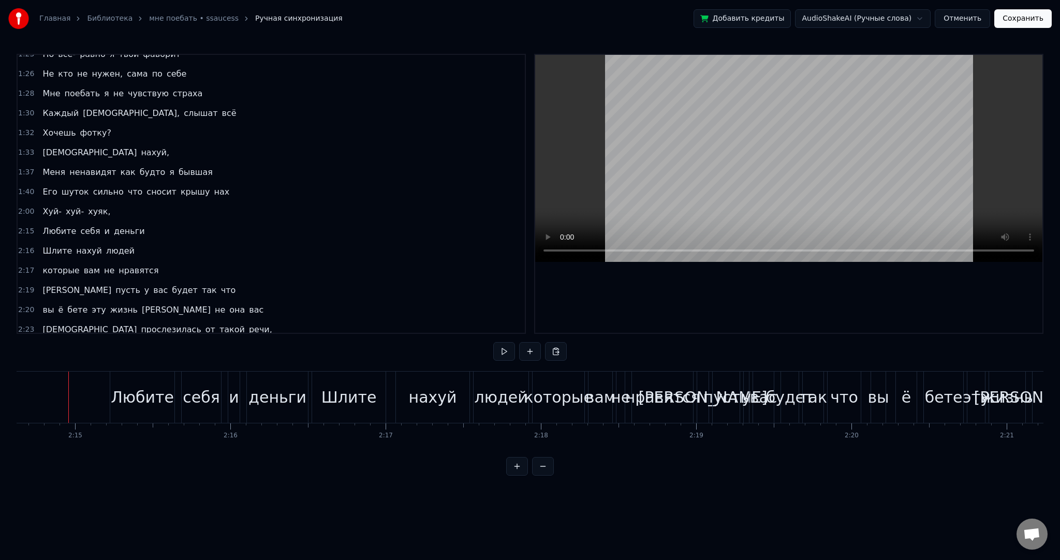
click at [492, 349] on div "0:18 Я охуенная и это факт 0:19 Хочешь как Я? 0:20 Ты не сможешь так 0:22 Без п…" at bounding box center [530, 265] width 1027 height 422
click at [499, 349] on button at bounding box center [504, 351] width 22 height 19
drag, startPoint x: 743, startPoint y: 173, endPoint x: 738, endPoint y: 180, distance: 8.9
click at [743, 172] on video at bounding box center [788, 158] width 507 height 207
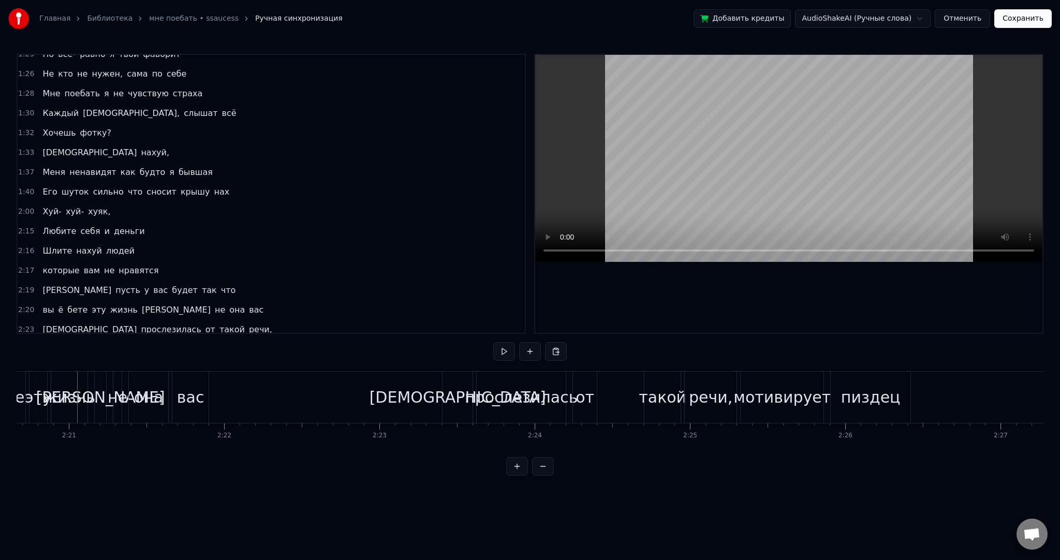
click at [57, 304] on span "ë" at bounding box center [60, 310] width 7 height 12
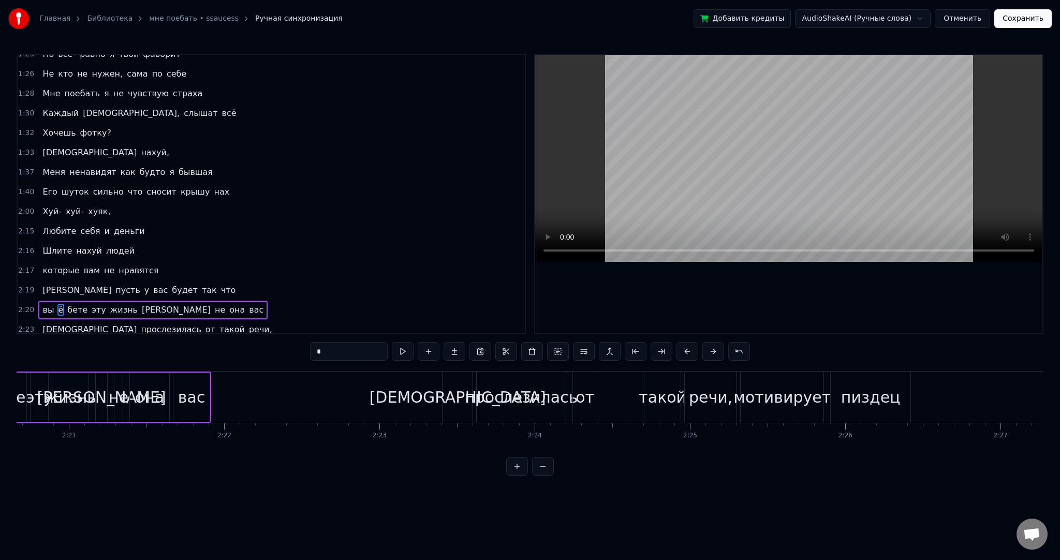
scroll to position [0, 21733]
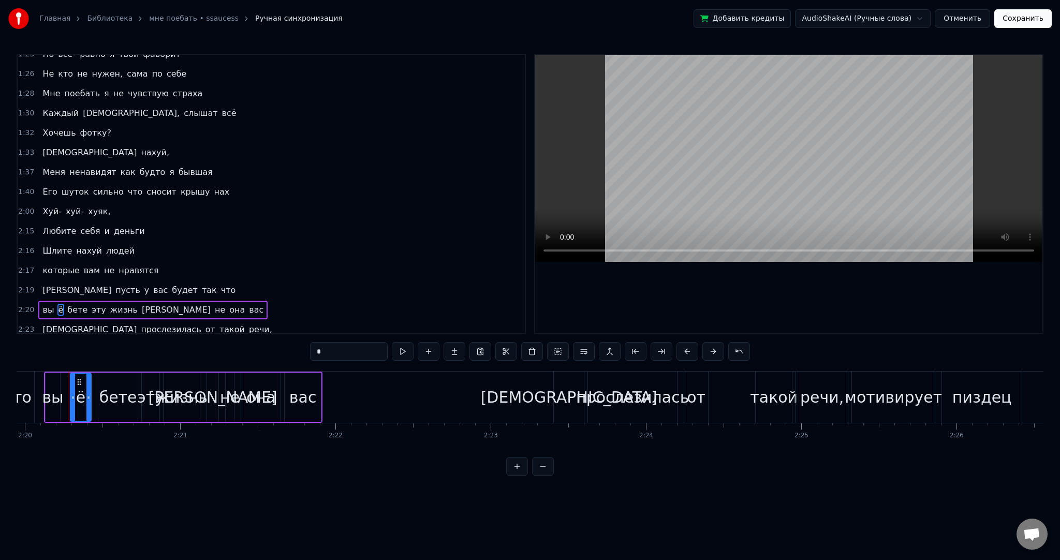
drag, startPoint x: 334, startPoint y: 353, endPoint x: 278, endPoint y: 352, distance: 56.4
click at [282, 352] on div "0:18 Я охуенная и это факт 0:19 Хочешь как Я? 0:20 Ты не сможешь так 0:22 Без п…" at bounding box center [530, 265] width 1027 height 422
click at [68, 304] on span "бете" at bounding box center [73, 310] width 22 height 12
click at [318, 350] on input "****" at bounding box center [349, 351] width 78 height 19
paste input "*"
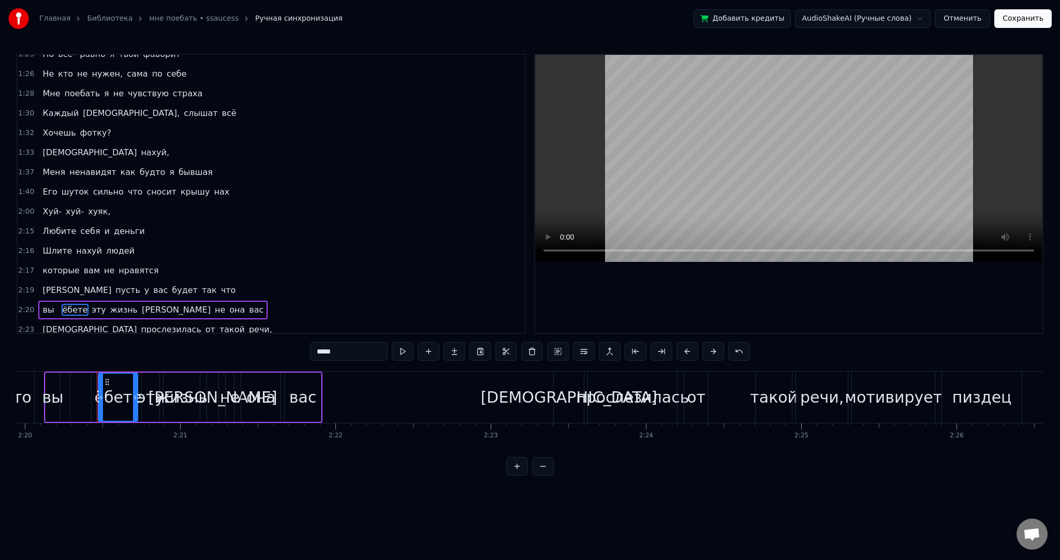
type input "*****"
click at [57, 304] on span at bounding box center [58, 310] width 2 height 12
type input "*****"
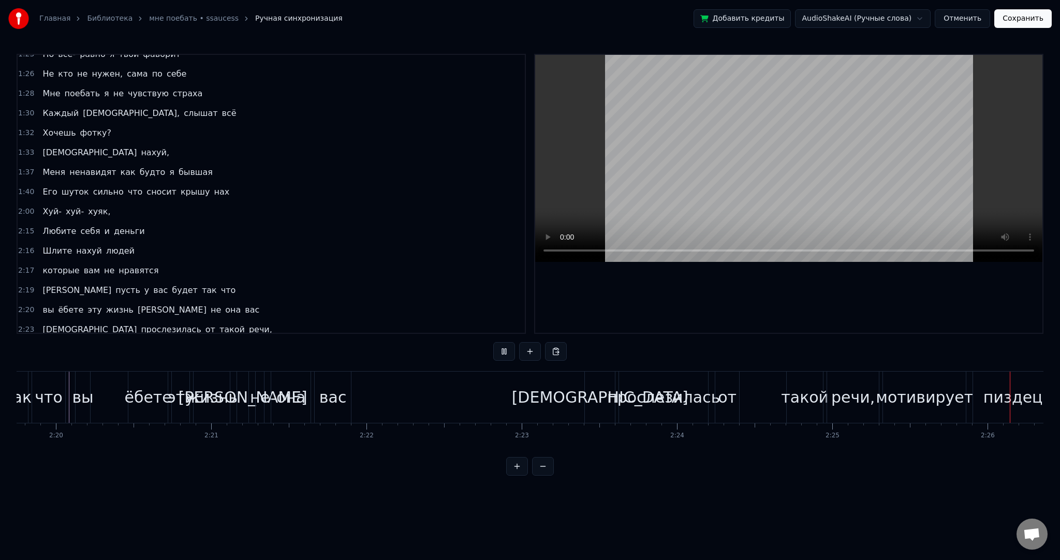
scroll to position [0, 21959]
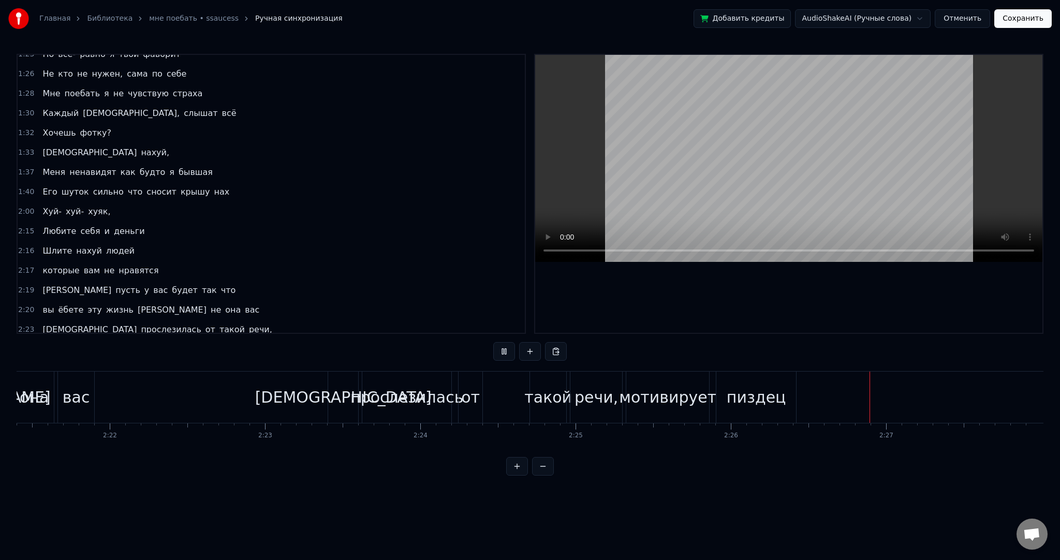
click at [1009, 22] on button "Сохранить" at bounding box center [1022, 18] width 57 height 19
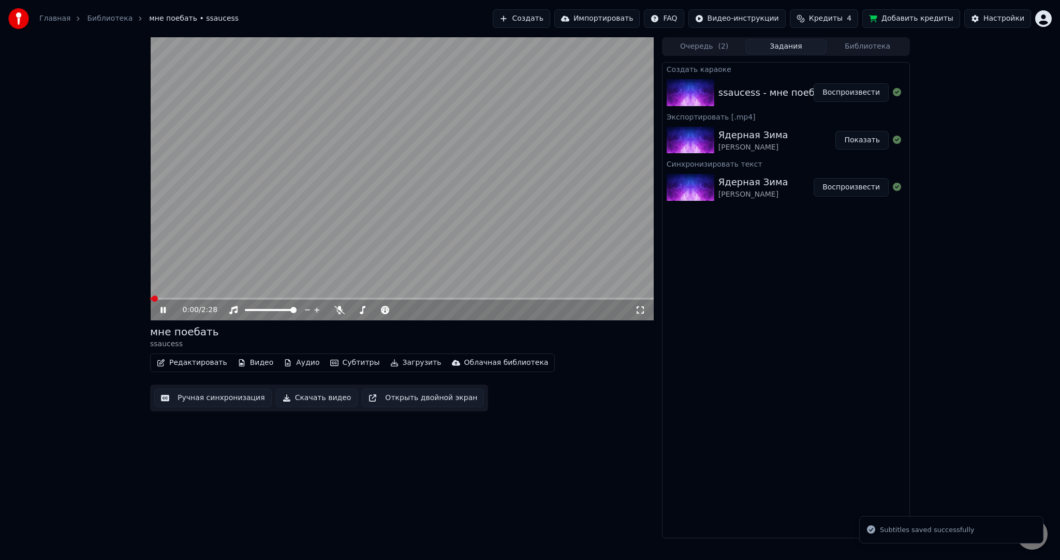
click at [341, 359] on button "Субтитры" at bounding box center [355, 363] width 58 height 14
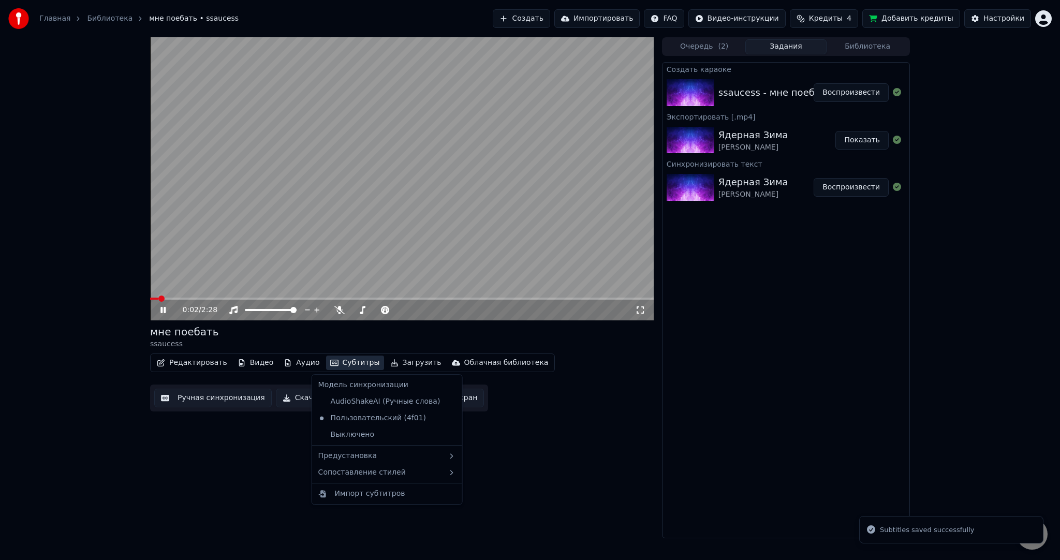
click at [561, 334] on div "мне поебать ssaucess" at bounding box center [402, 337] width 504 height 25
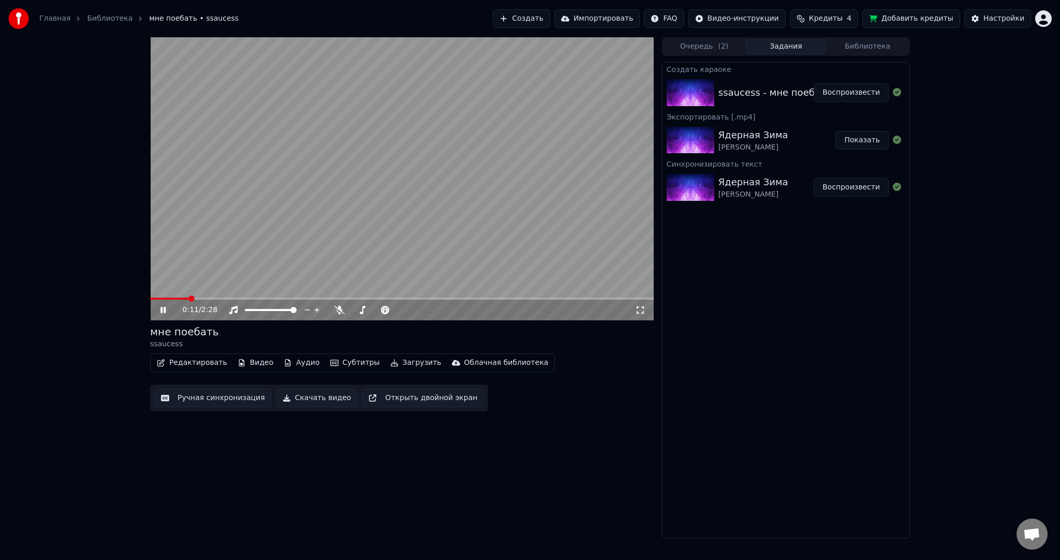
click at [400, 164] on video at bounding box center [402, 178] width 504 height 283
click at [460, 158] on video at bounding box center [402, 178] width 504 height 283
click at [387, 209] on video at bounding box center [402, 178] width 504 height 283
click at [407, 207] on video at bounding box center [402, 178] width 504 height 283
click at [401, 198] on video at bounding box center [402, 178] width 504 height 283
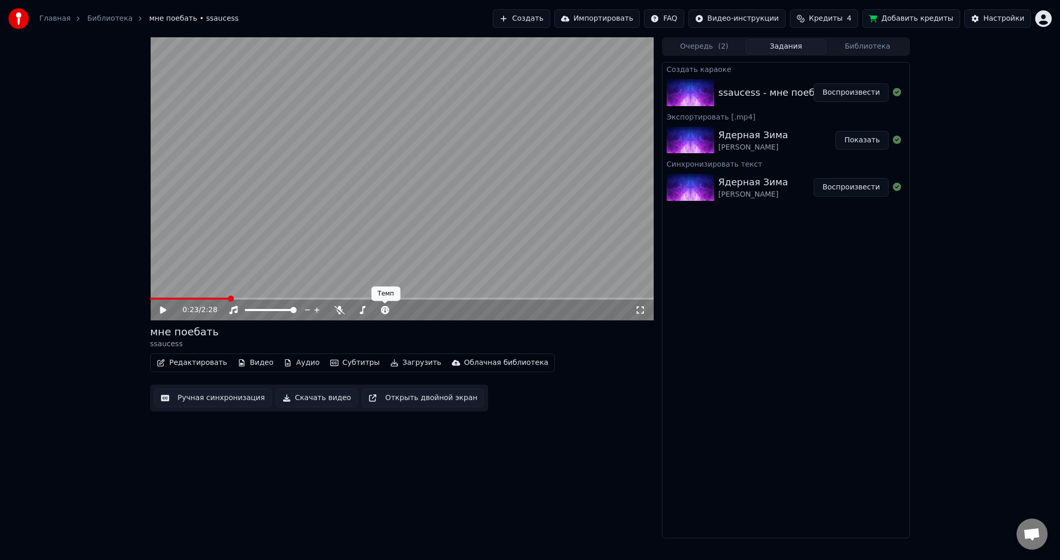
click at [393, 362] on button "Загрузить" at bounding box center [416, 363] width 60 height 14
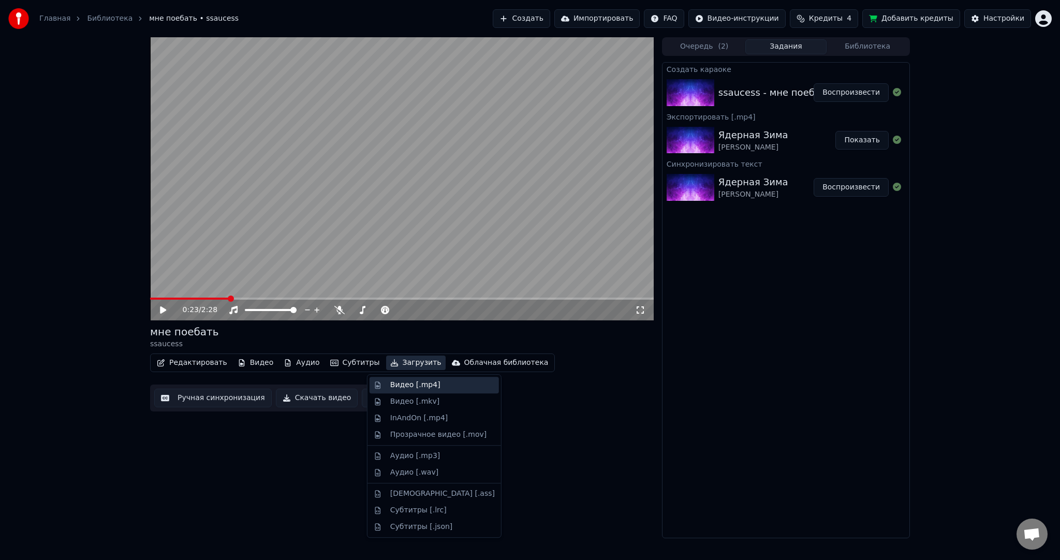
click at [403, 385] on div "Видео [.mp4]" at bounding box center [415, 385] width 50 height 10
